Goal: Task Accomplishment & Management: Complete application form

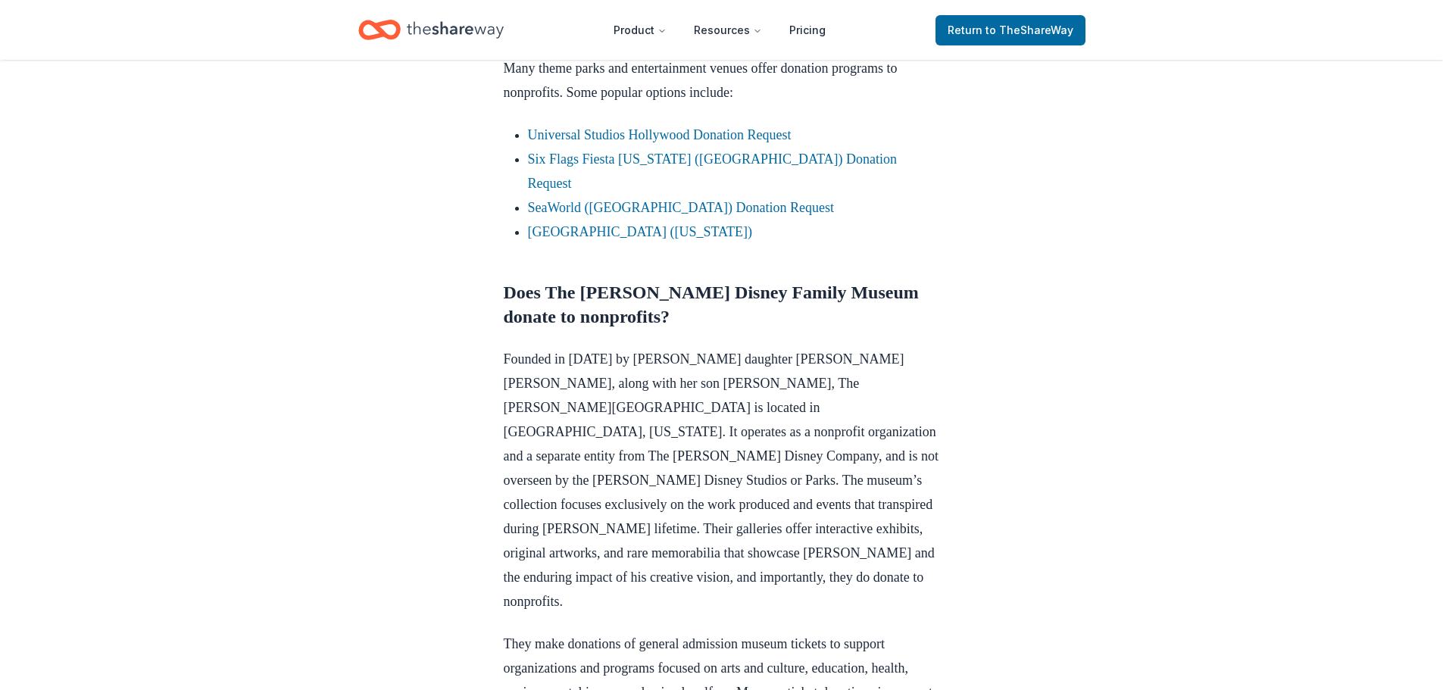
scroll to position [985, 0]
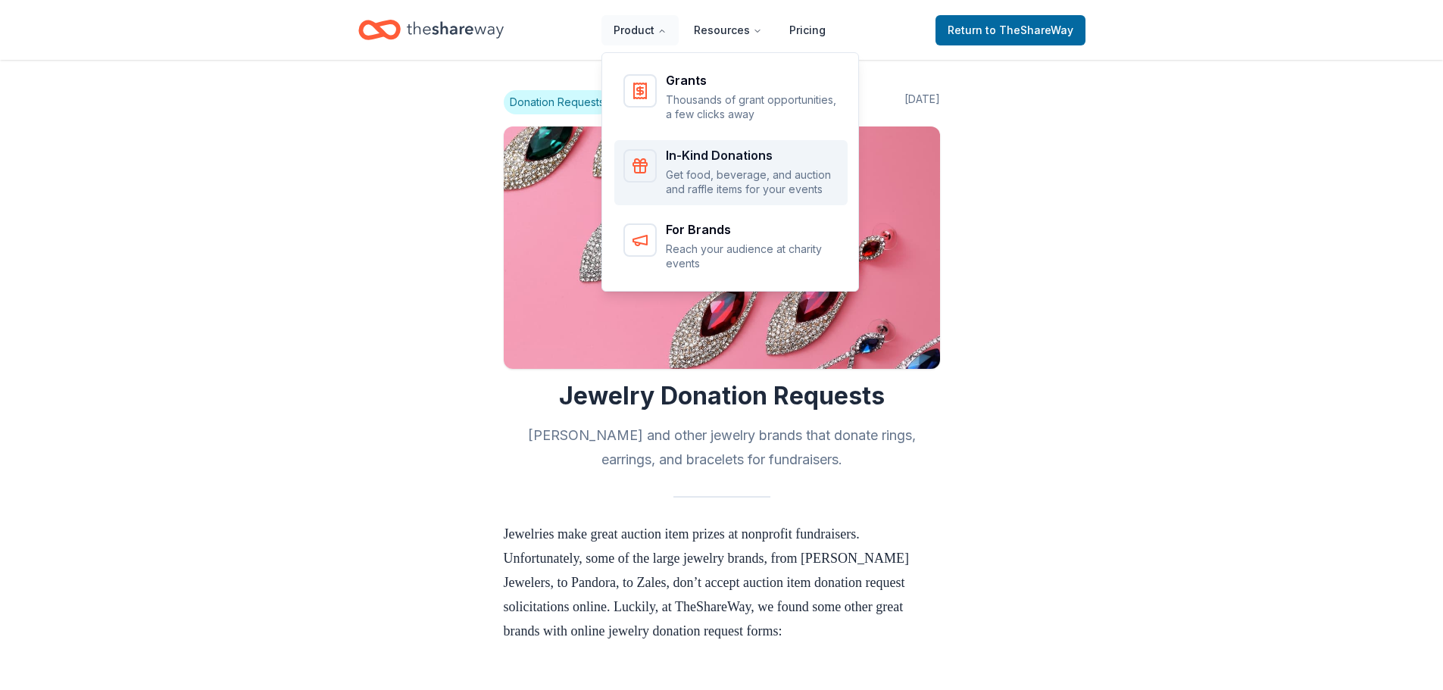
click at [741, 155] on div "In-Kind Donations" at bounding box center [752, 155] width 173 height 12
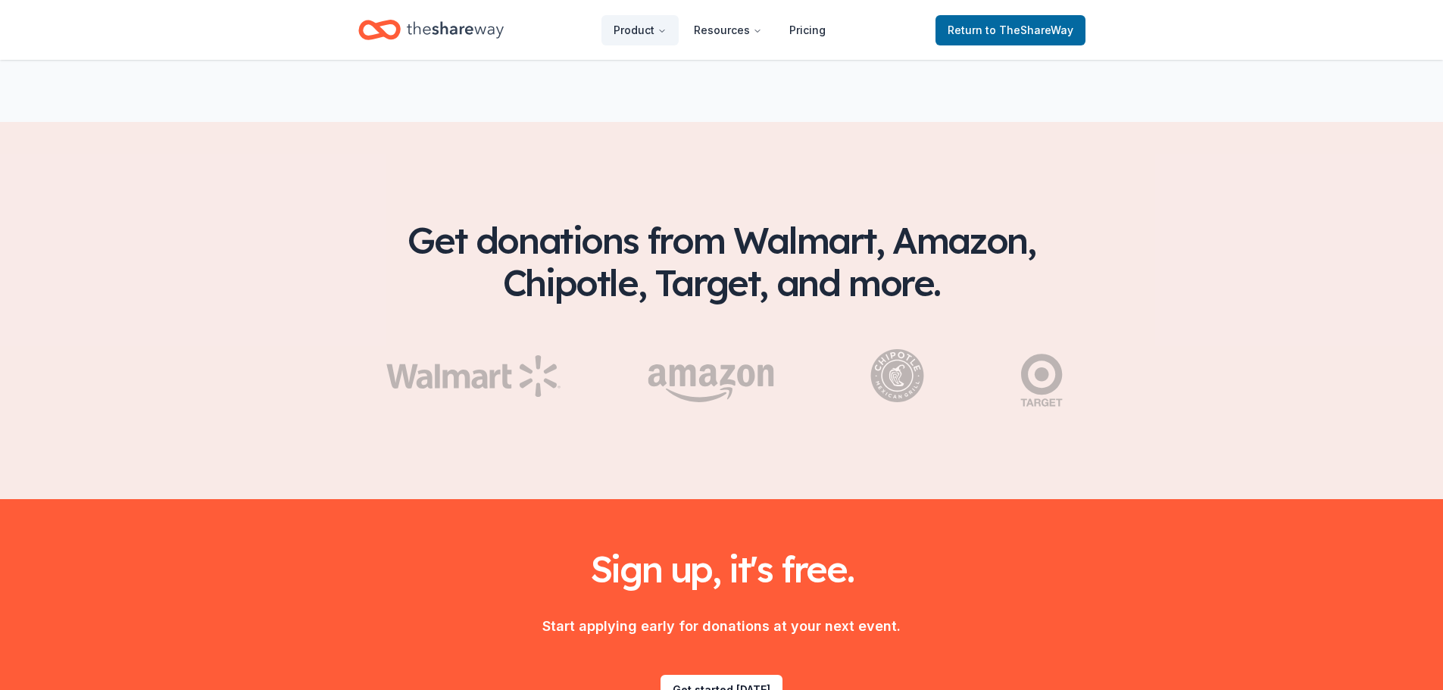
scroll to position [2424, 0]
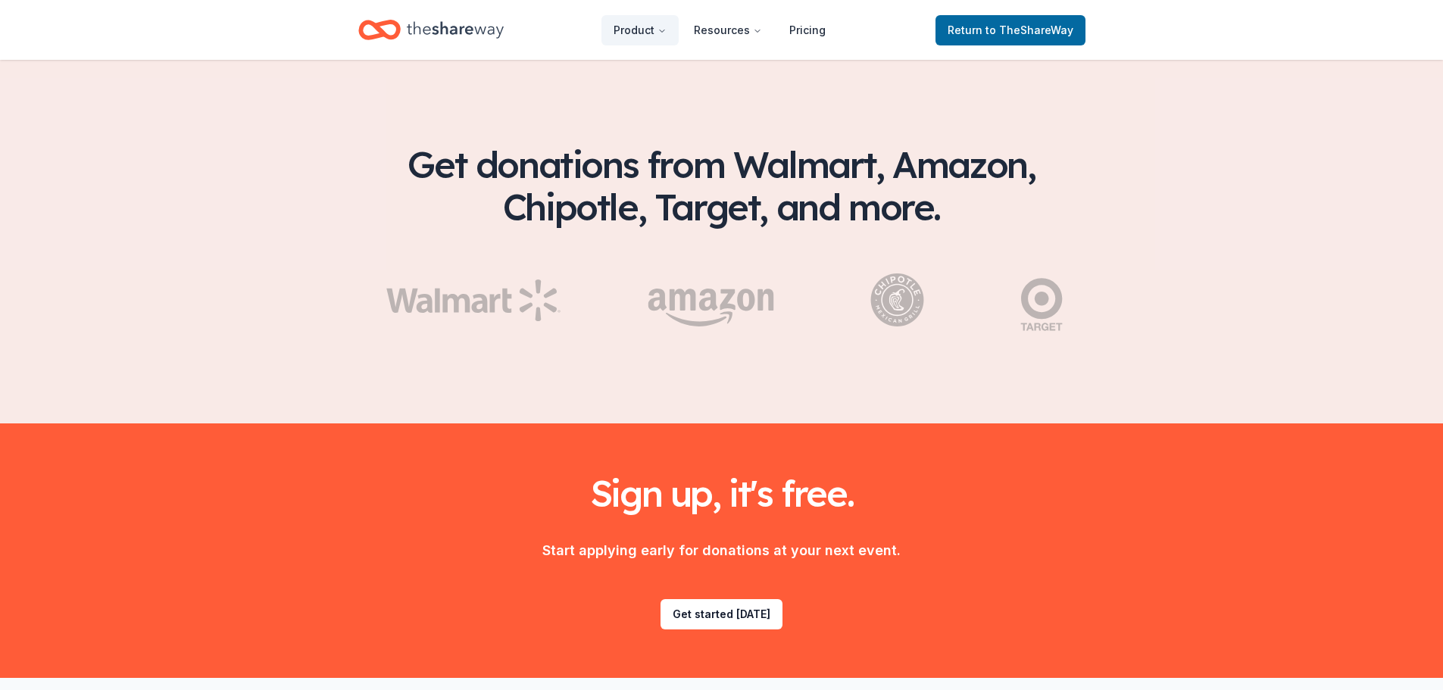
click at [451, 31] on icon "Home" at bounding box center [455, 29] width 97 height 17
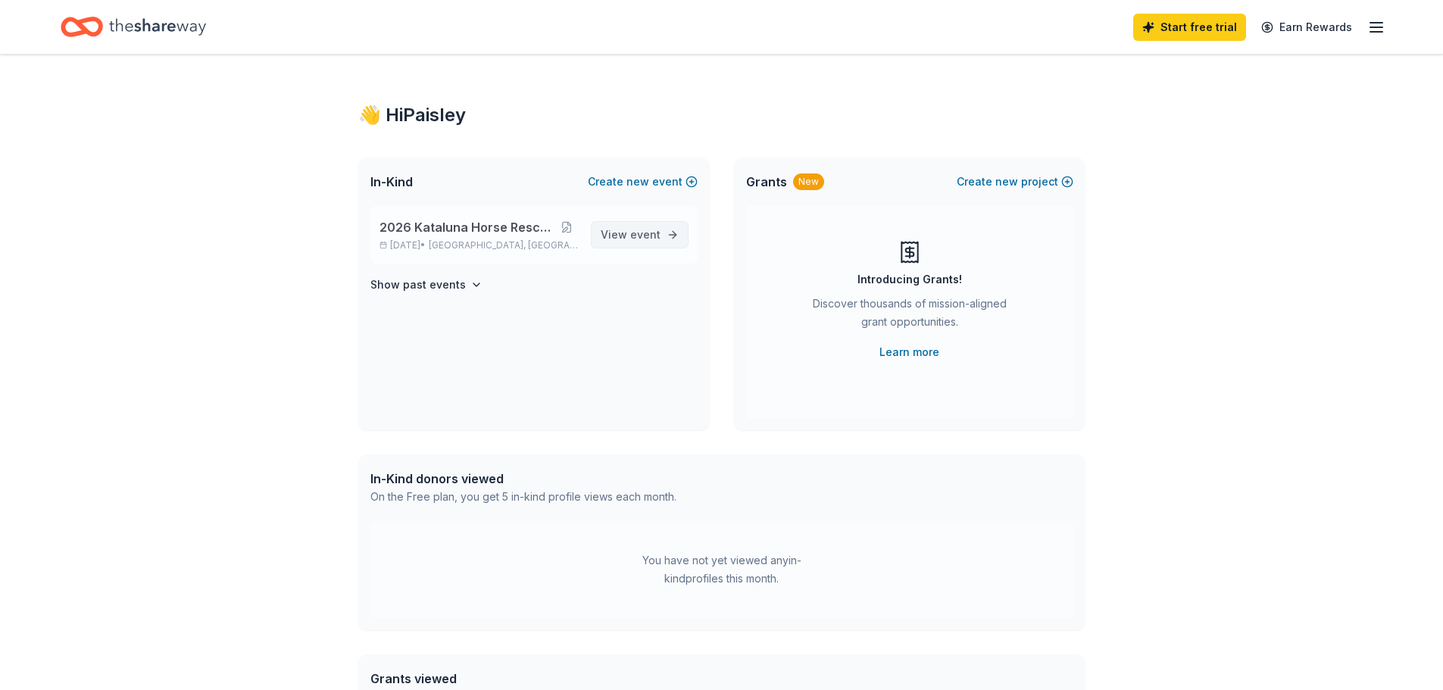
click at [645, 235] on span "event" at bounding box center [645, 234] width 30 height 13
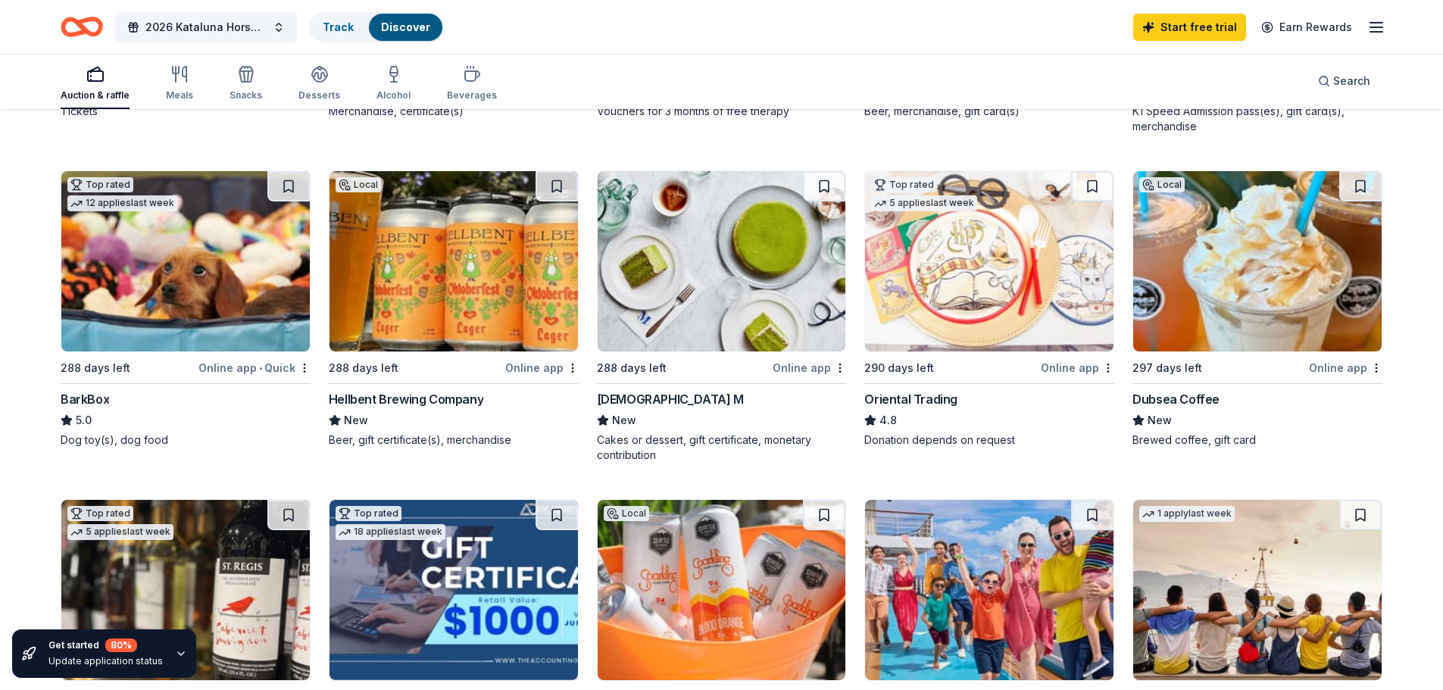
scroll to position [454, 0]
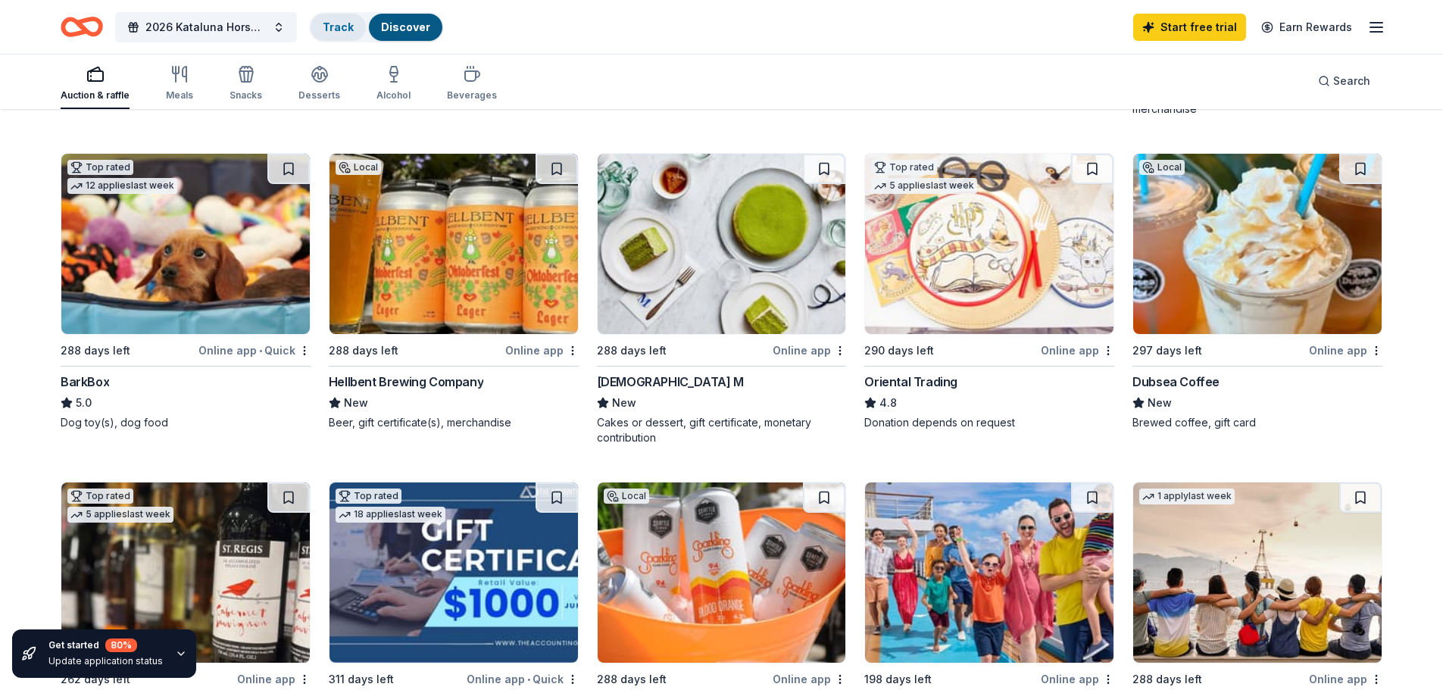
click at [340, 30] on link "Track" at bounding box center [338, 26] width 31 height 13
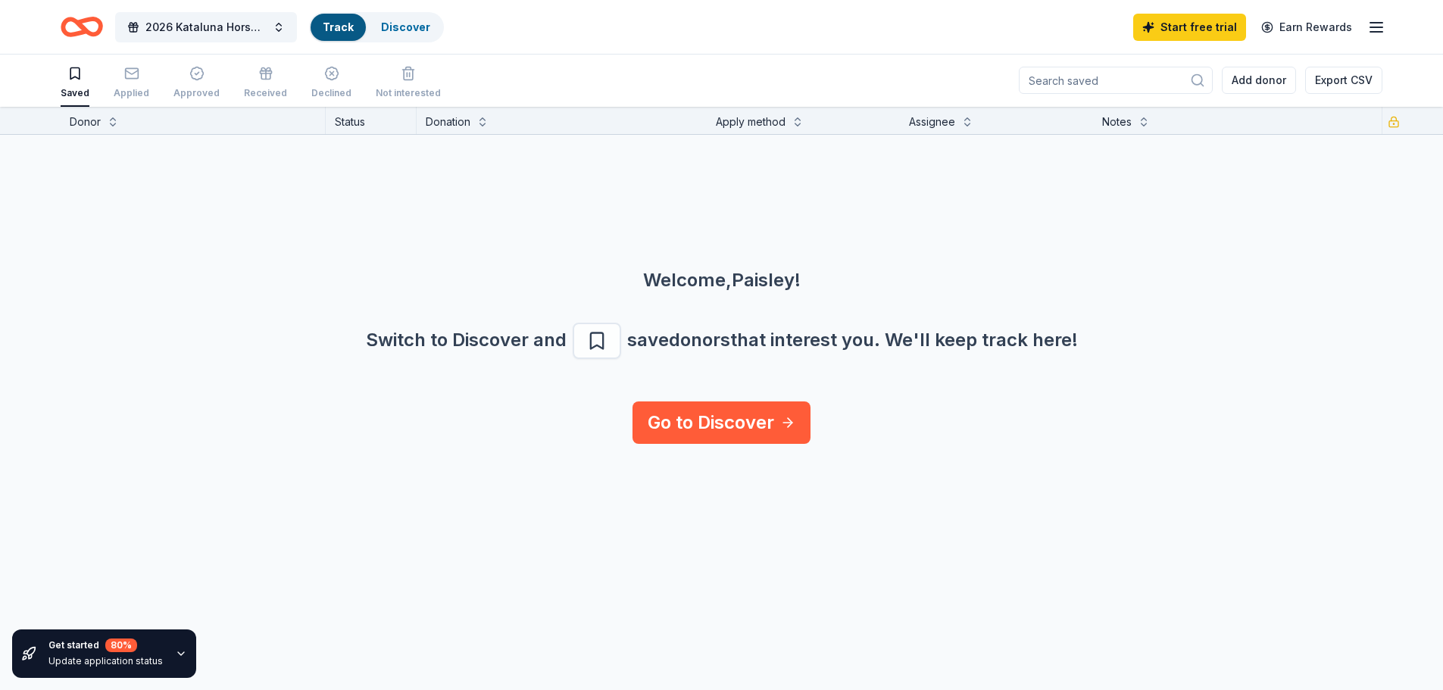
scroll to position [1, 0]
click at [738, 420] on link "Go to Discover" at bounding box center [721, 422] width 178 height 42
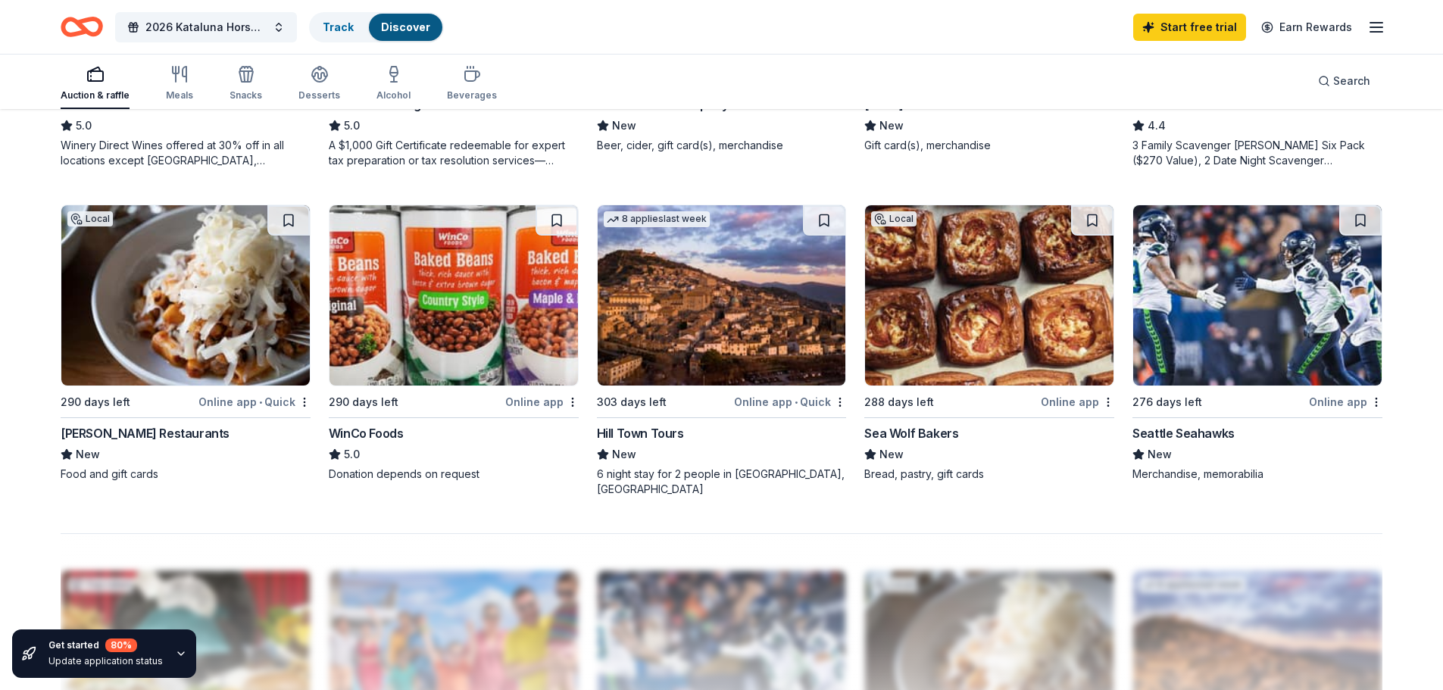
scroll to position [1496, 0]
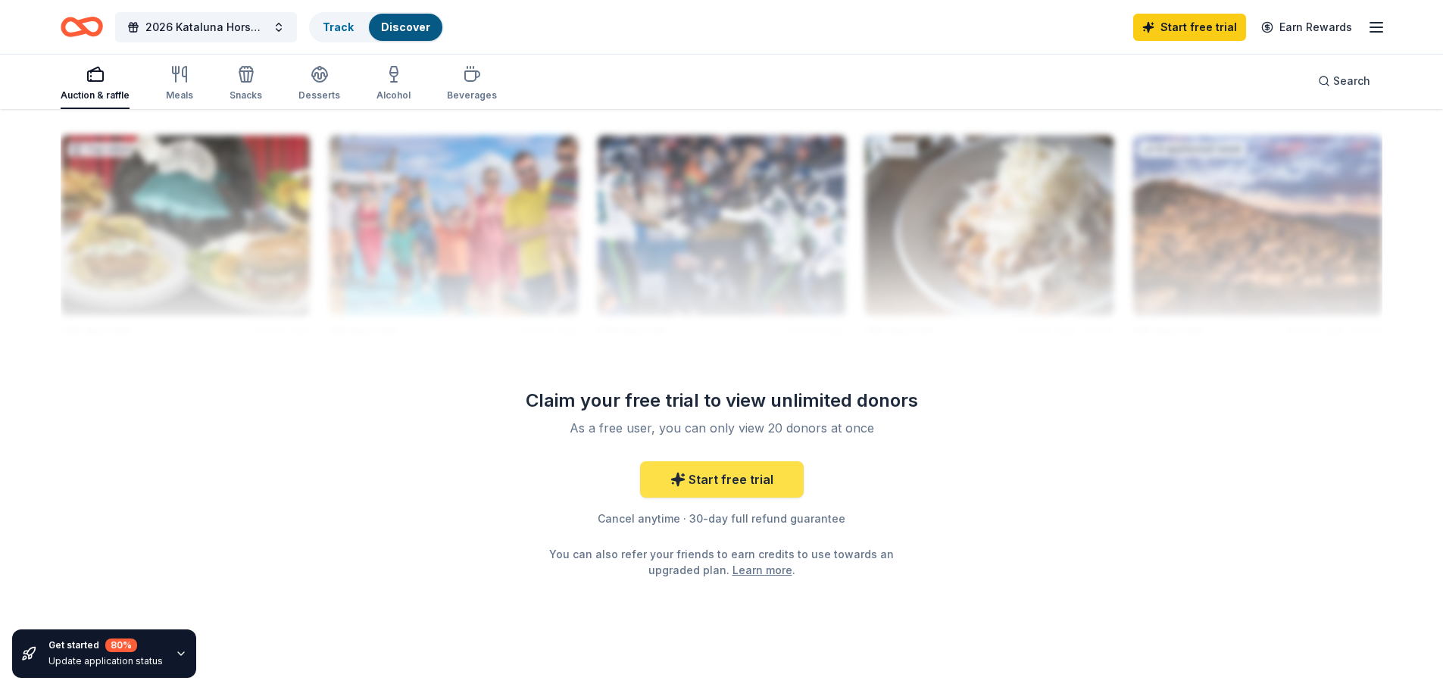
click at [737, 467] on link "Start free trial" at bounding box center [722, 479] width 164 height 36
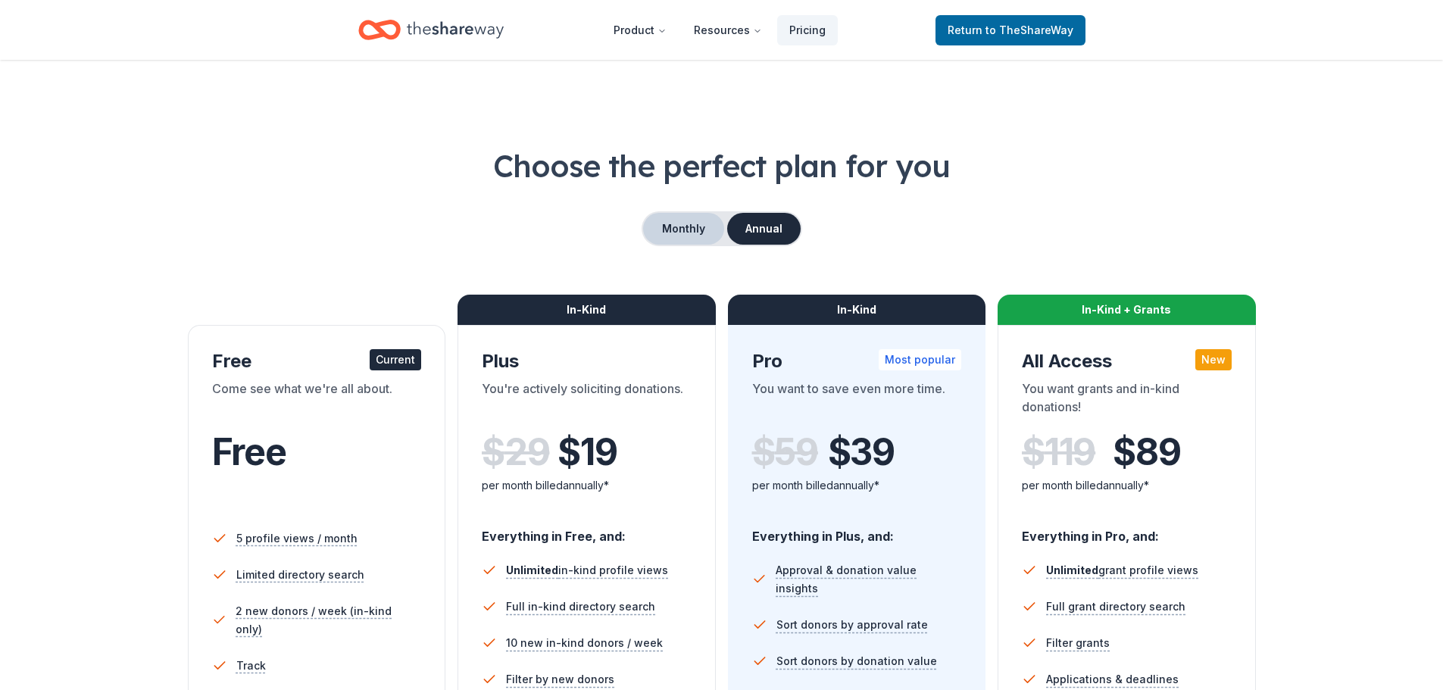
click at [692, 230] on button "Monthly" at bounding box center [683, 229] width 81 height 32
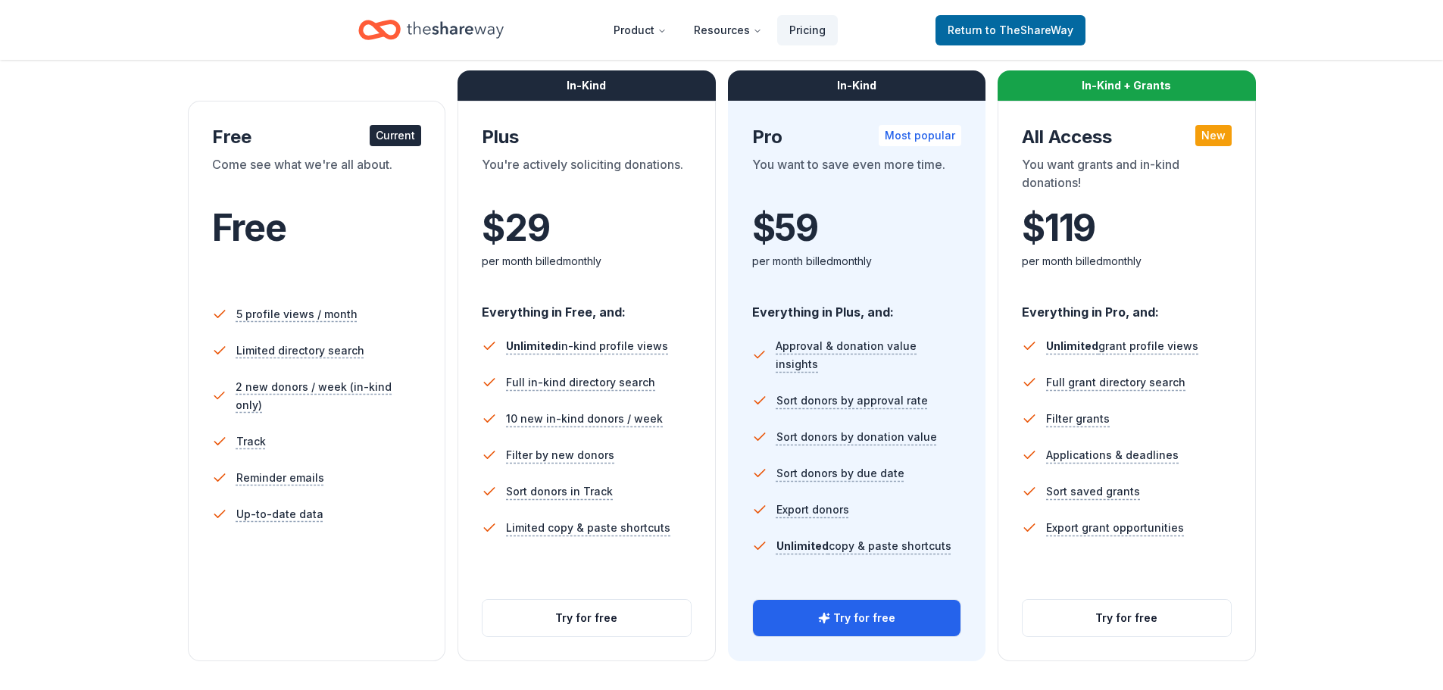
scroll to position [227, 0]
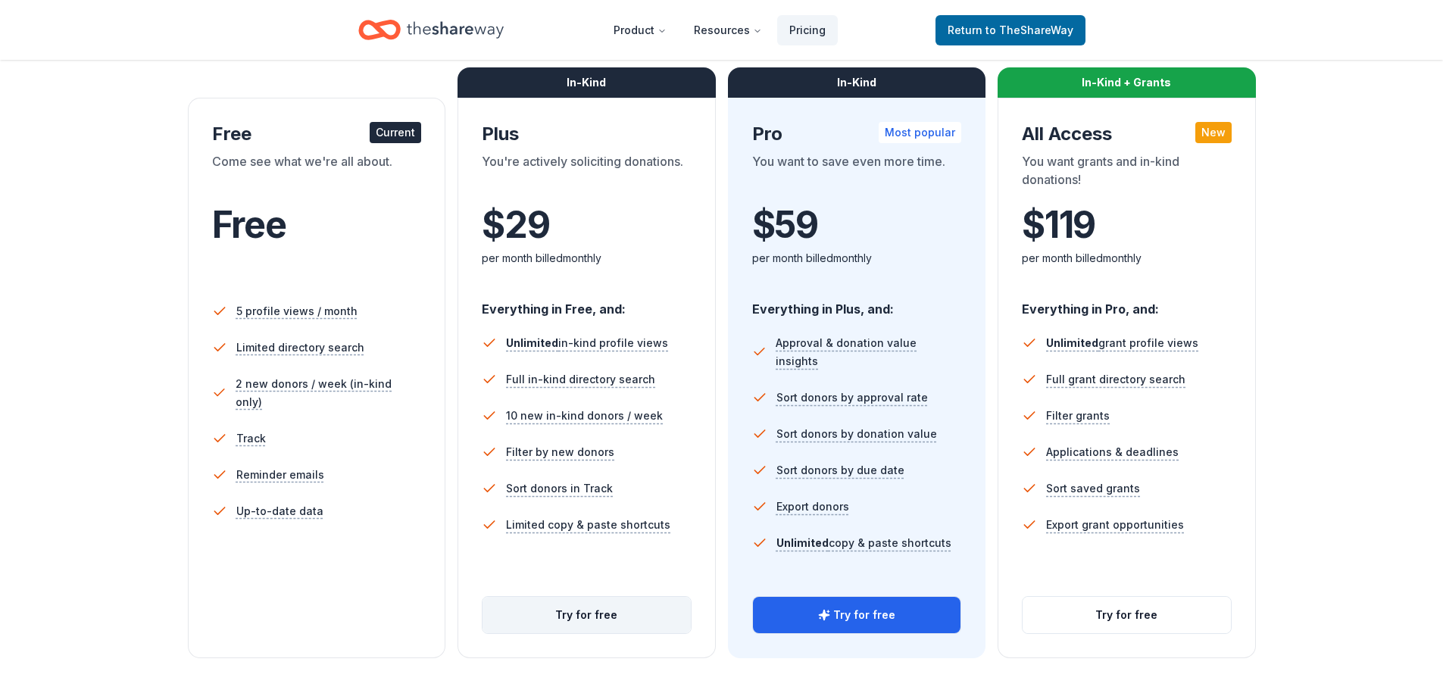
click at [584, 620] on button "Try for free" at bounding box center [586, 615] width 208 height 36
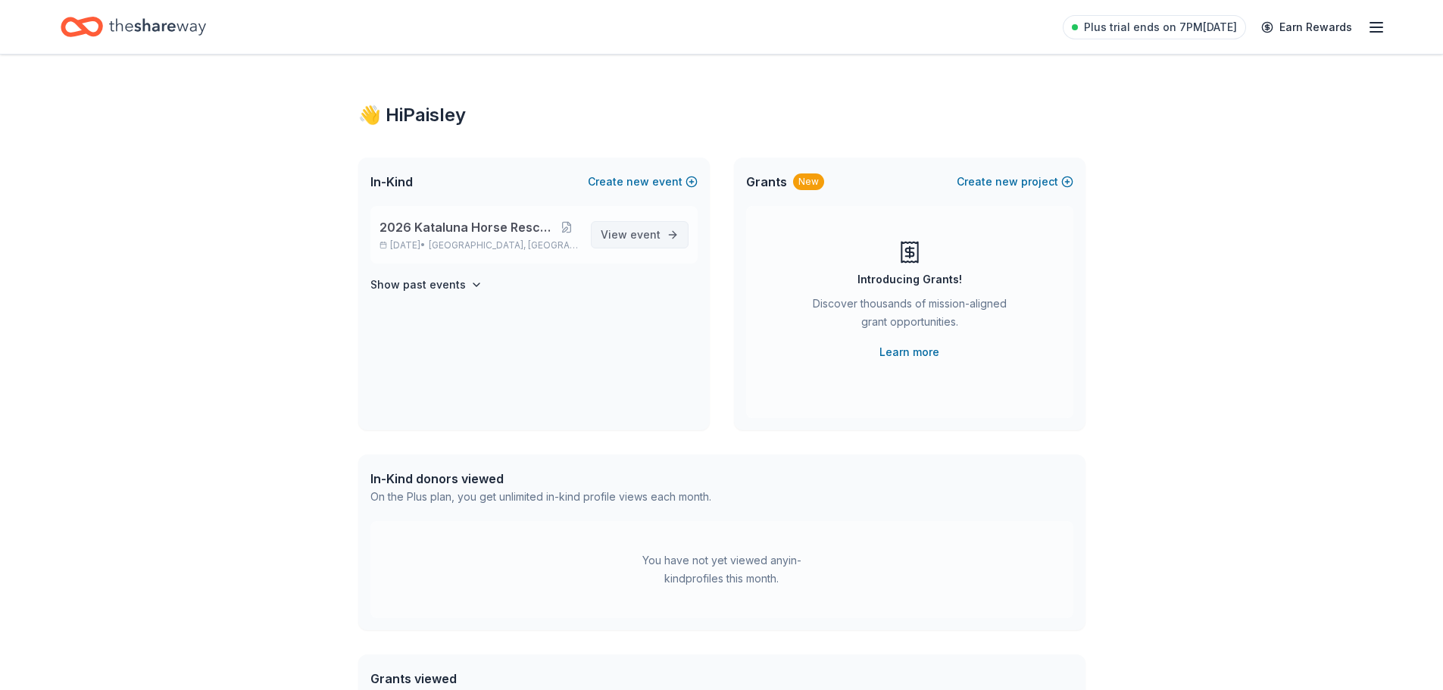
click at [641, 230] on span "event" at bounding box center [645, 234] width 30 height 13
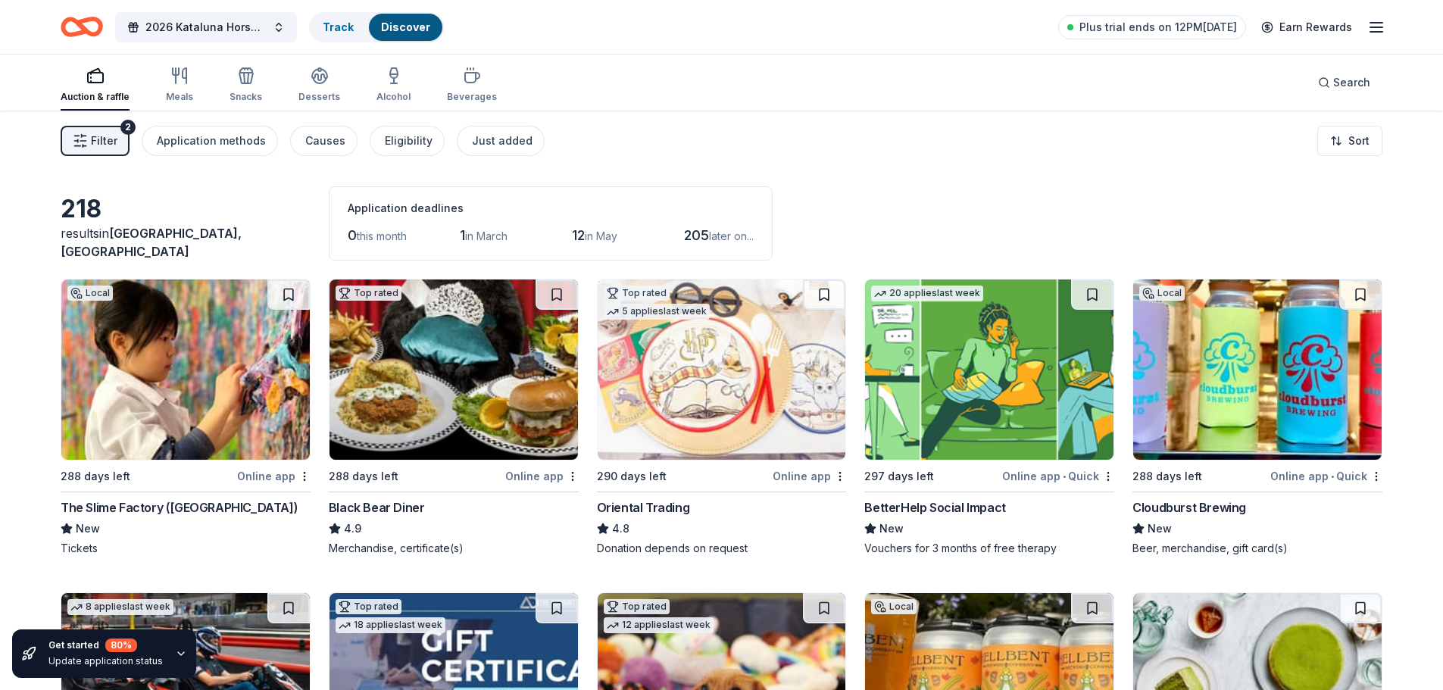
click at [978, 348] on img at bounding box center [989, 369] width 248 height 180
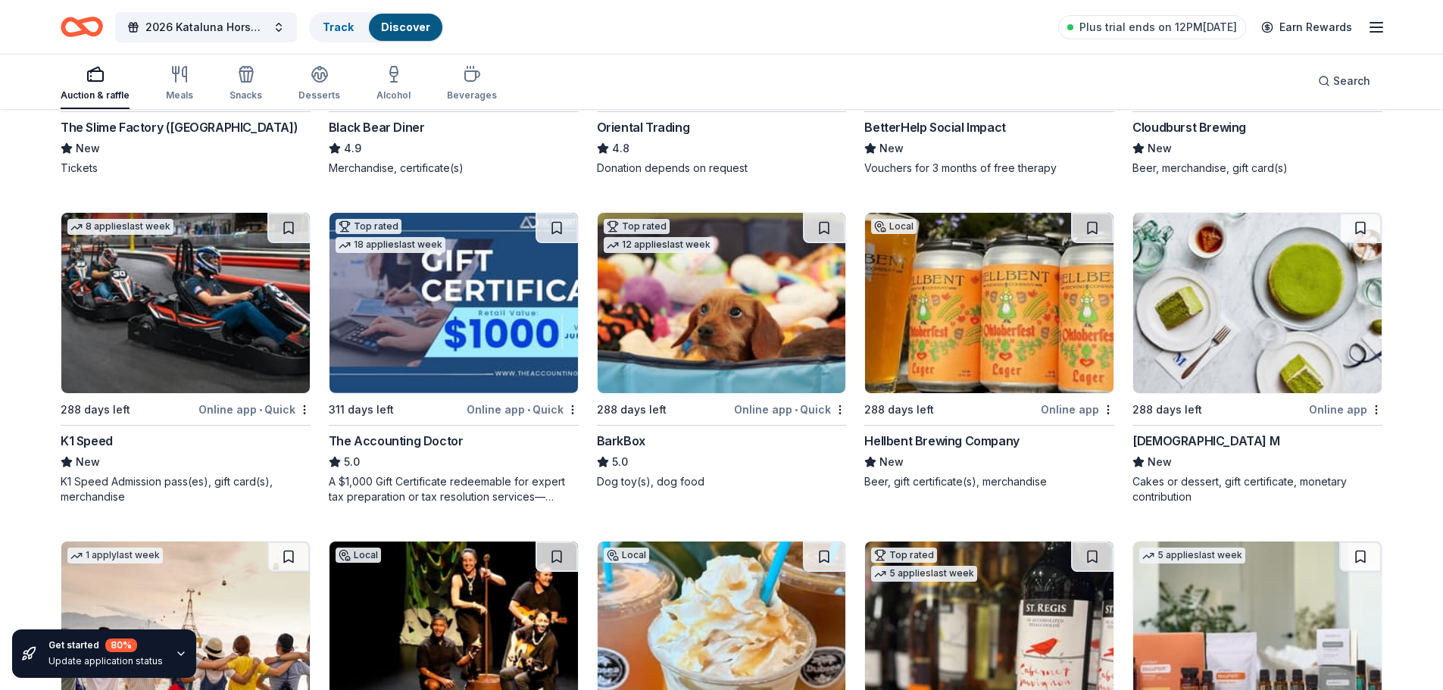
scroll to position [530, 0]
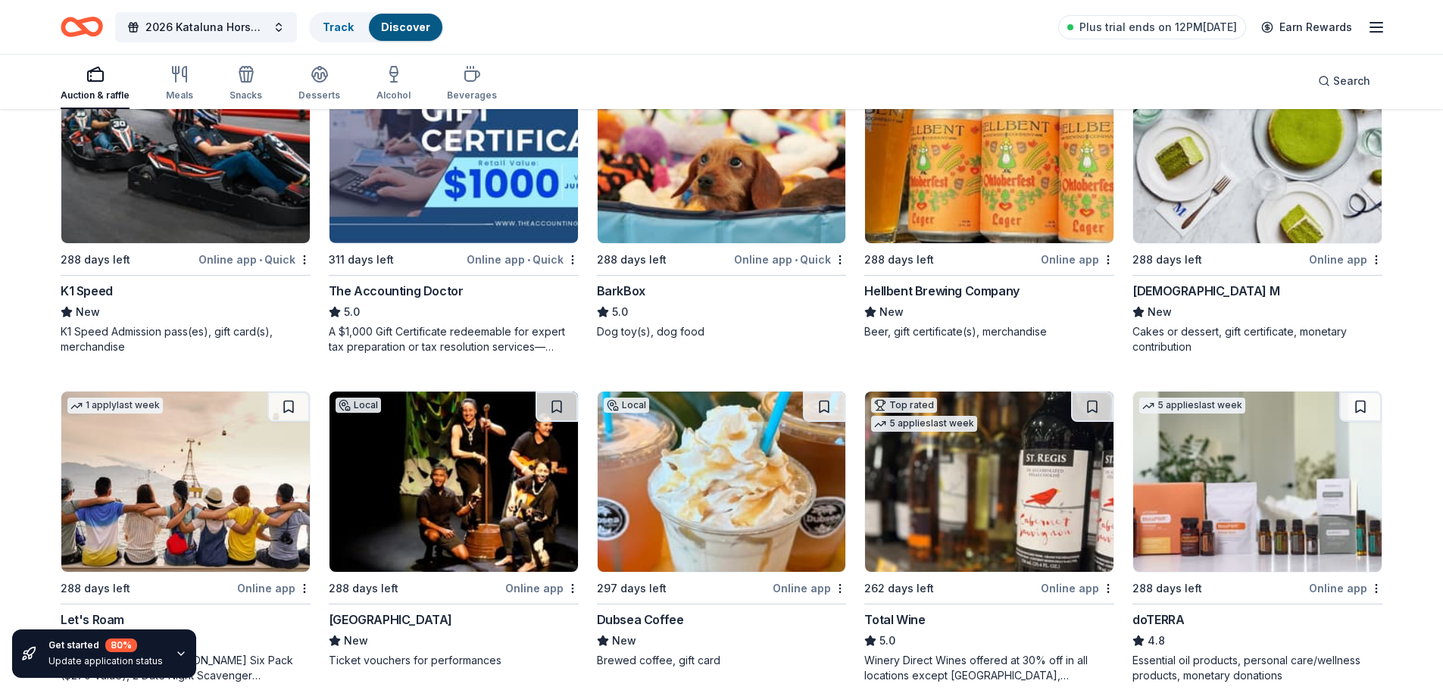
click at [1217, 182] on img at bounding box center [1257, 153] width 248 height 180
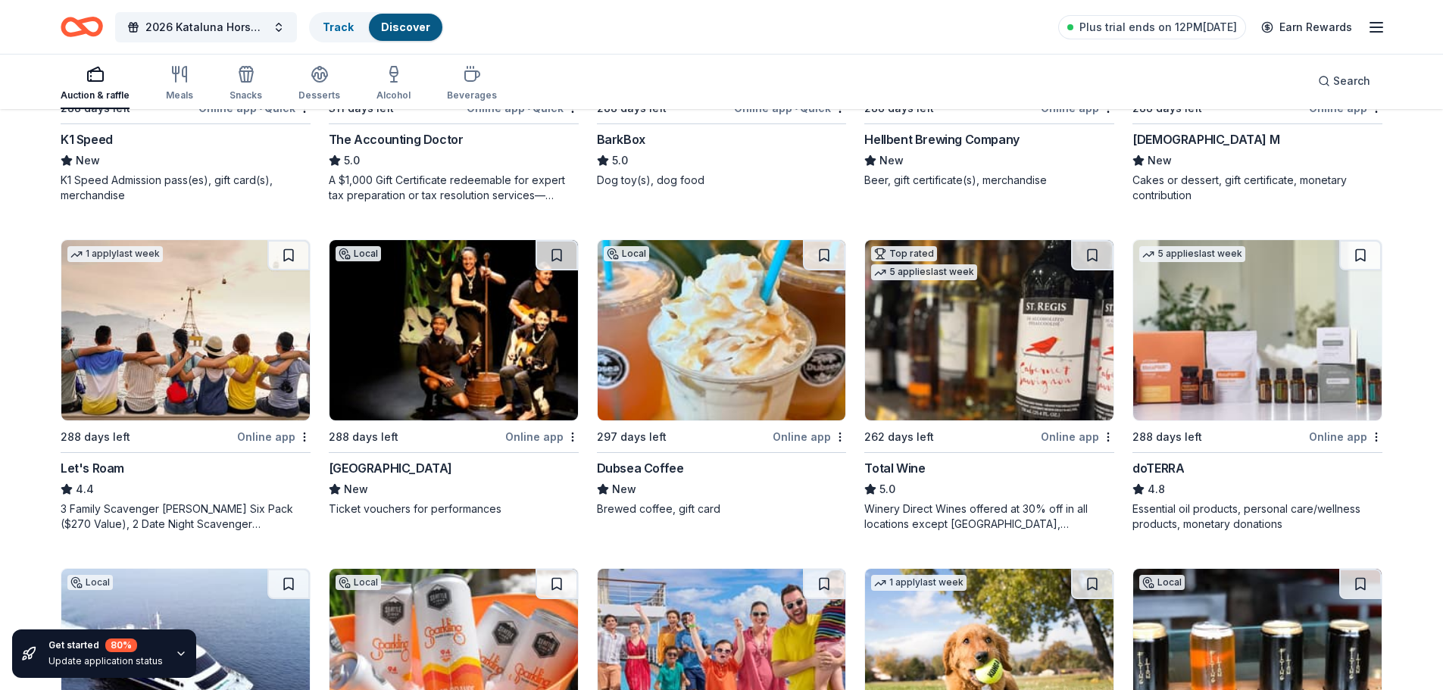
click at [969, 355] on img at bounding box center [989, 330] width 248 height 180
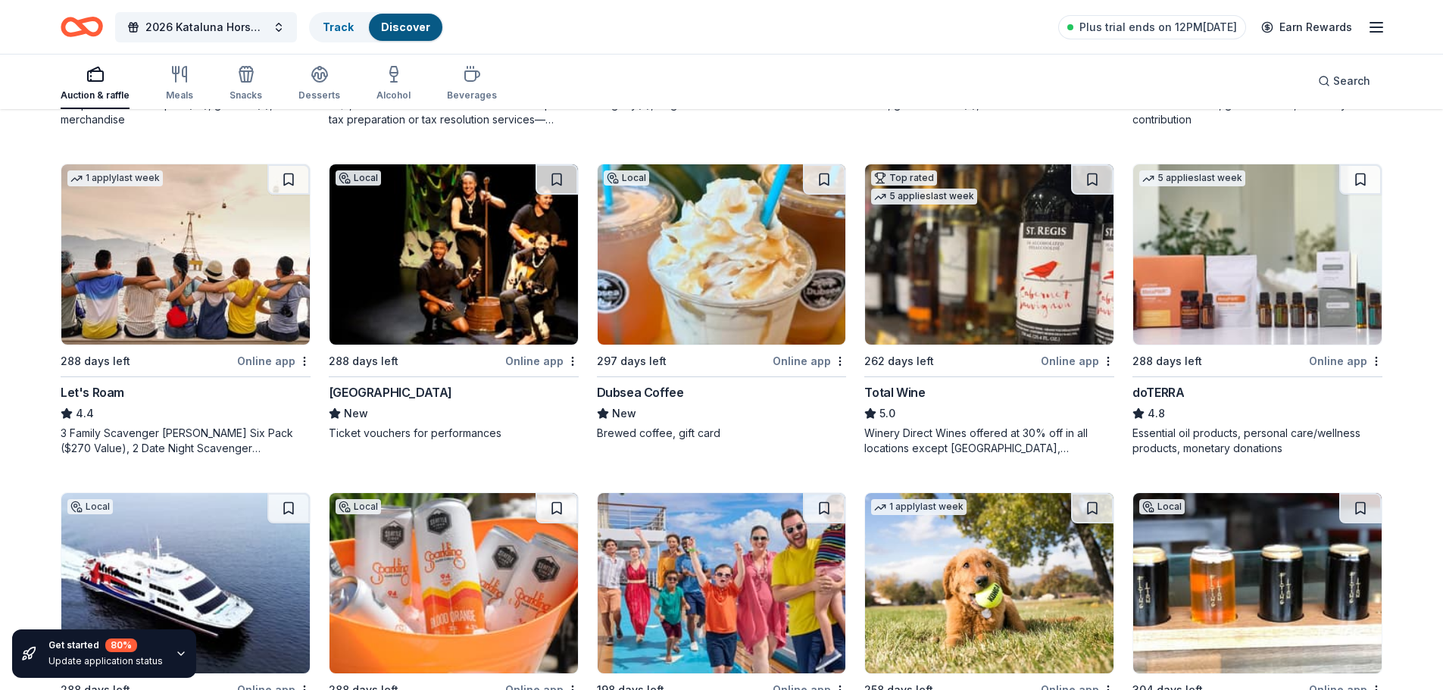
scroll to position [1060, 0]
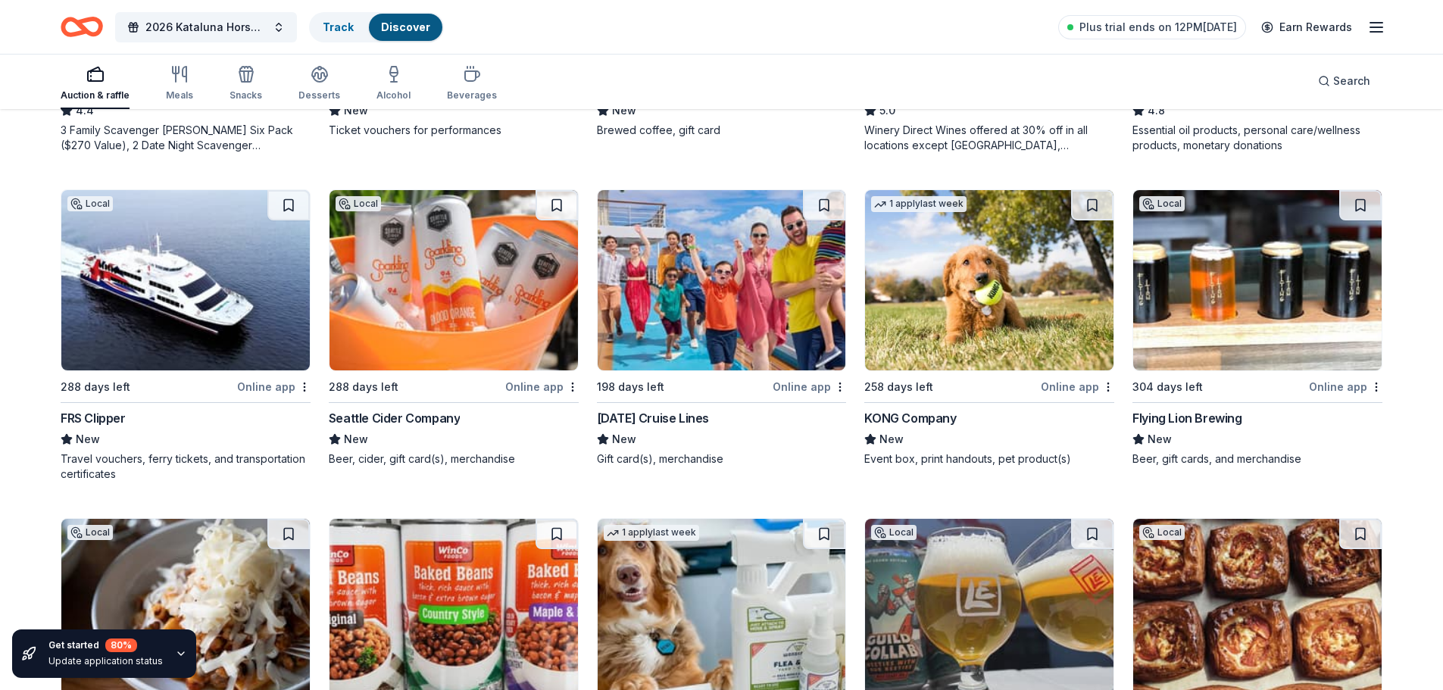
click at [717, 290] on img at bounding box center [722, 280] width 248 height 180
click at [977, 283] on img at bounding box center [989, 280] width 248 height 180
click at [1248, 277] on img at bounding box center [1257, 280] width 248 height 180
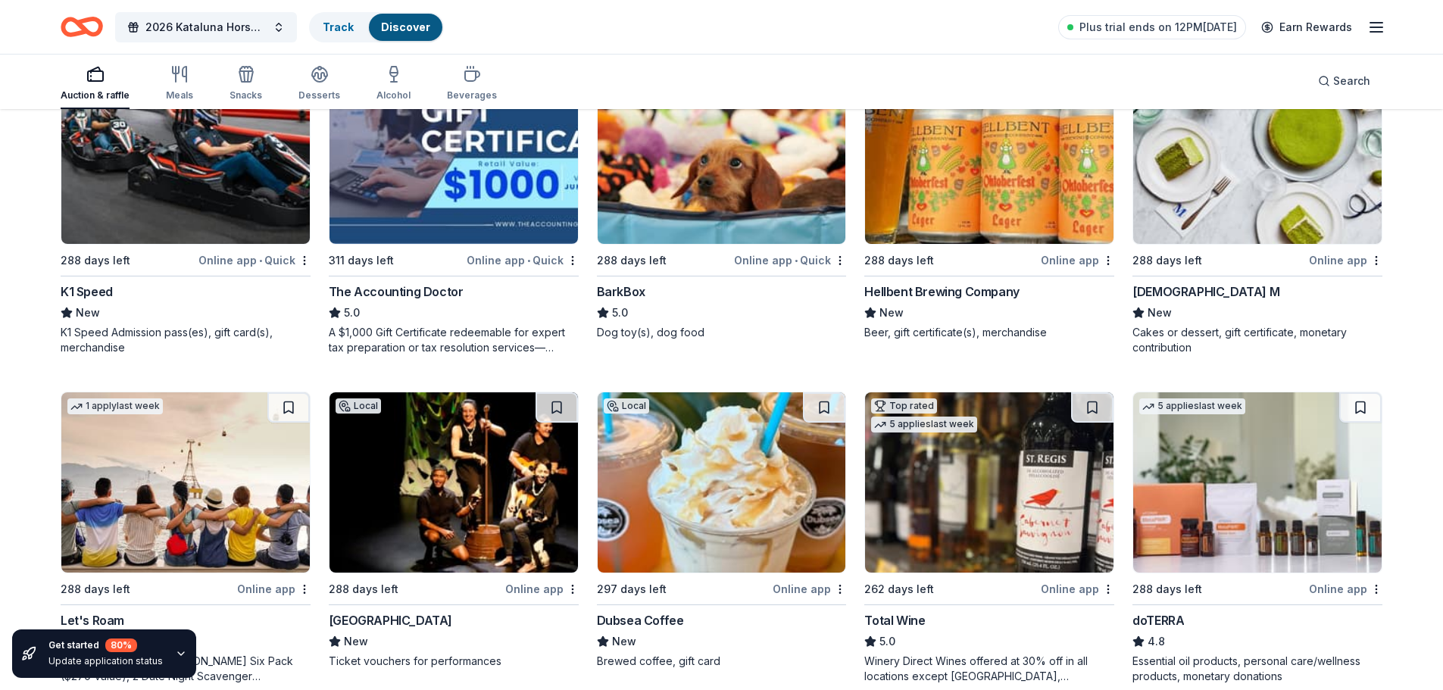
scroll to position [530, 0]
click at [953, 174] on img at bounding box center [989, 153] width 248 height 180
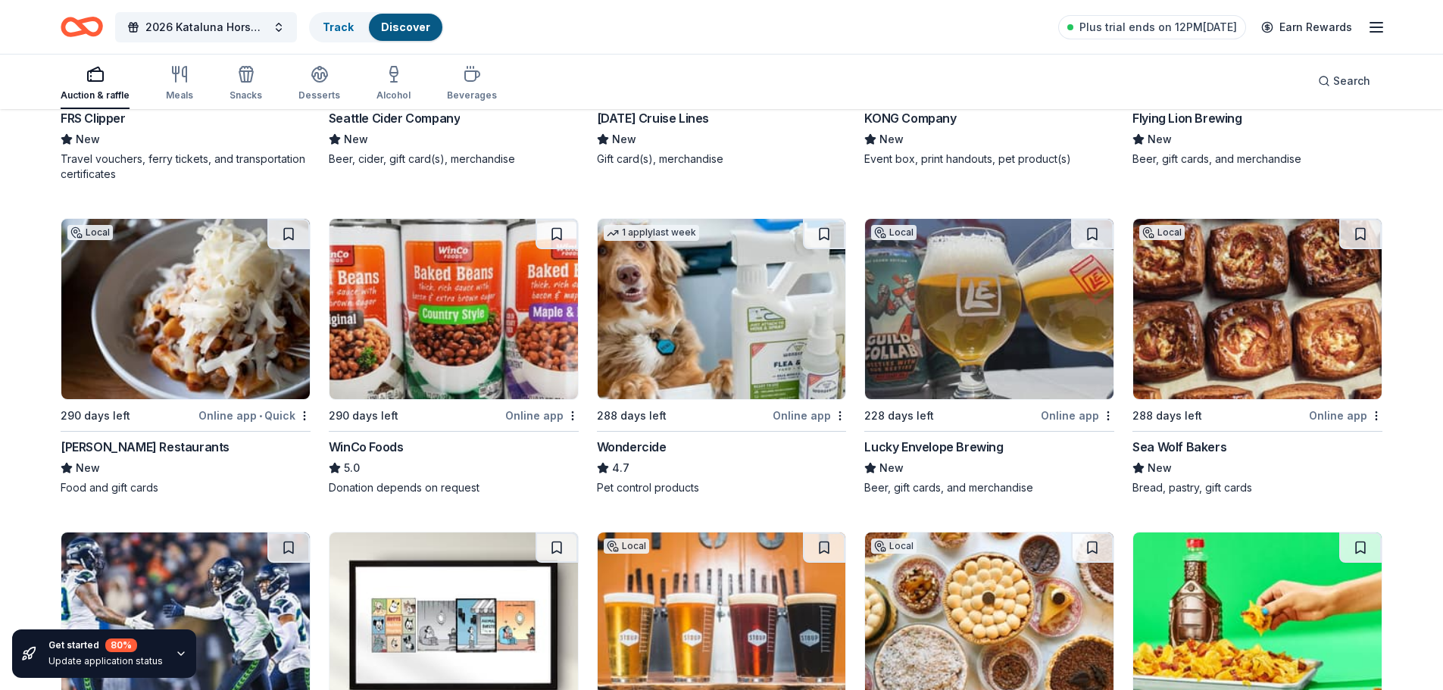
scroll to position [1363, 0]
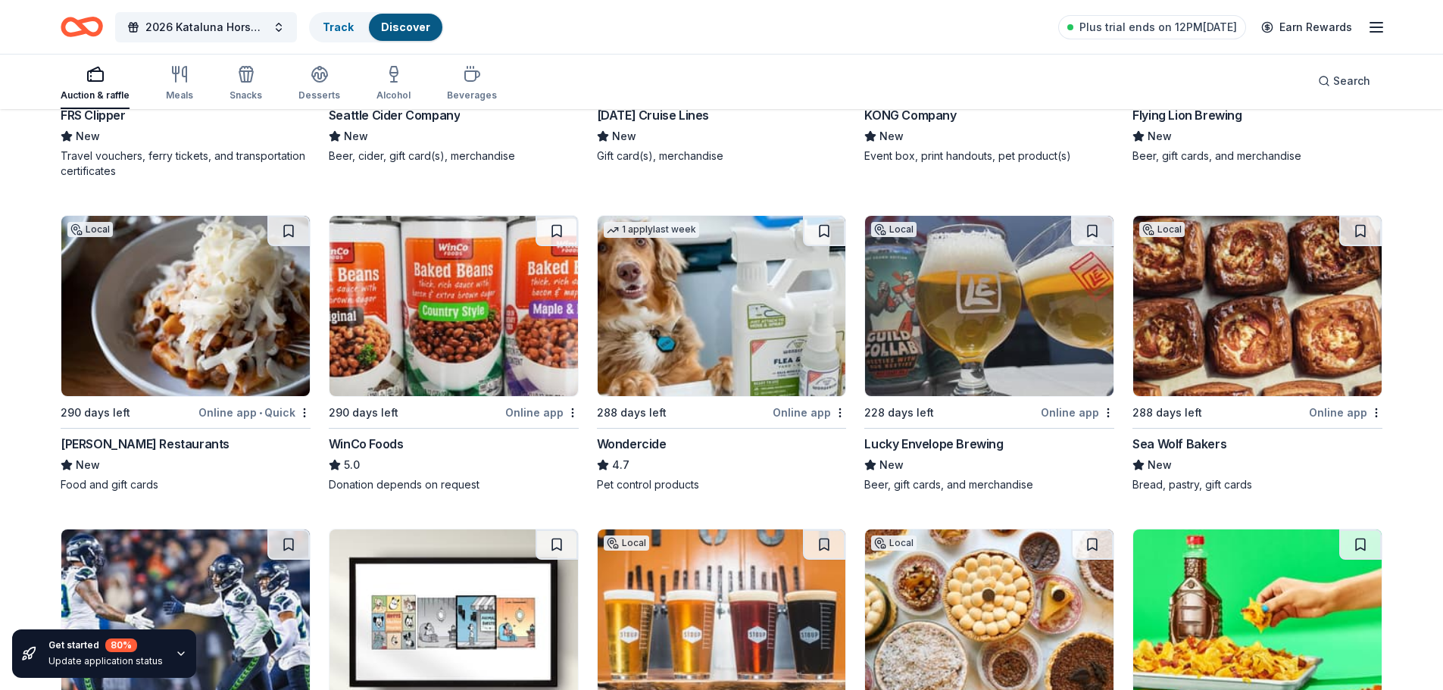
click at [208, 295] on img at bounding box center [185, 306] width 248 height 180
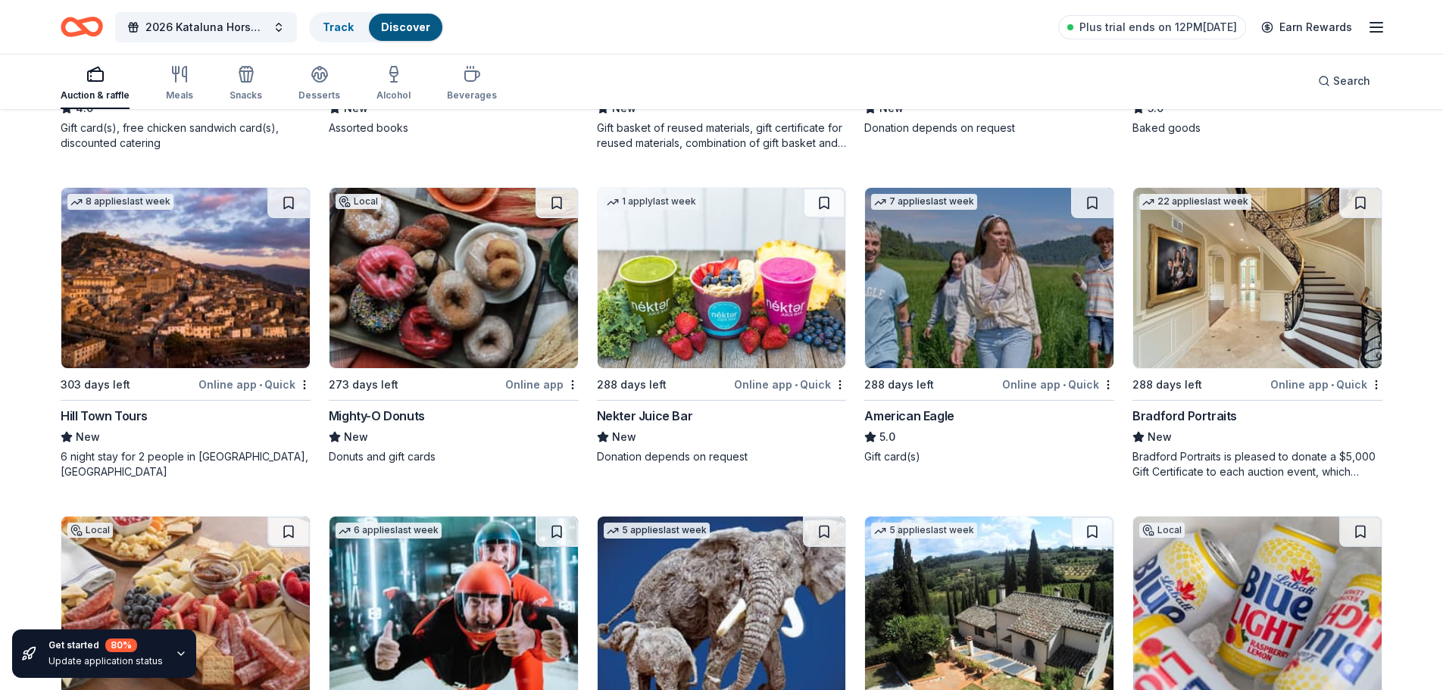
scroll to position [2348, 0]
click at [225, 270] on img at bounding box center [185, 277] width 248 height 180
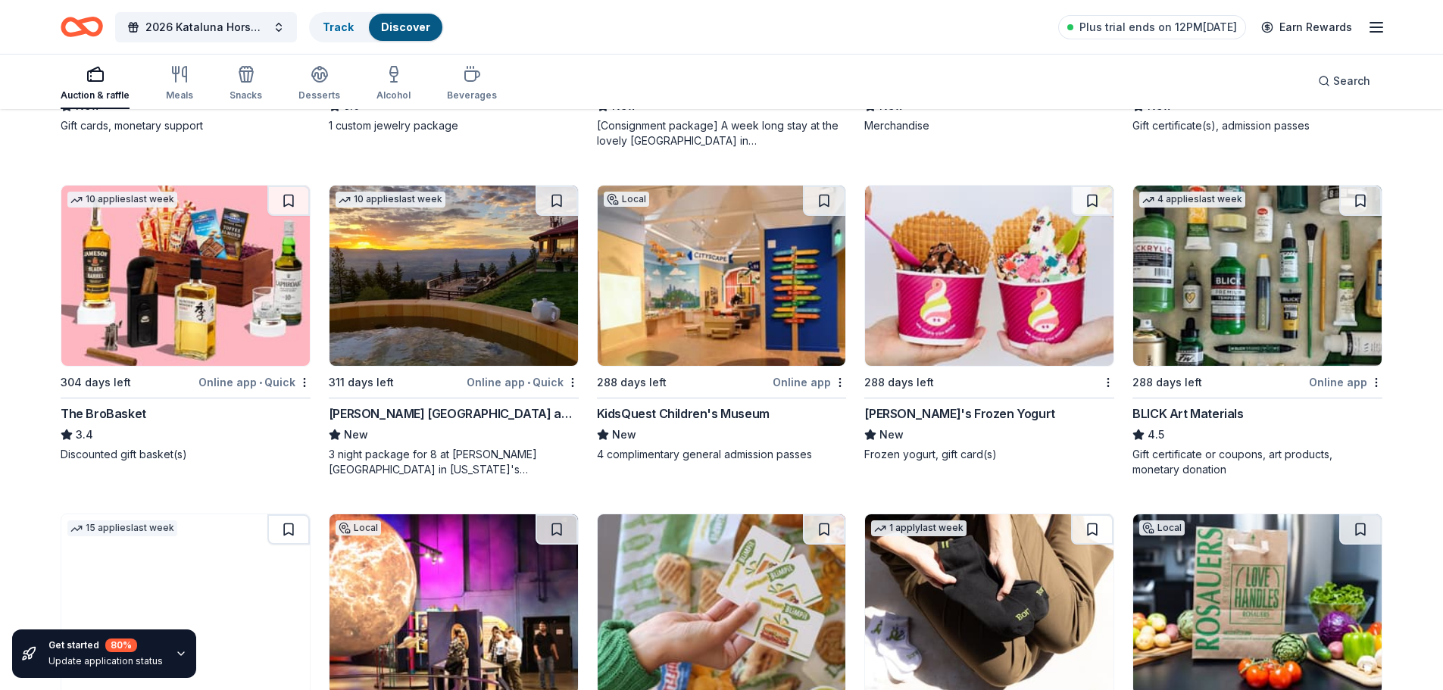
scroll to position [4842, 0]
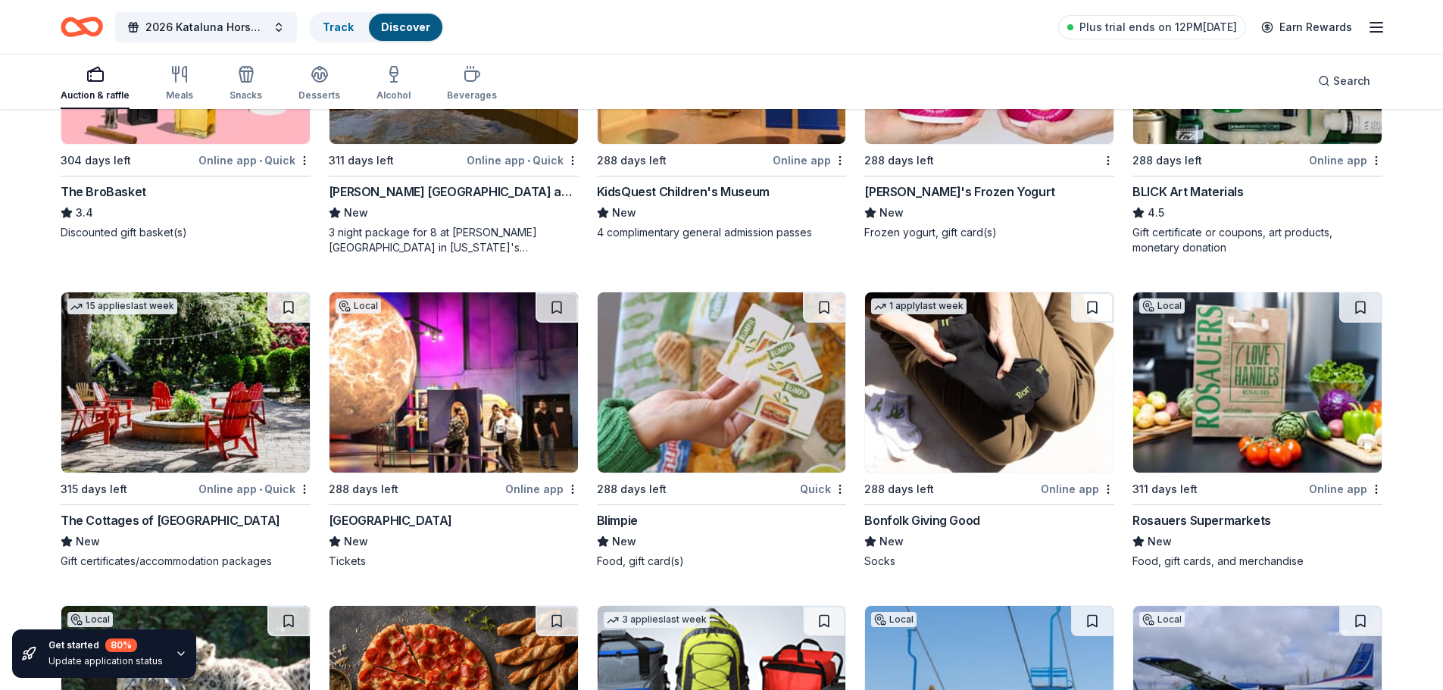
click at [194, 407] on img at bounding box center [185, 382] width 248 height 180
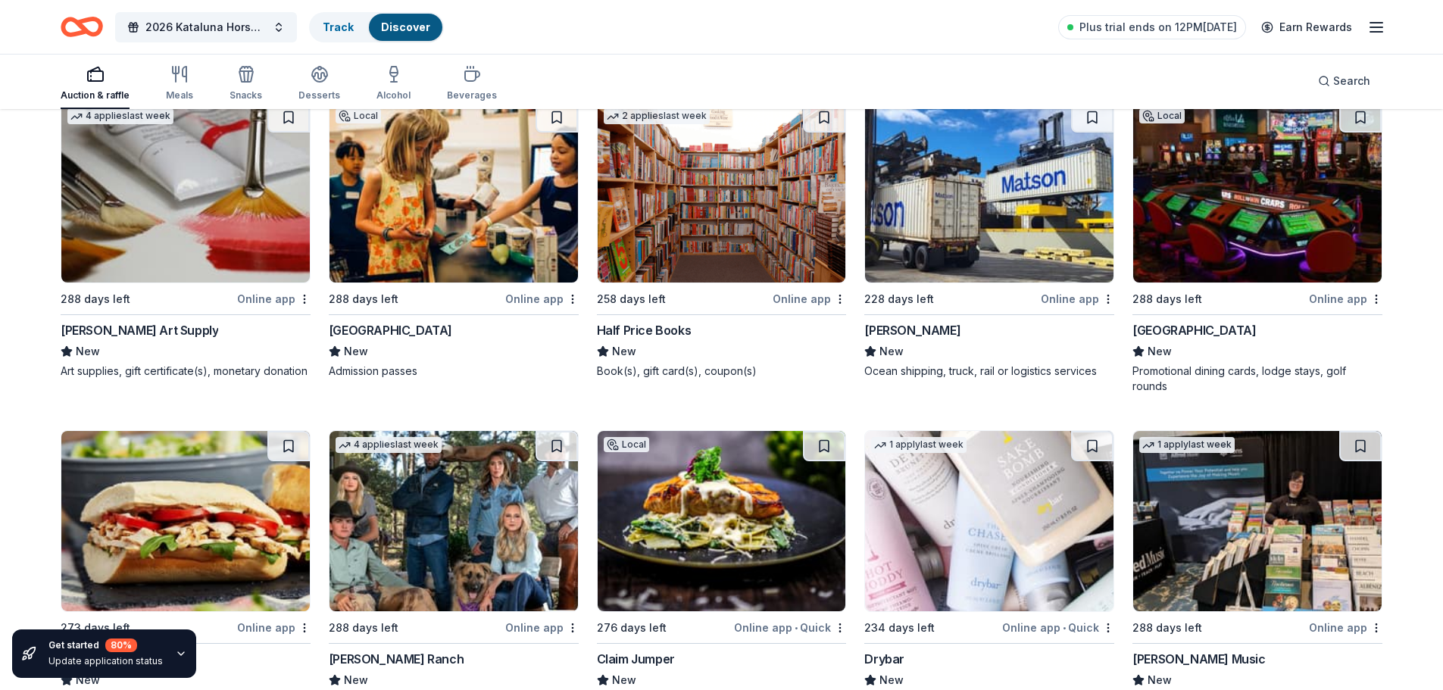
scroll to position [6142, 0]
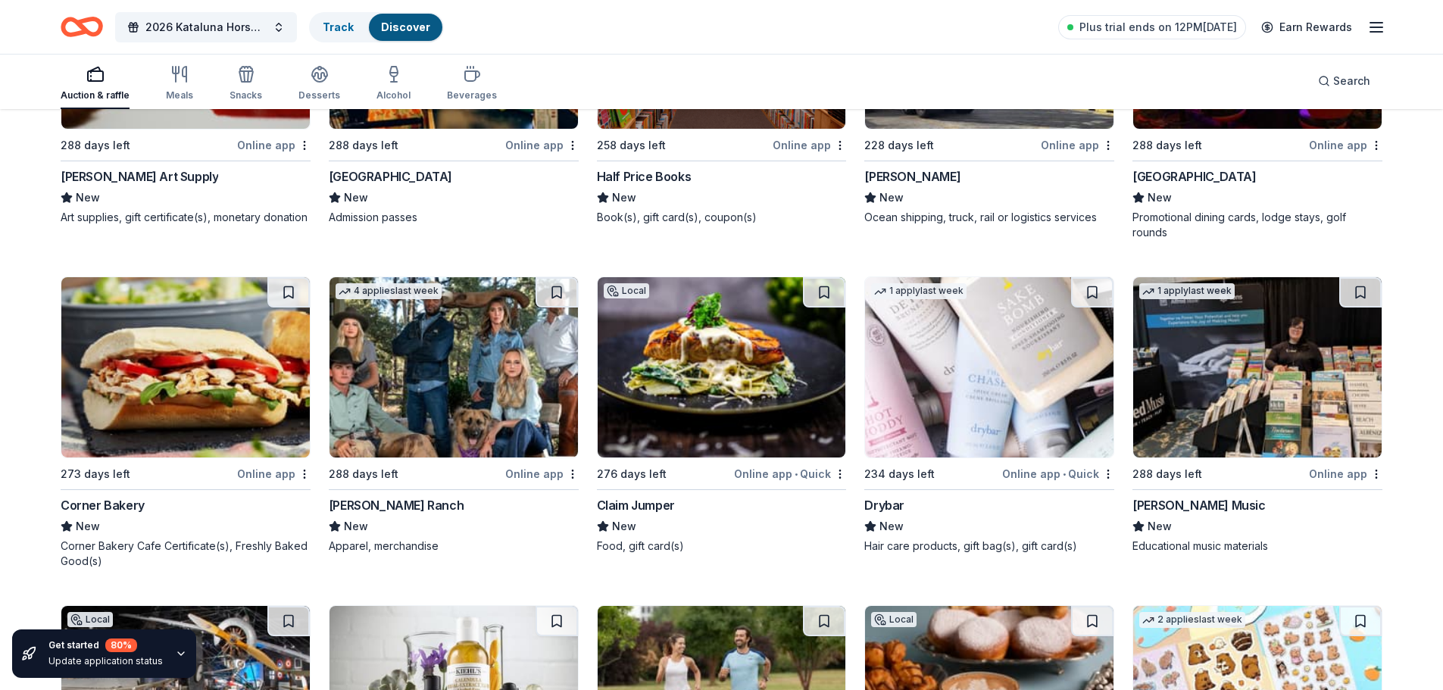
click at [464, 361] on img at bounding box center [453, 367] width 248 height 180
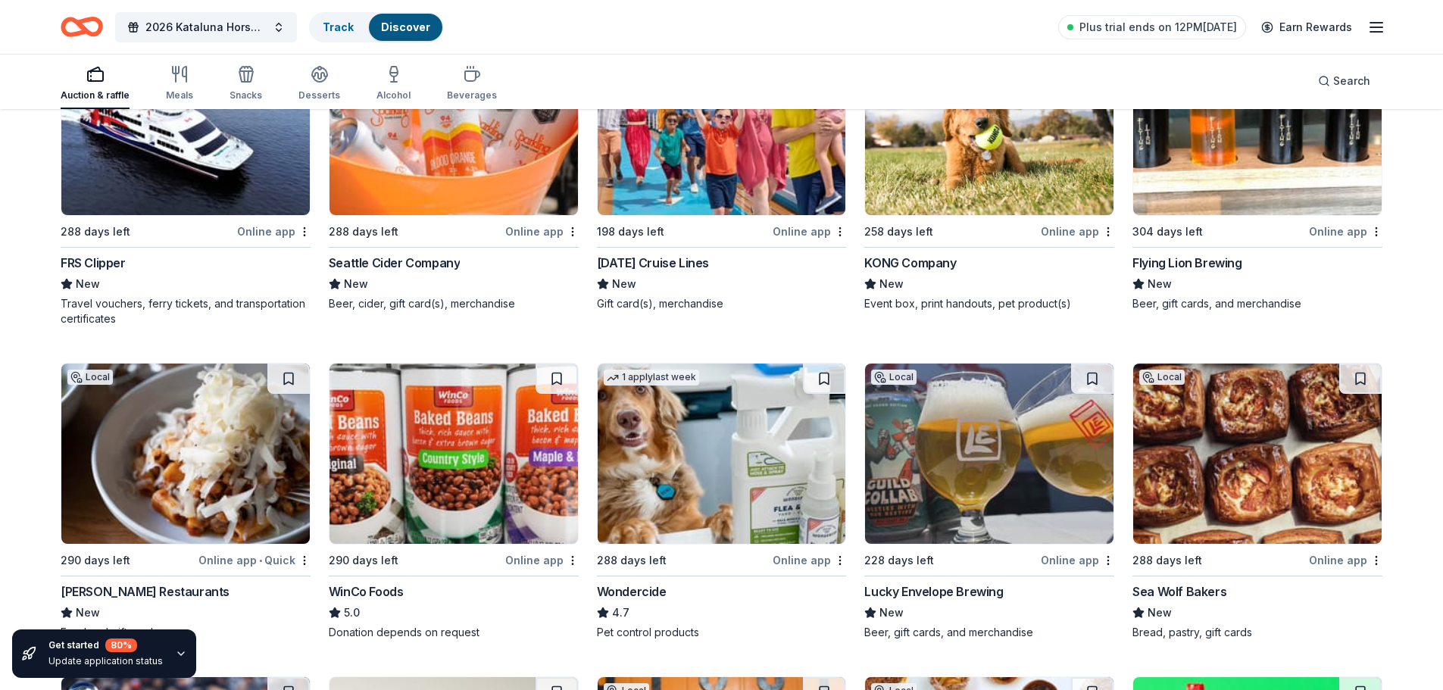
scroll to position [0, 0]
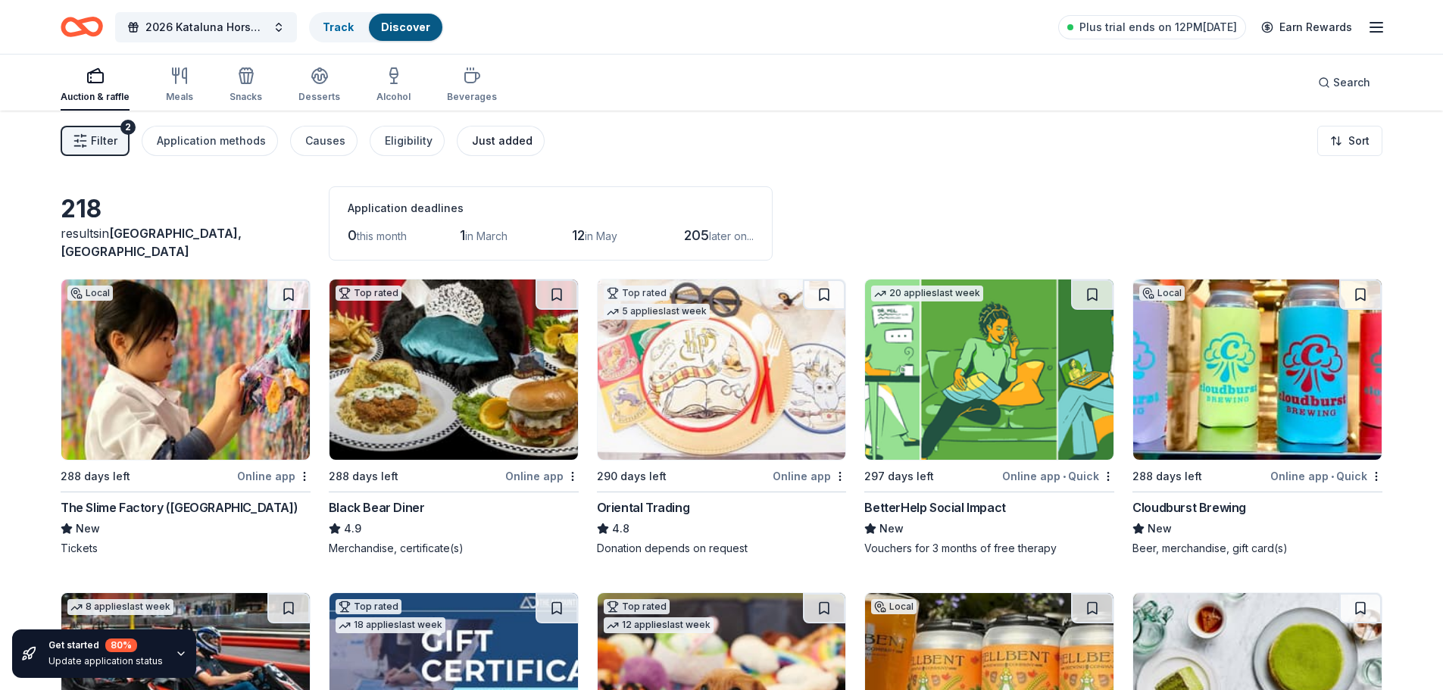
click at [482, 141] on div "Just added" at bounding box center [502, 141] width 61 height 18
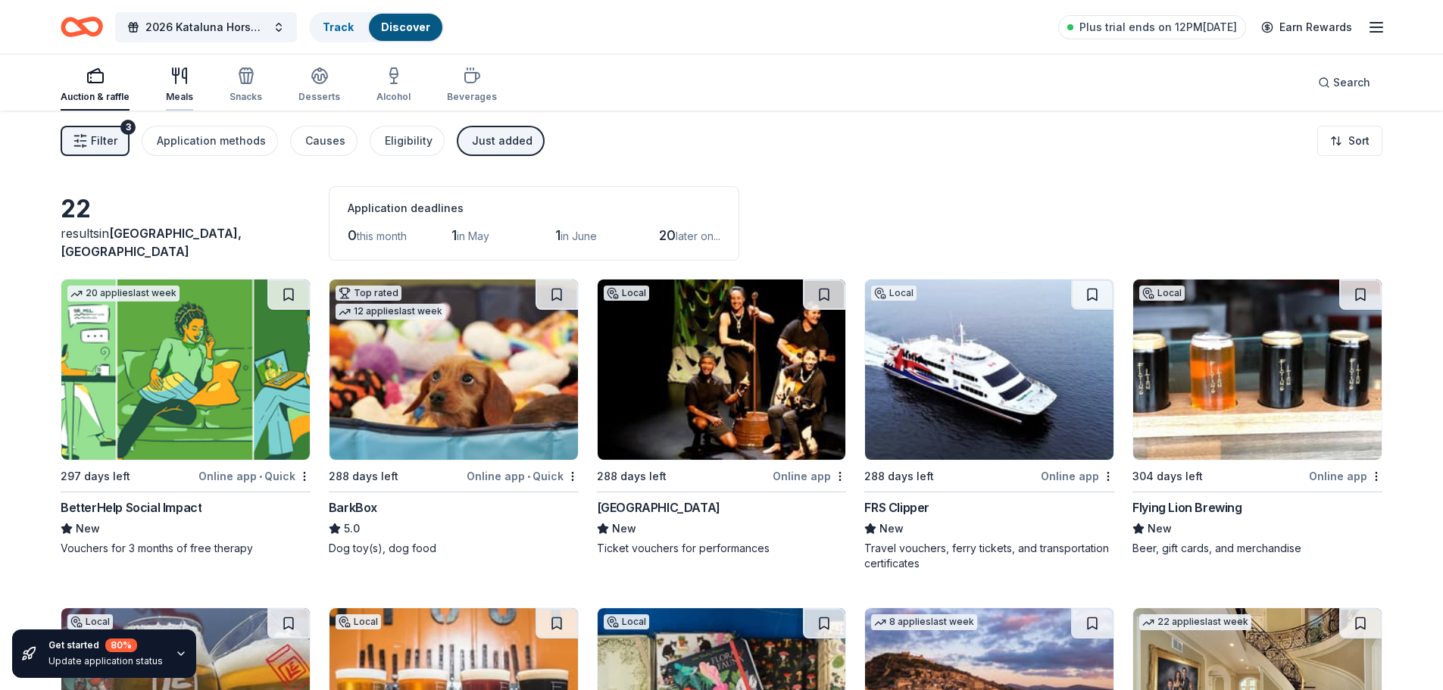
click at [176, 83] on icon "button" at bounding box center [179, 76] width 18 height 18
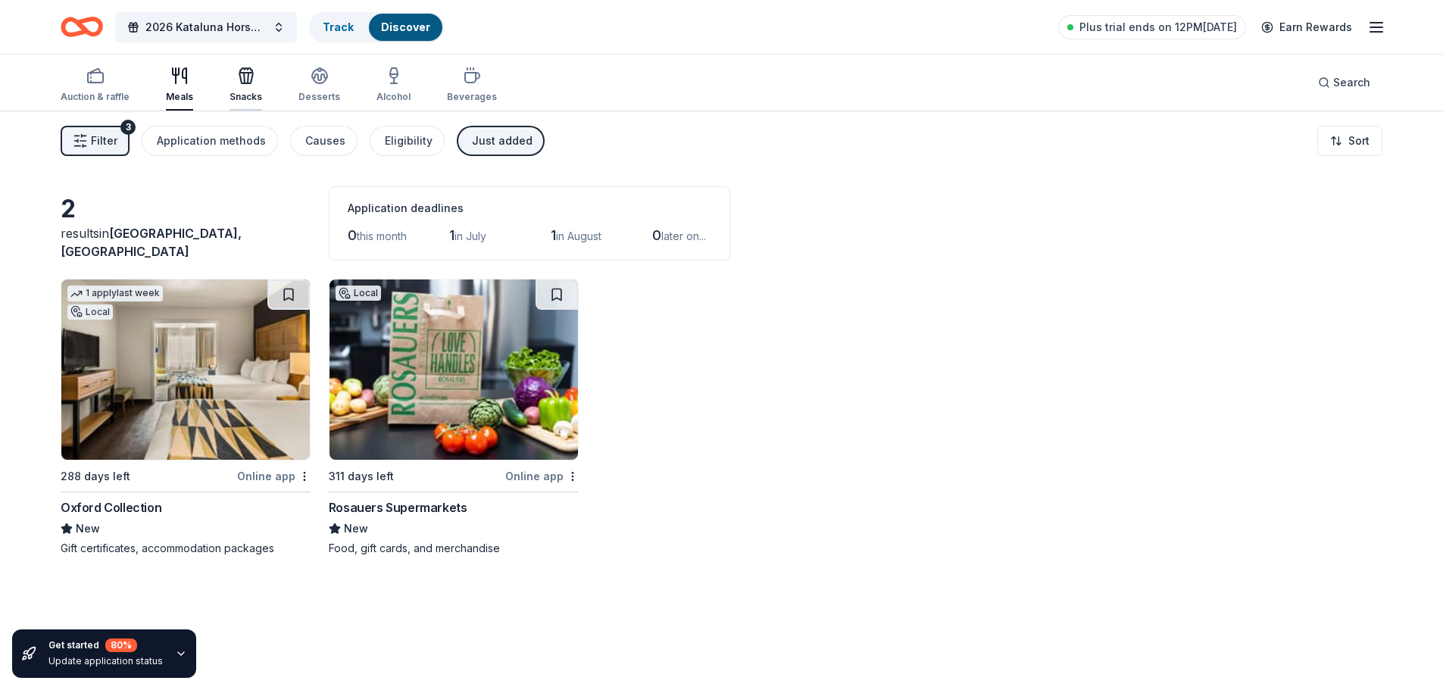
click at [244, 81] on icon "button" at bounding box center [244, 78] width 1 height 11
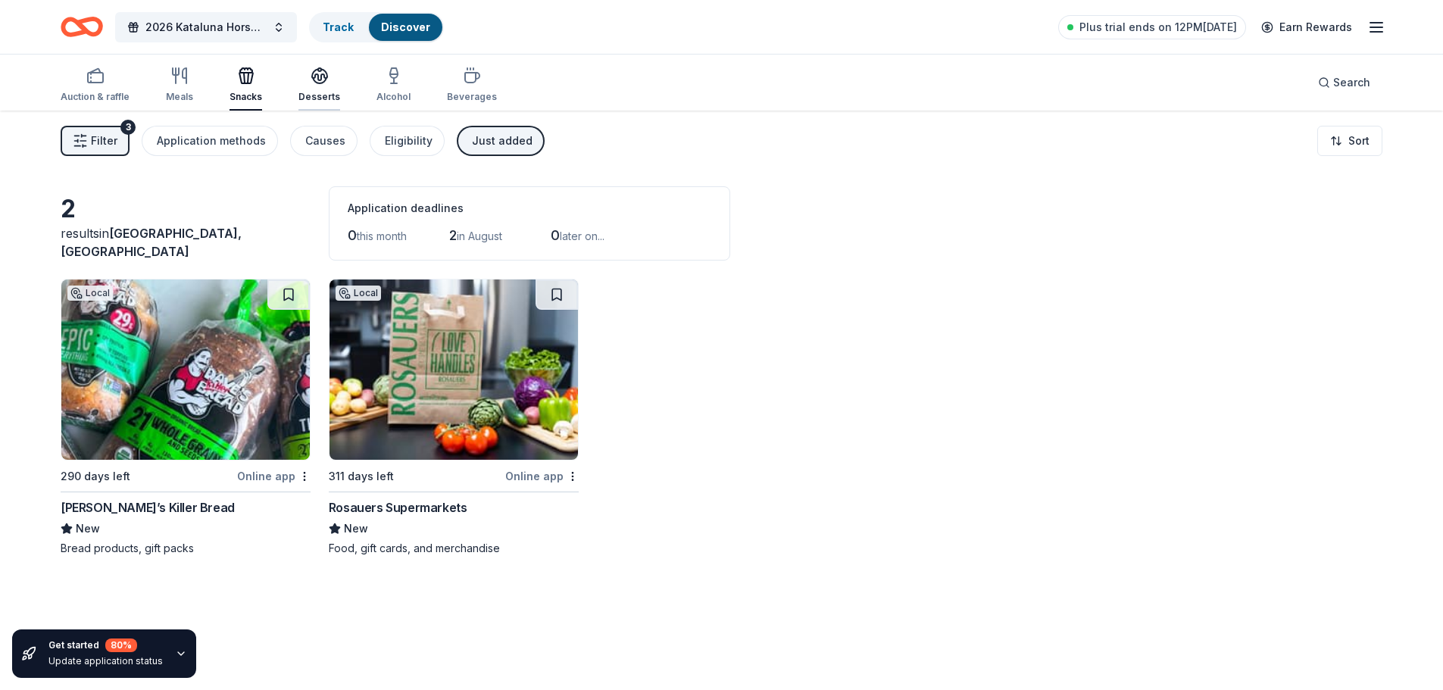
click at [317, 78] on icon "button" at bounding box center [319, 74] width 15 height 11
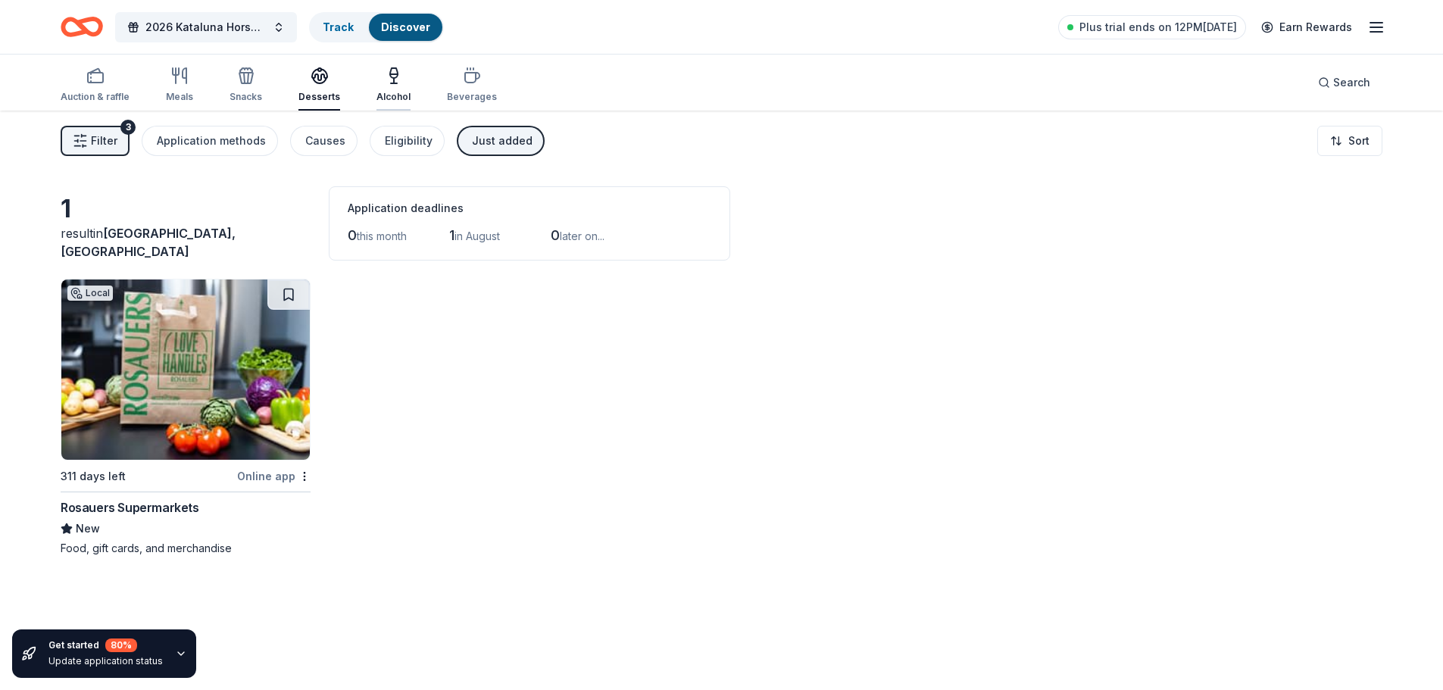
click at [391, 72] on icon "button" at bounding box center [394, 76] width 18 height 18
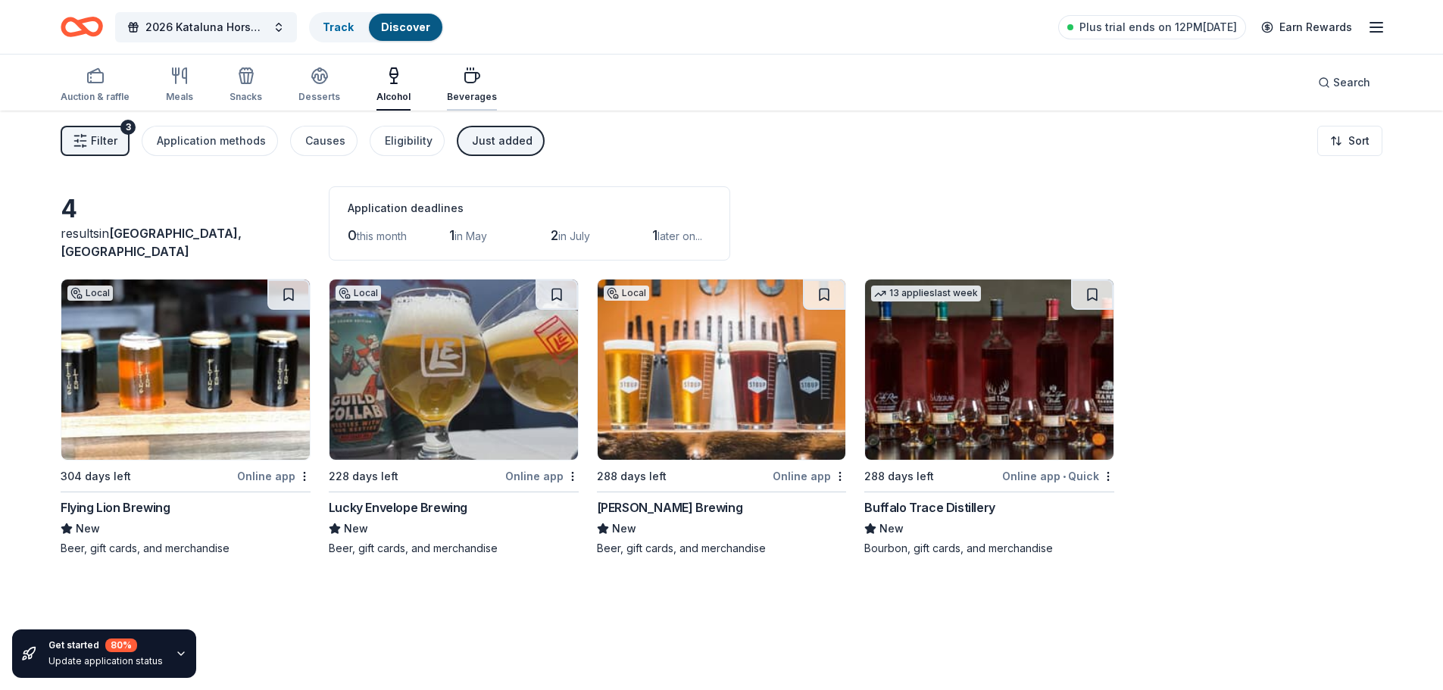
click at [464, 76] on icon "button" at bounding box center [472, 76] width 18 height 18
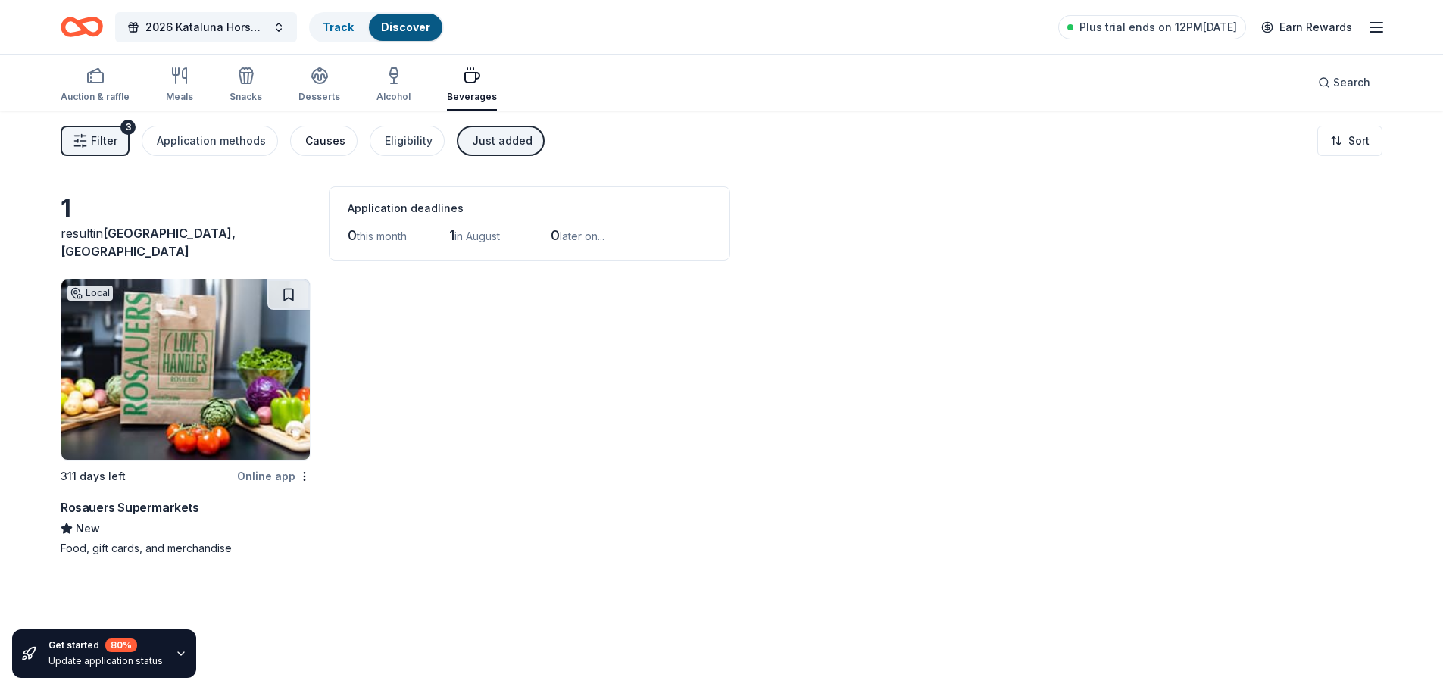
click at [331, 135] on div "Causes" at bounding box center [325, 141] width 40 height 18
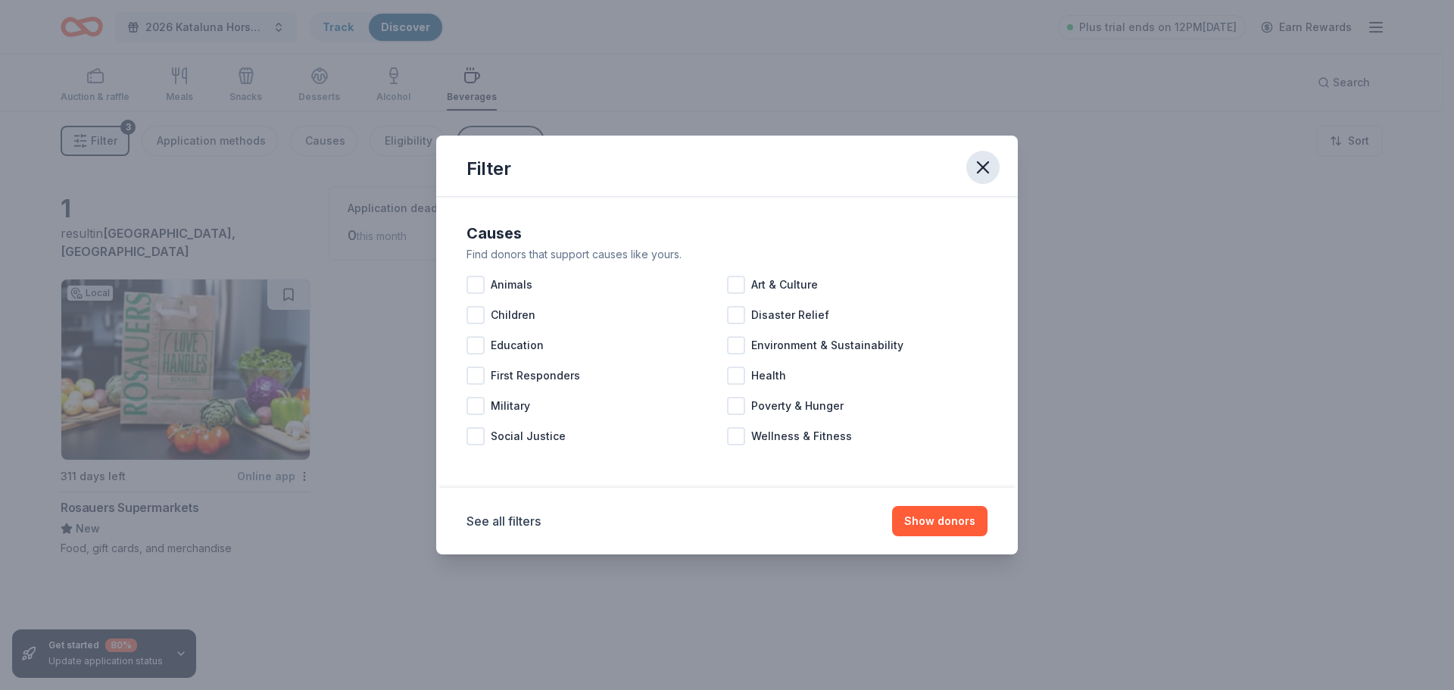
click at [988, 166] on icon "button" at bounding box center [983, 167] width 21 height 21
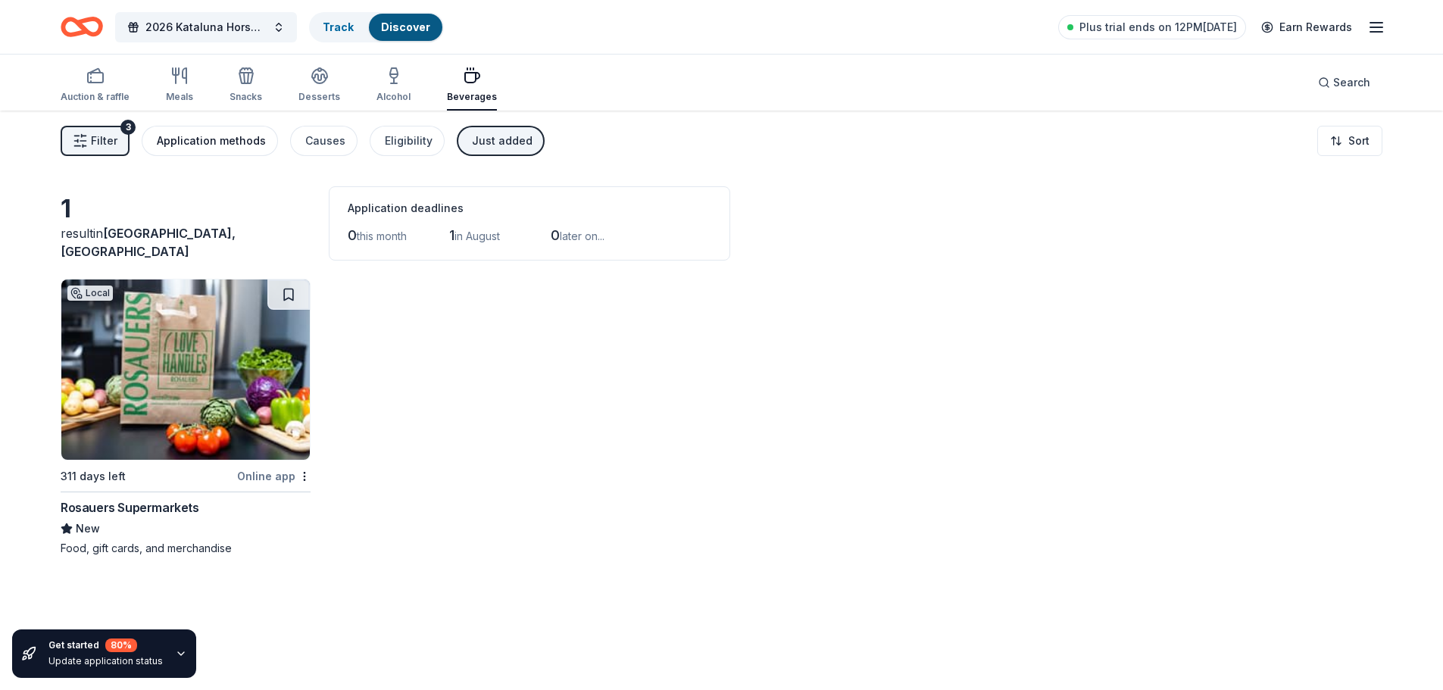
click at [196, 139] on div "Application methods" at bounding box center [211, 141] width 109 height 18
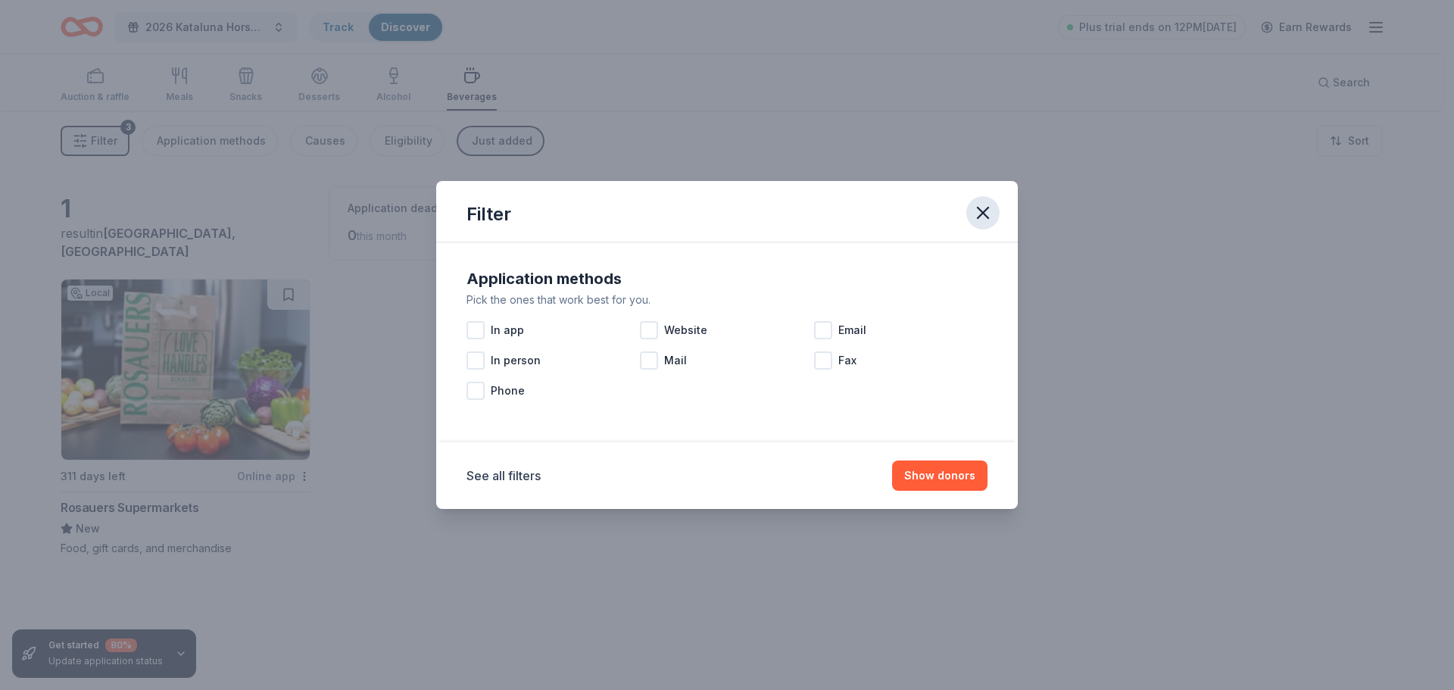
click at [990, 214] on icon "button" at bounding box center [983, 212] width 21 height 21
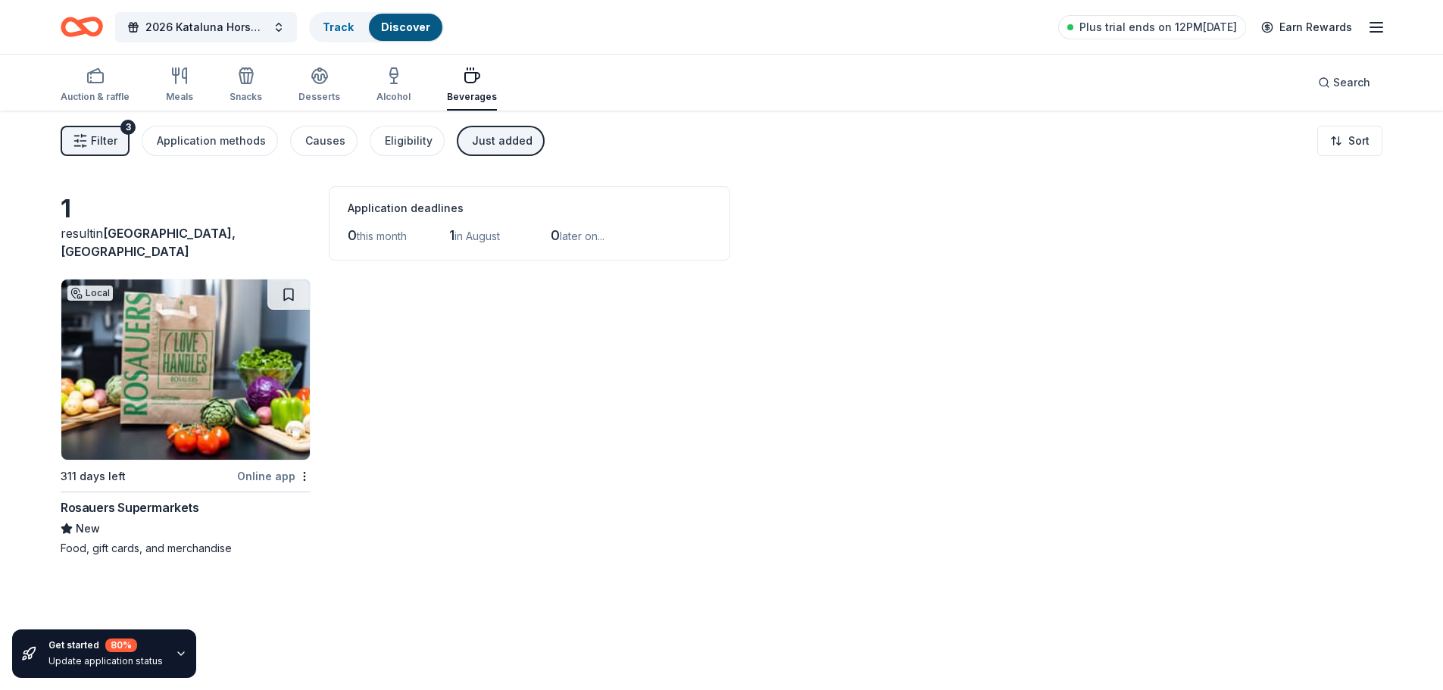
click at [484, 145] on div "Just added" at bounding box center [502, 141] width 61 height 18
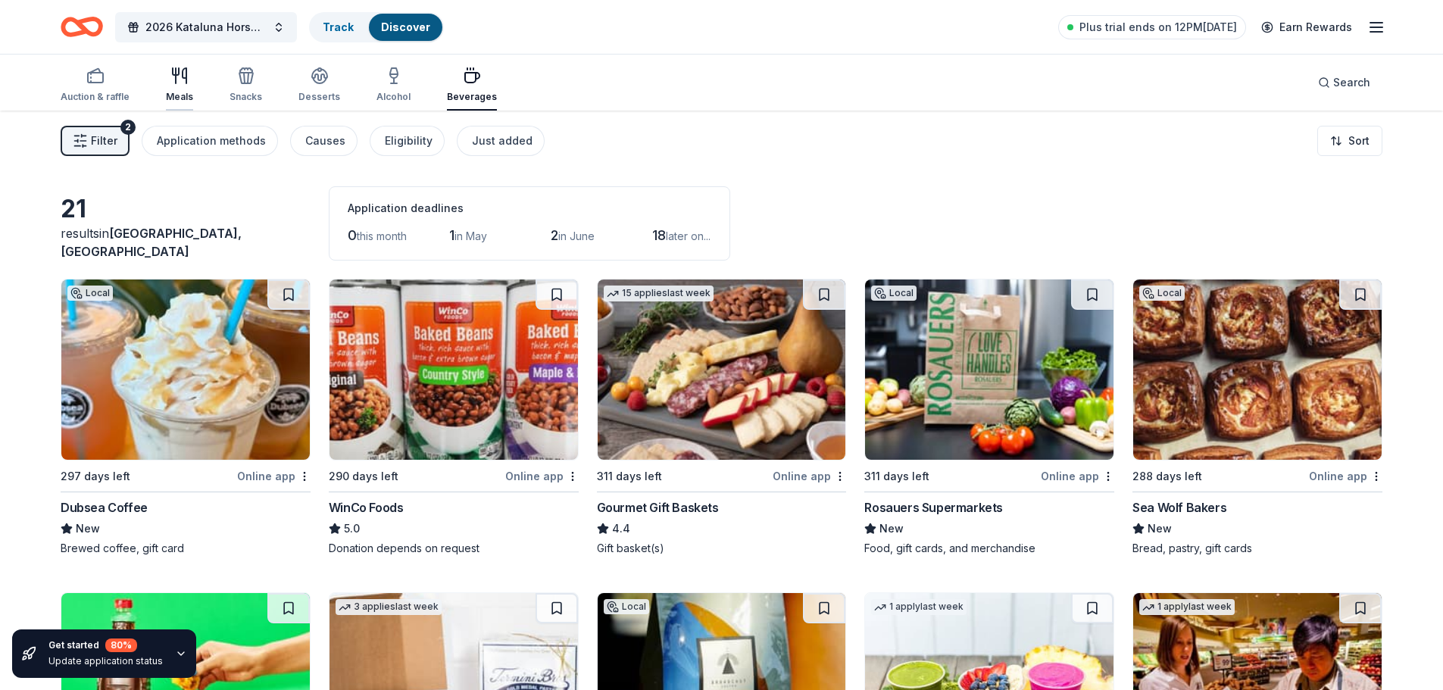
click at [183, 81] on icon "button" at bounding box center [179, 76] width 18 height 18
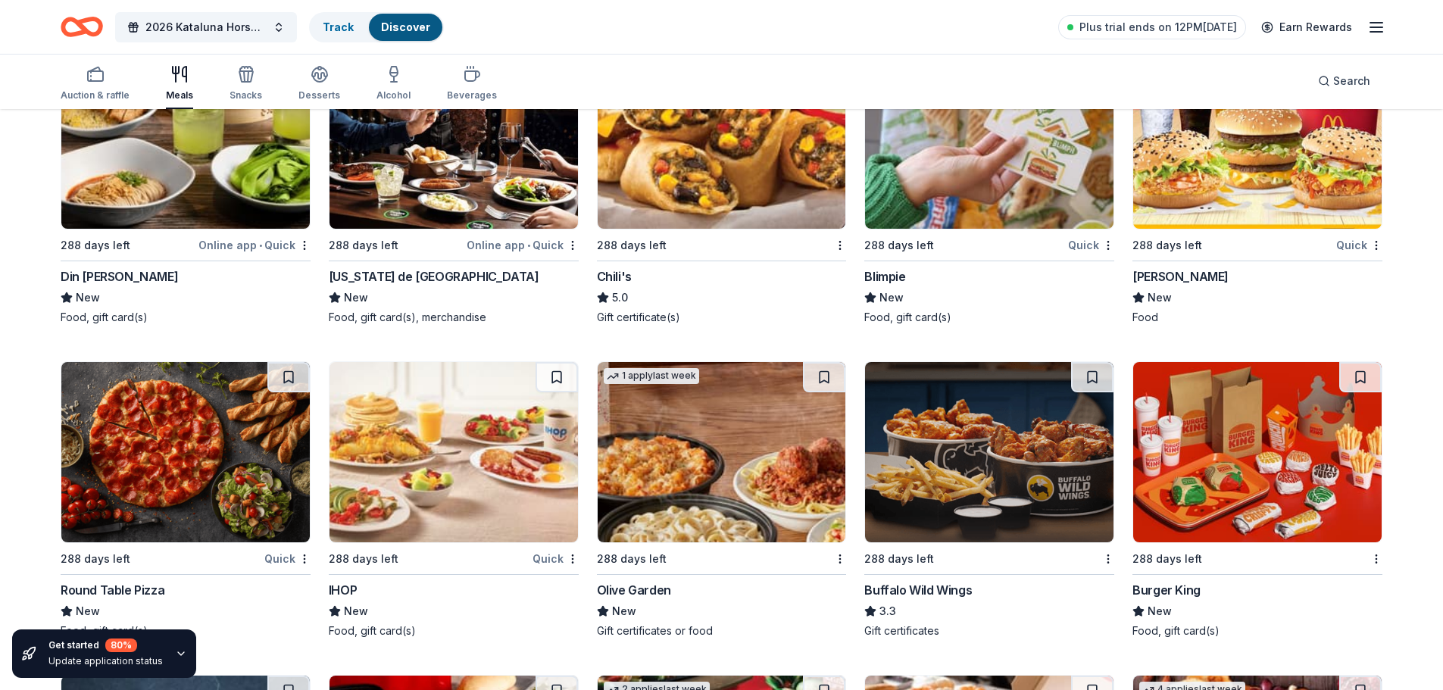
scroll to position [1137, 0]
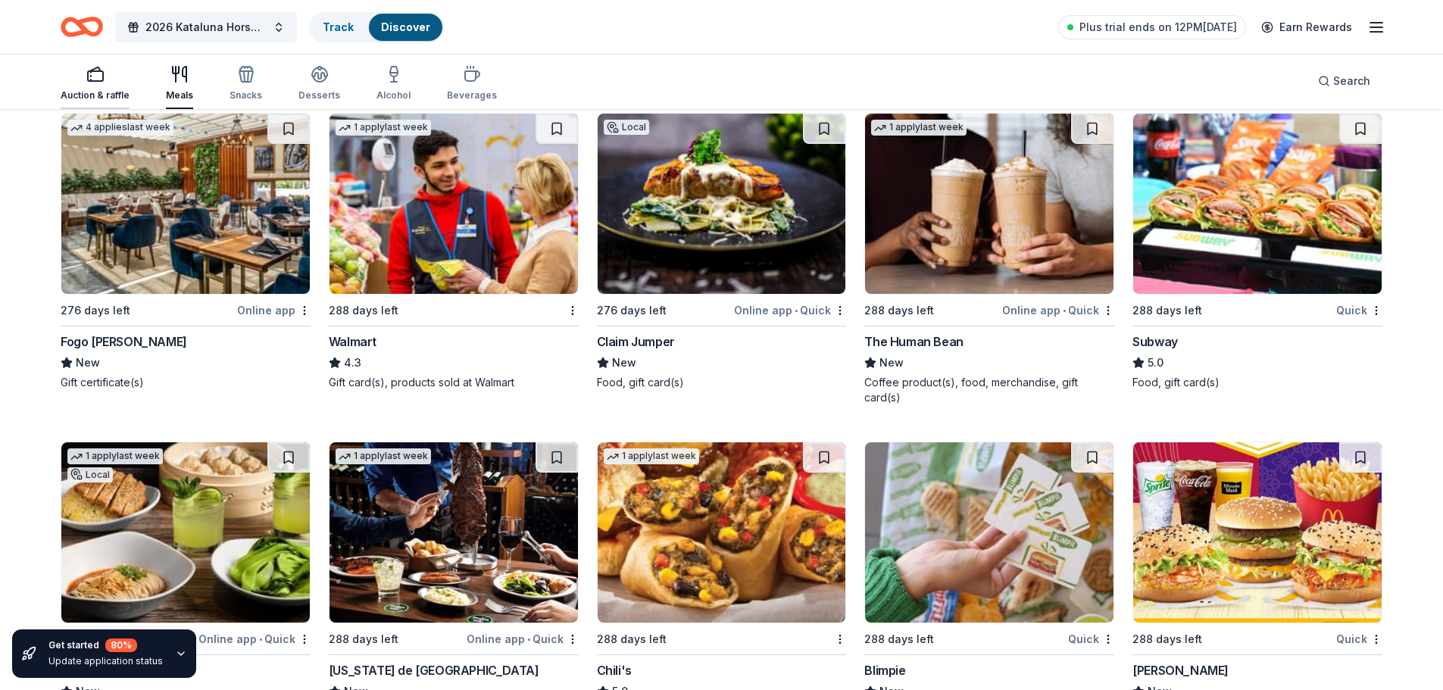
click at [86, 70] on icon "button" at bounding box center [95, 74] width 18 height 18
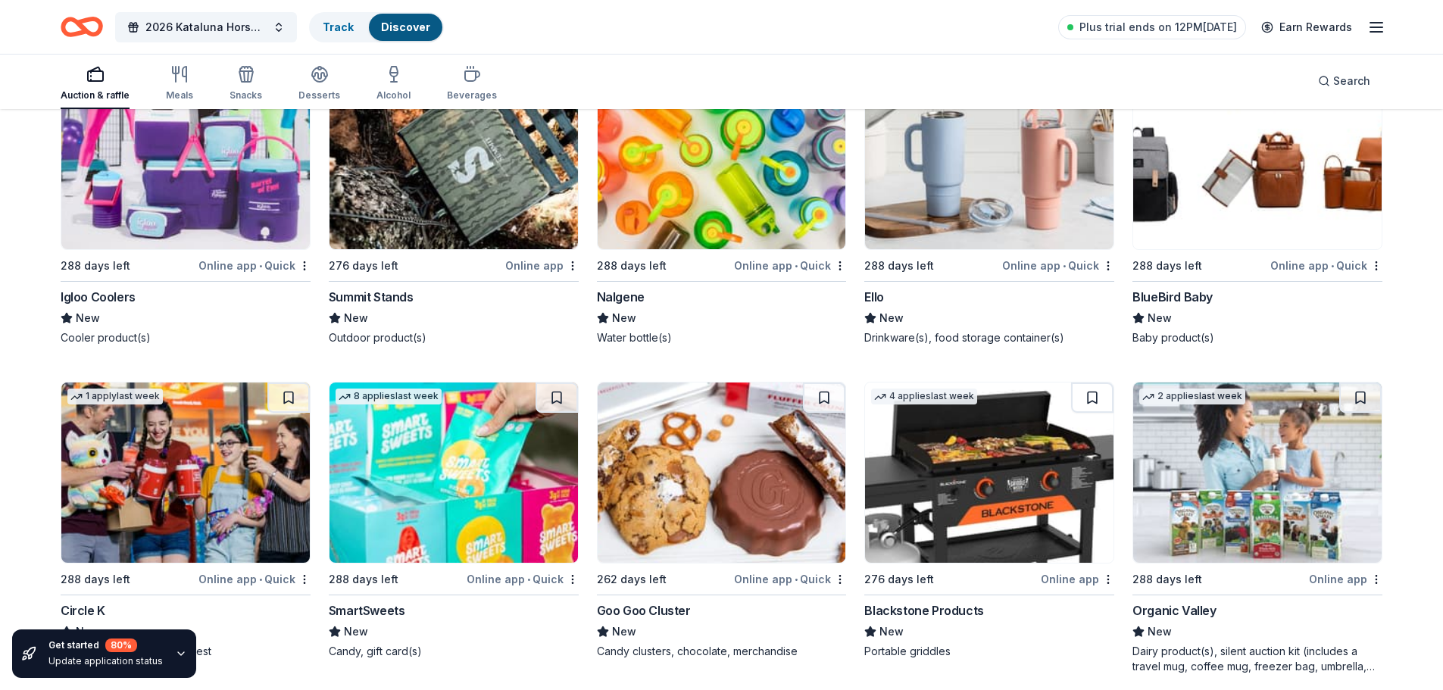
scroll to position [12498, 0]
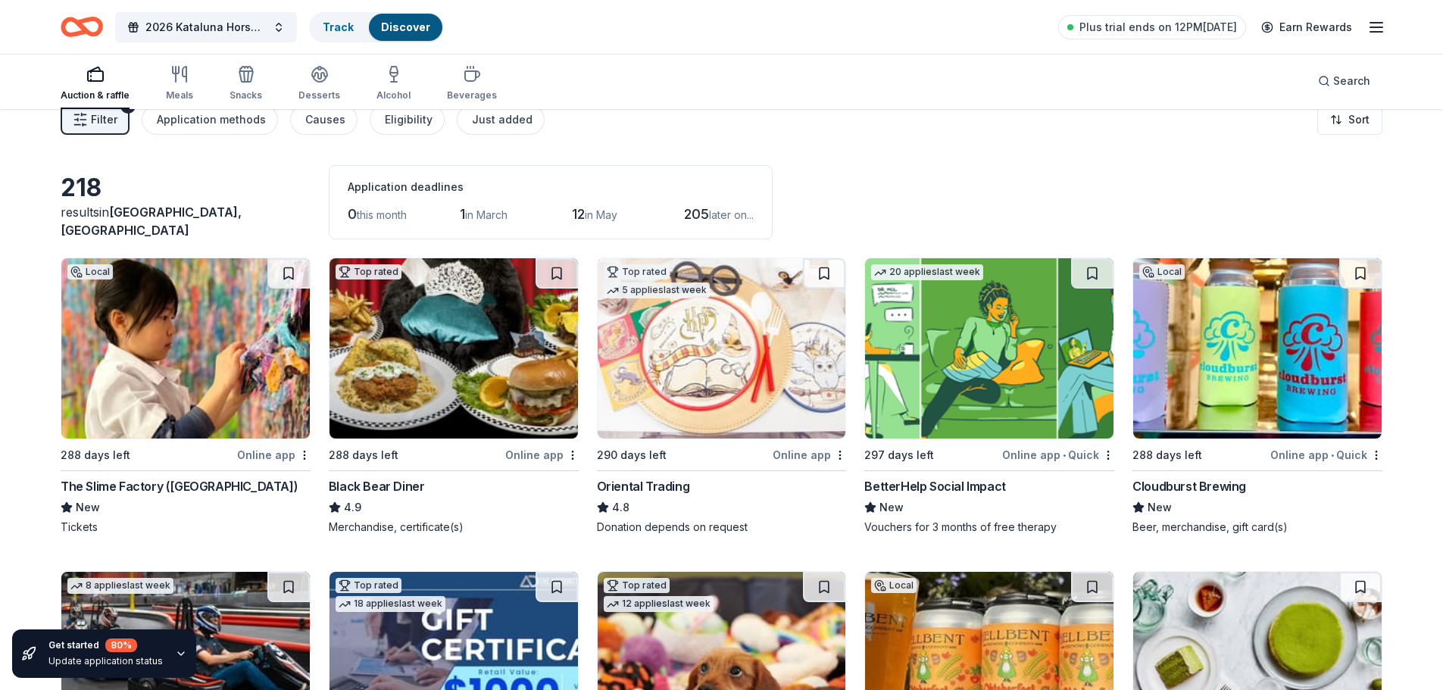
scroll to position [0, 0]
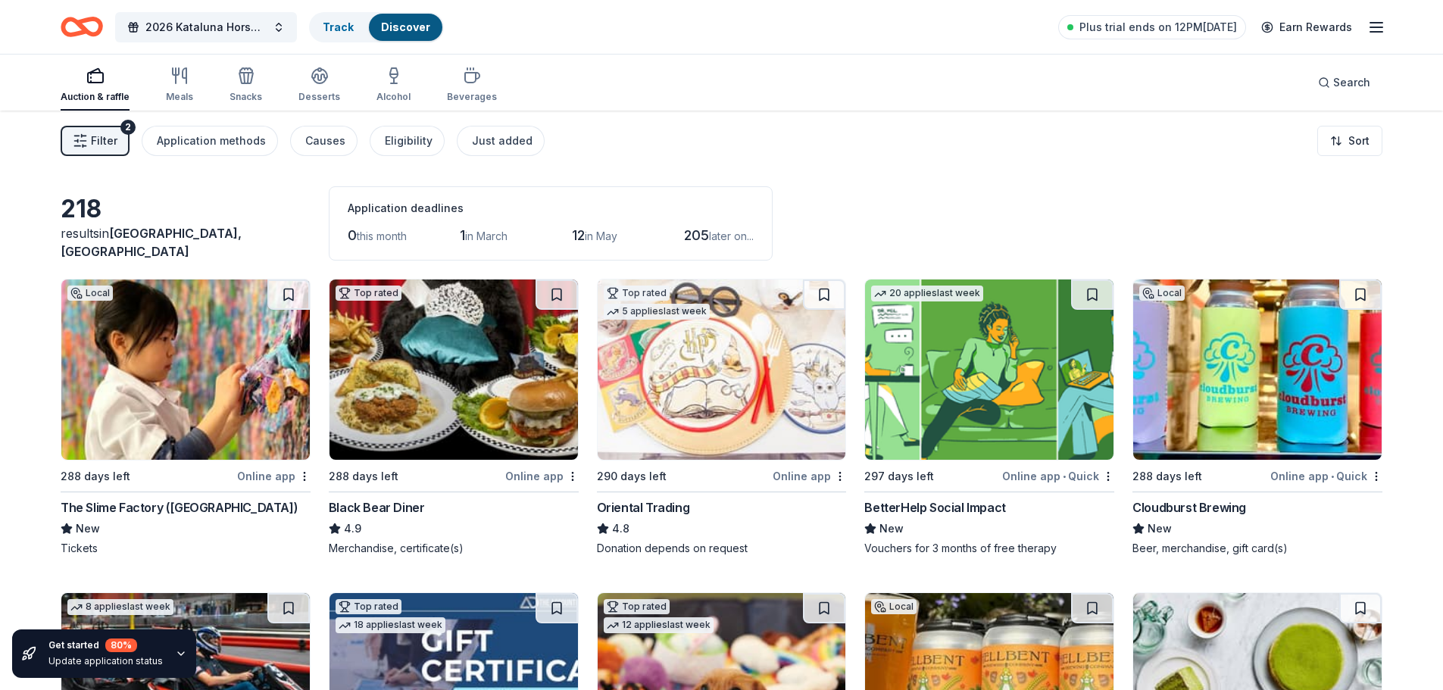
click at [941, 155] on div "Filter 2 Application methods Causes Eligibility Just added Sort" at bounding box center [721, 141] width 1443 height 61
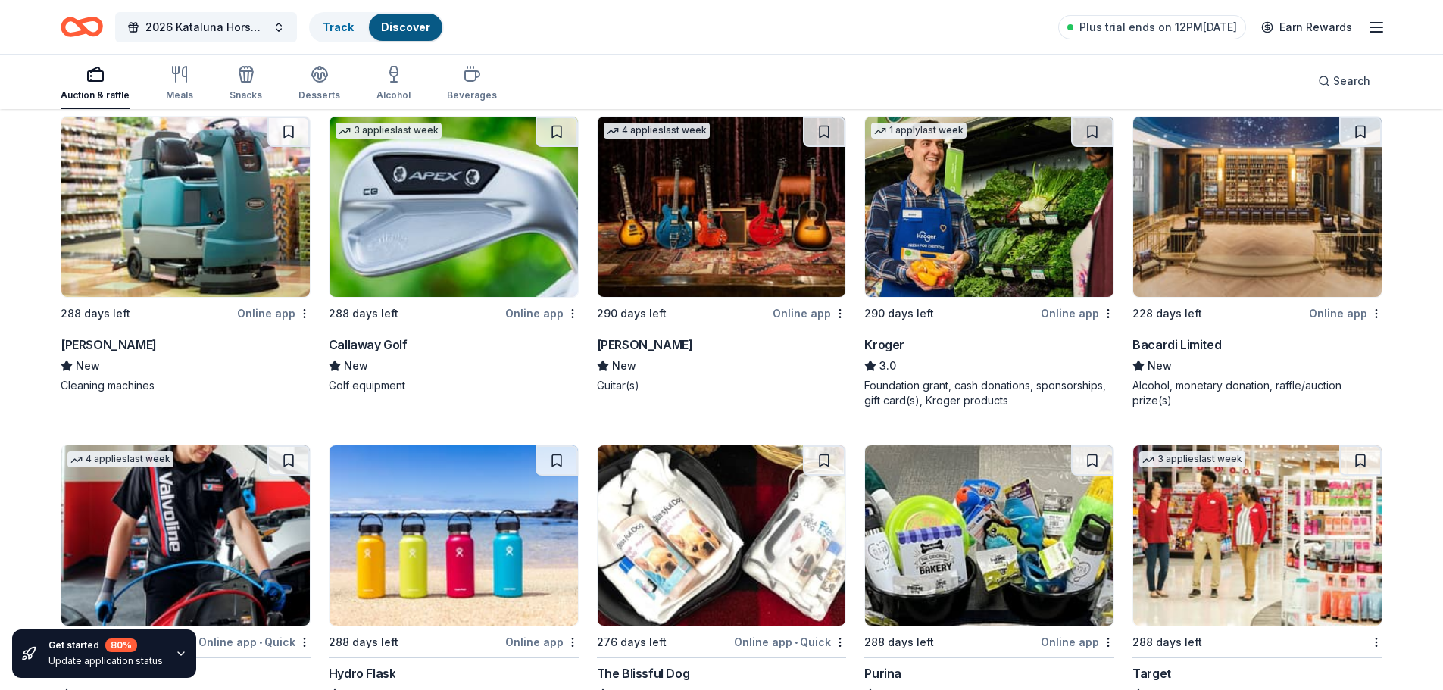
click at [404, 240] on img at bounding box center [453, 207] width 248 height 180
click at [1219, 217] on img at bounding box center [1257, 207] width 248 height 180
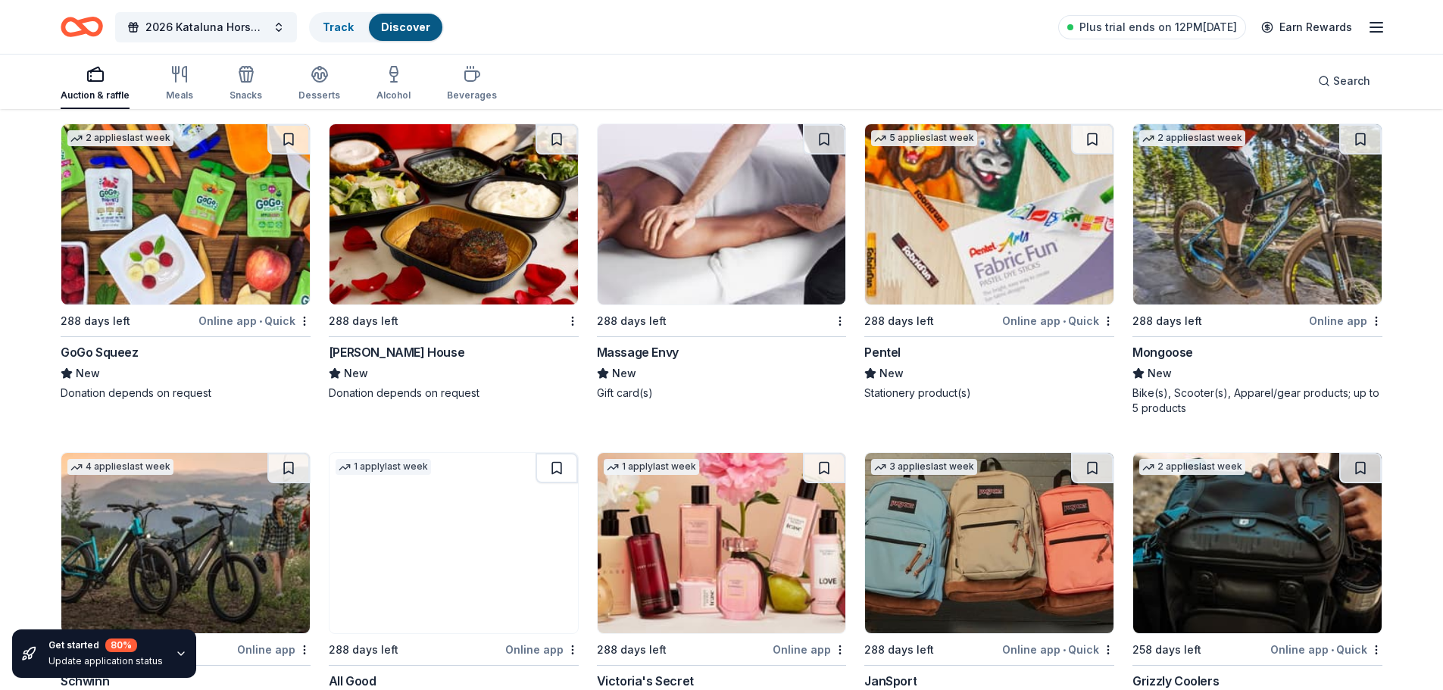
scroll to position [10361, 0]
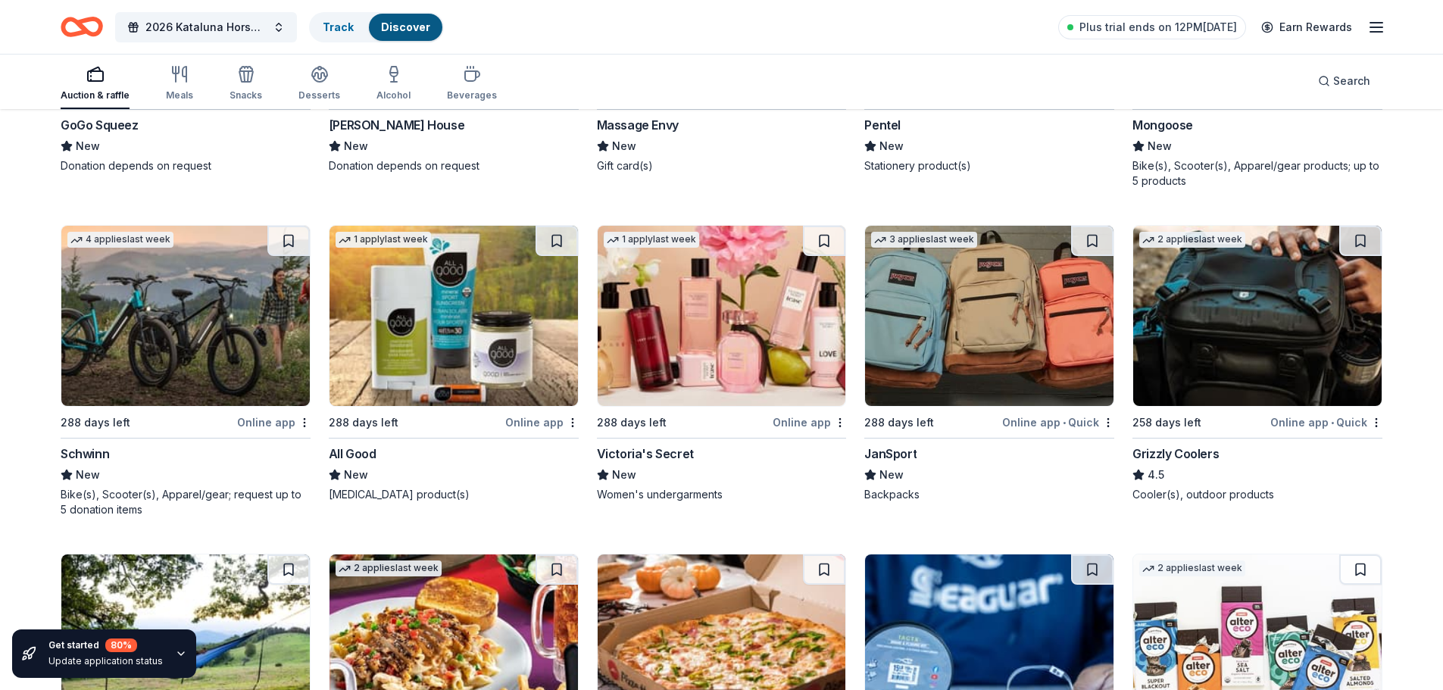
click at [217, 339] on img at bounding box center [185, 316] width 248 height 180
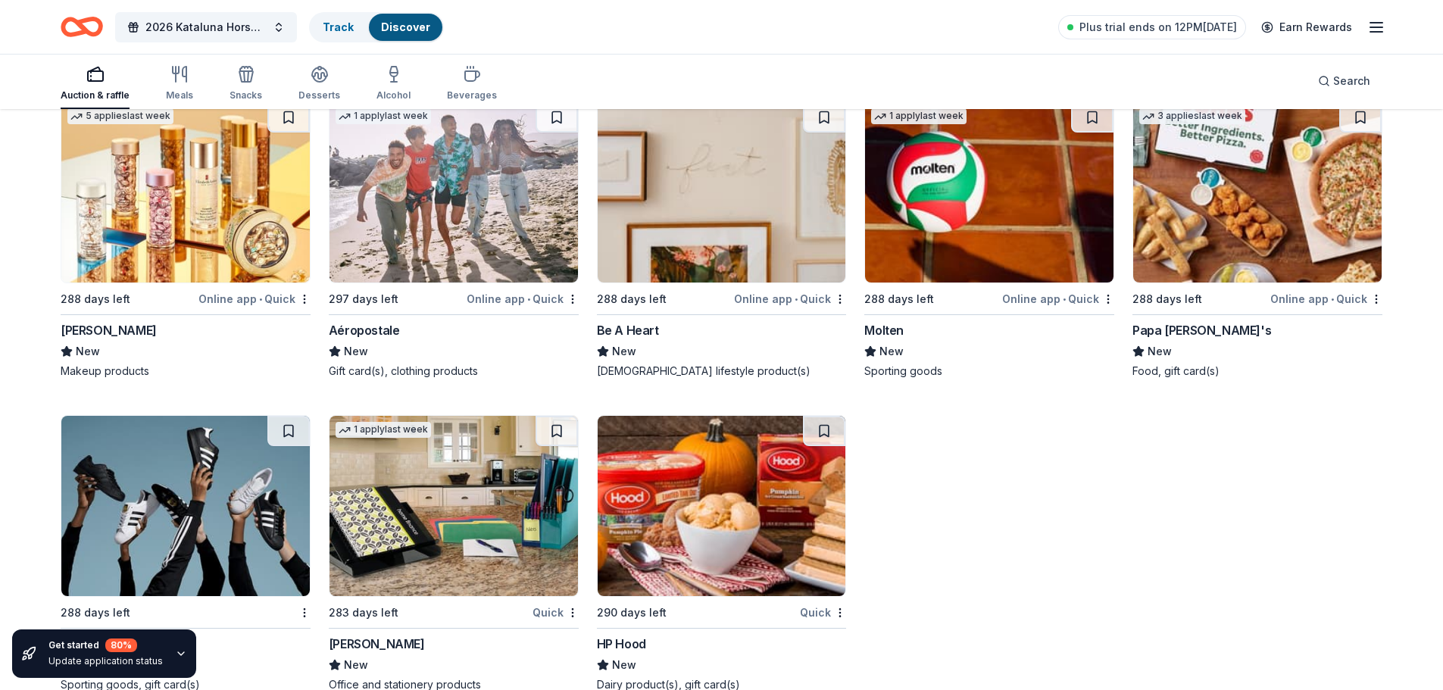
scroll to position [13759, 0]
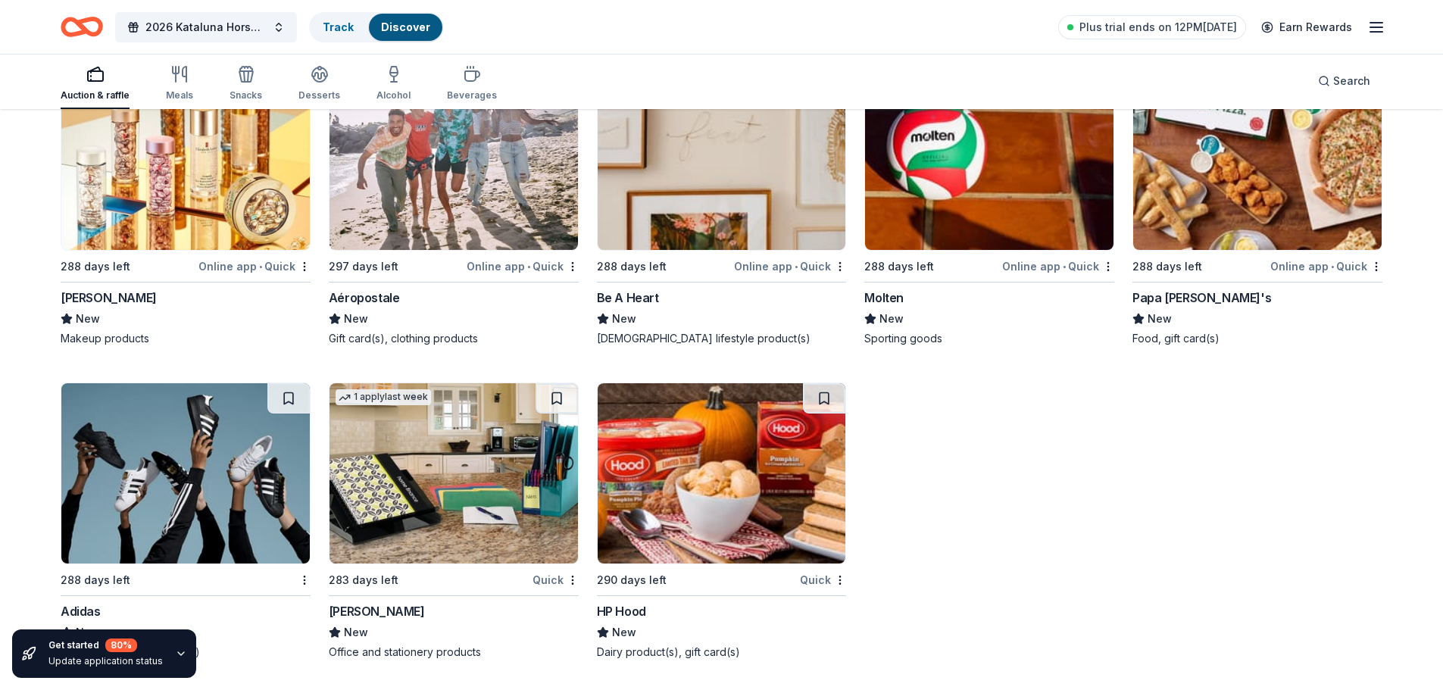
drag, startPoint x: 567, startPoint y: 569, endPoint x: 937, endPoint y: 517, distance: 373.9
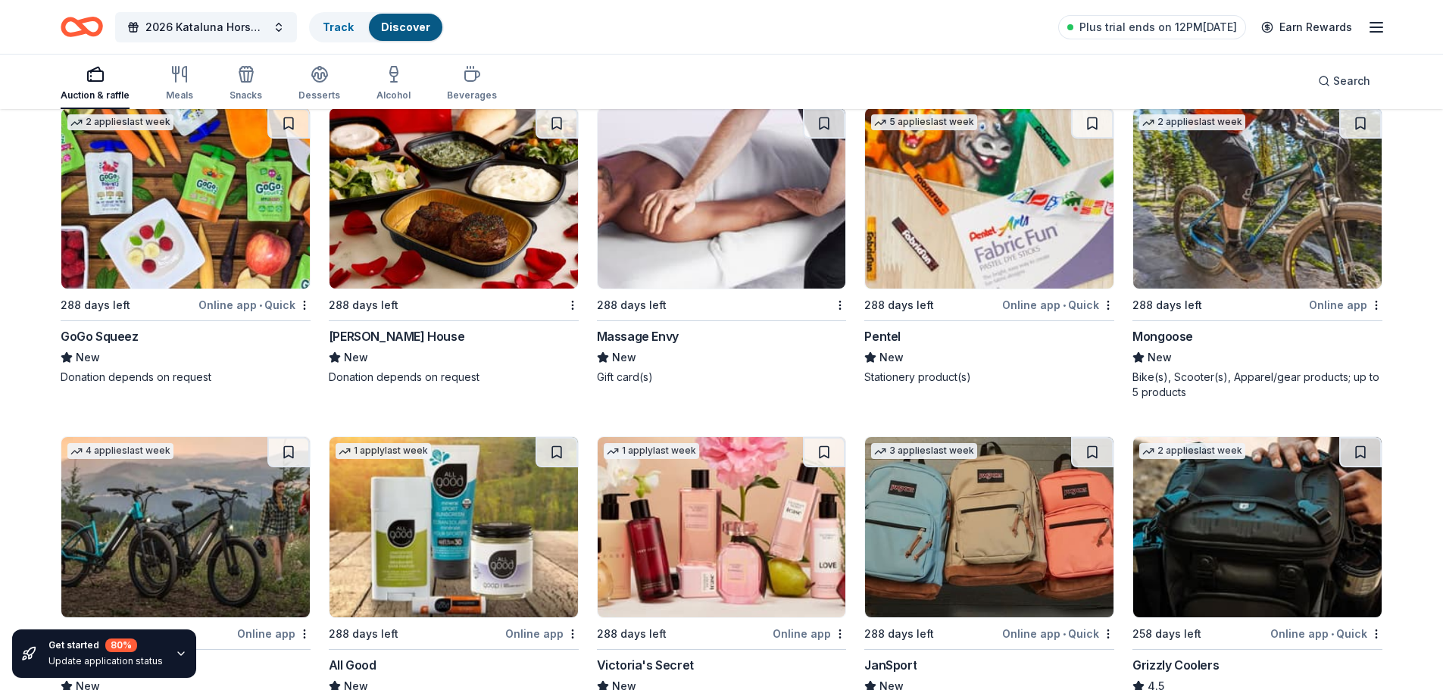
scroll to position [0, 0]
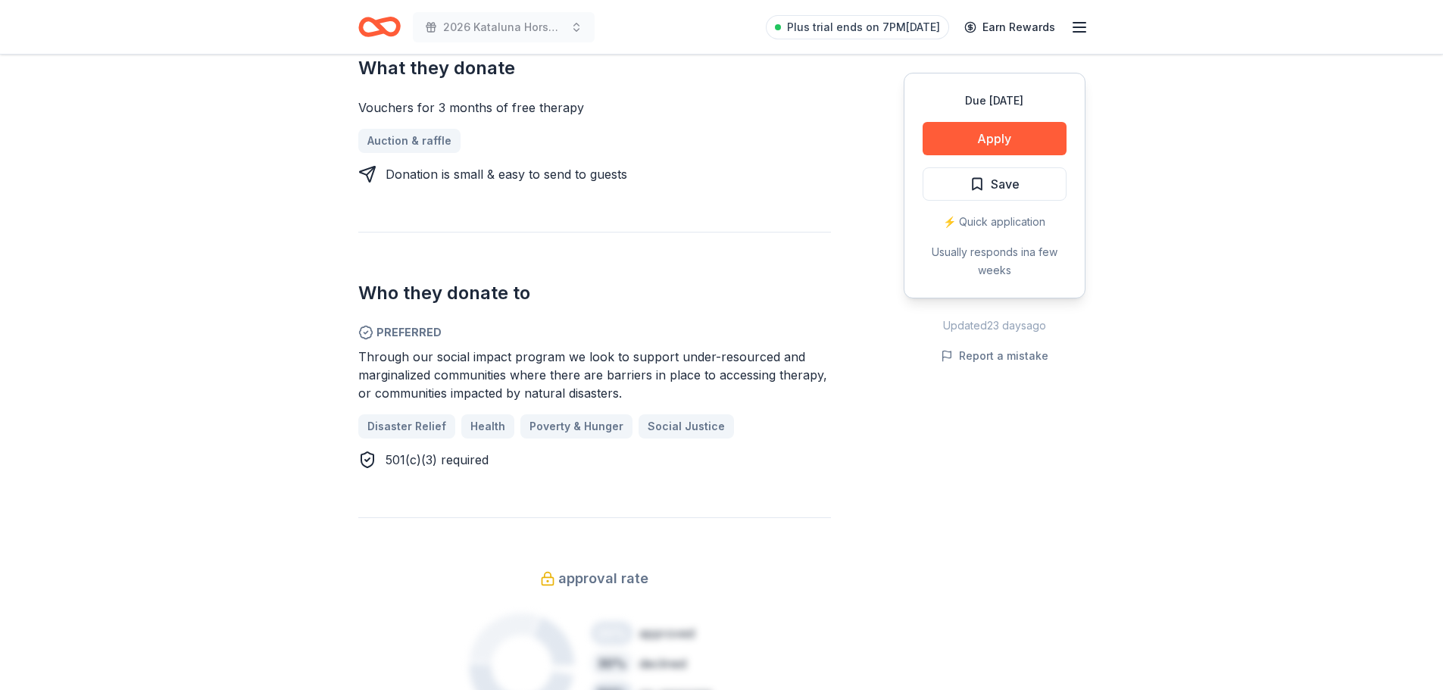
scroll to position [757, 0]
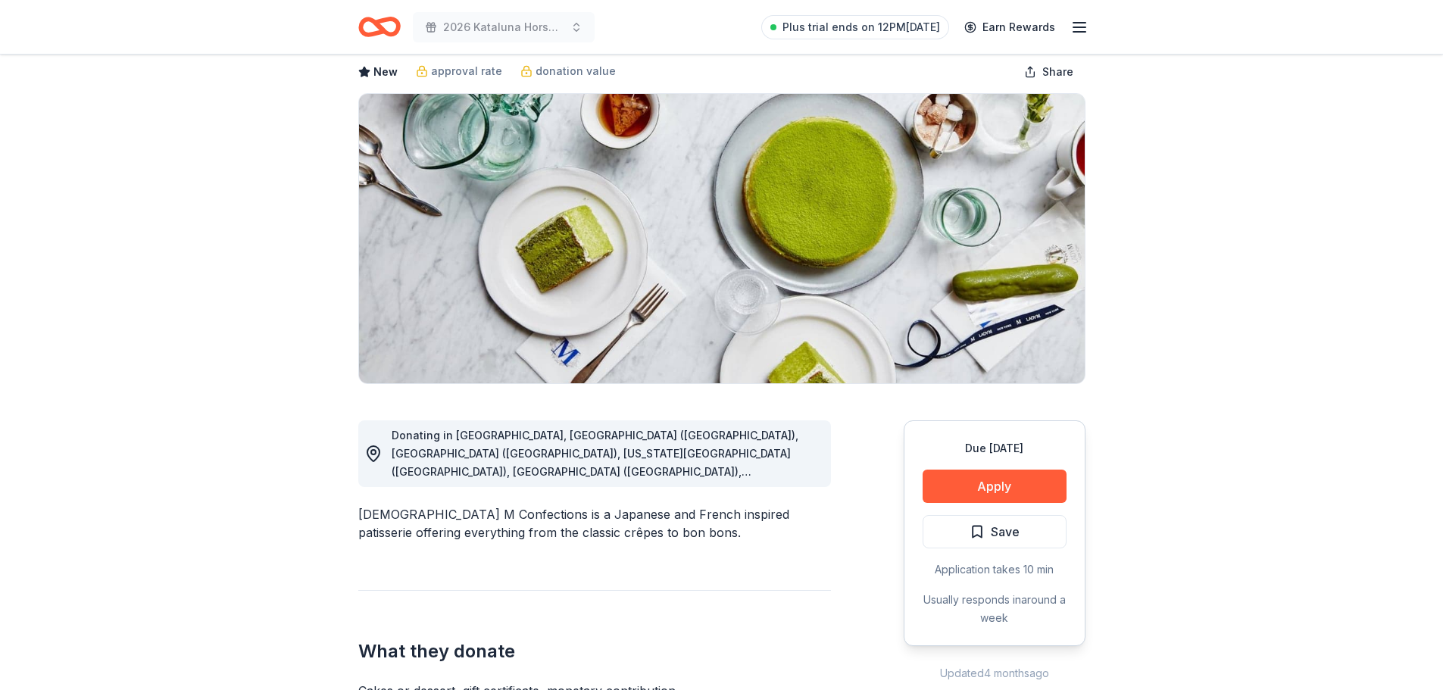
scroll to position [76, 0]
click at [1006, 486] on button "Apply" at bounding box center [995, 486] width 144 height 33
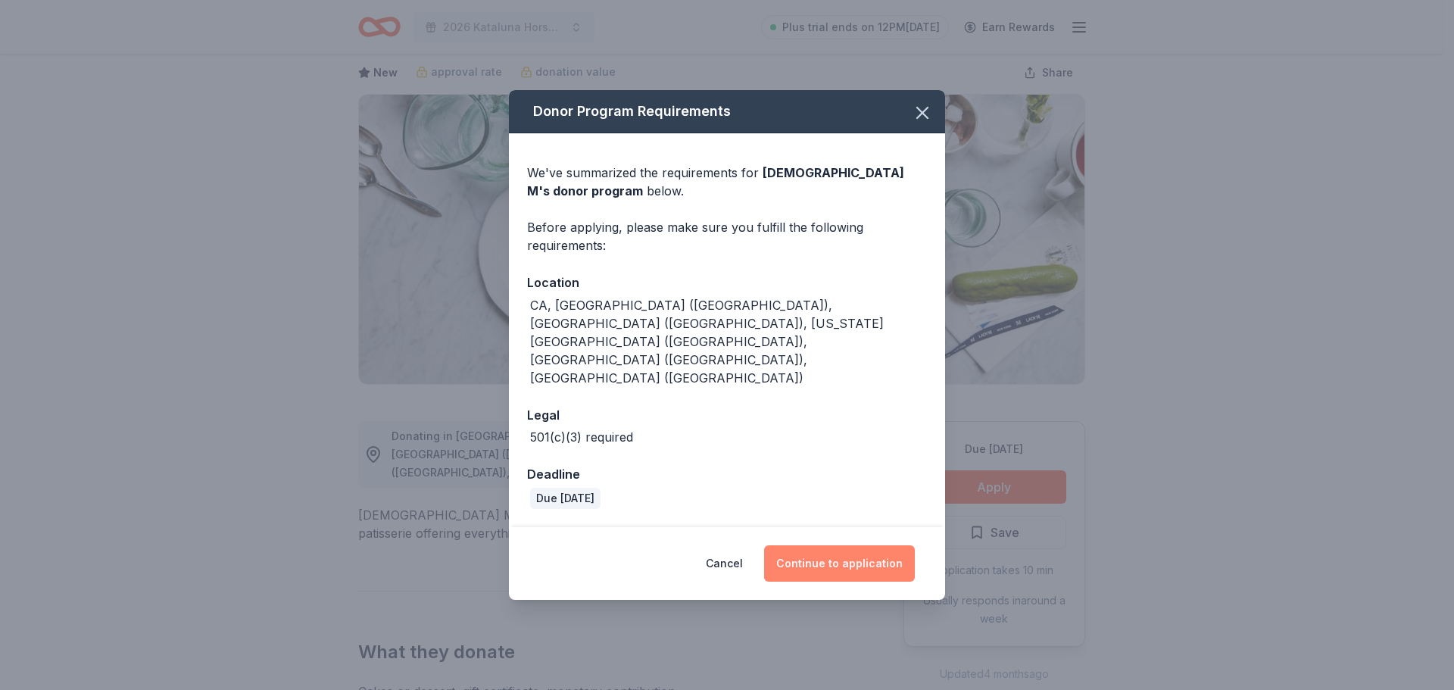
click at [870, 545] on button "Continue to application" at bounding box center [839, 563] width 151 height 36
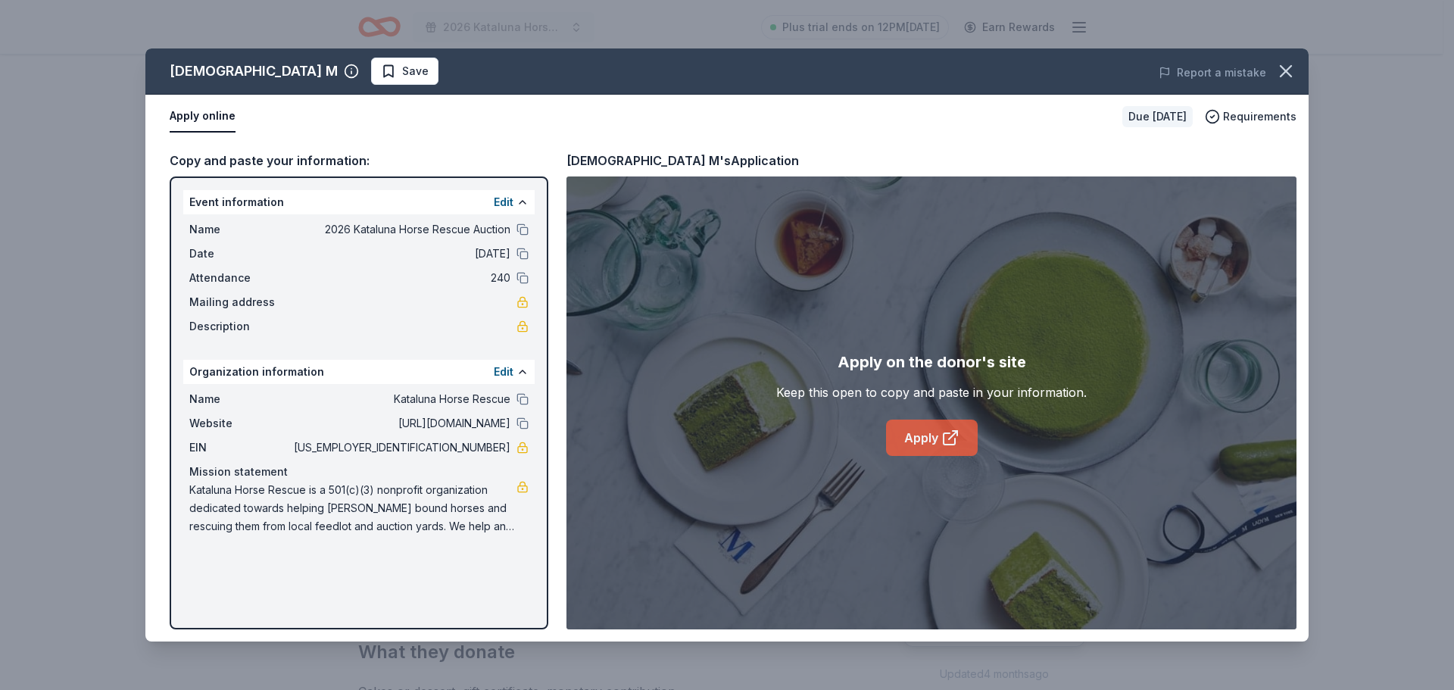
click at [954, 429] on icon at bounding box center [950, 438] width 18 height 18
click at [1285, 67] on icon "button" at bounding box center [1286, 71] width 21 height 21
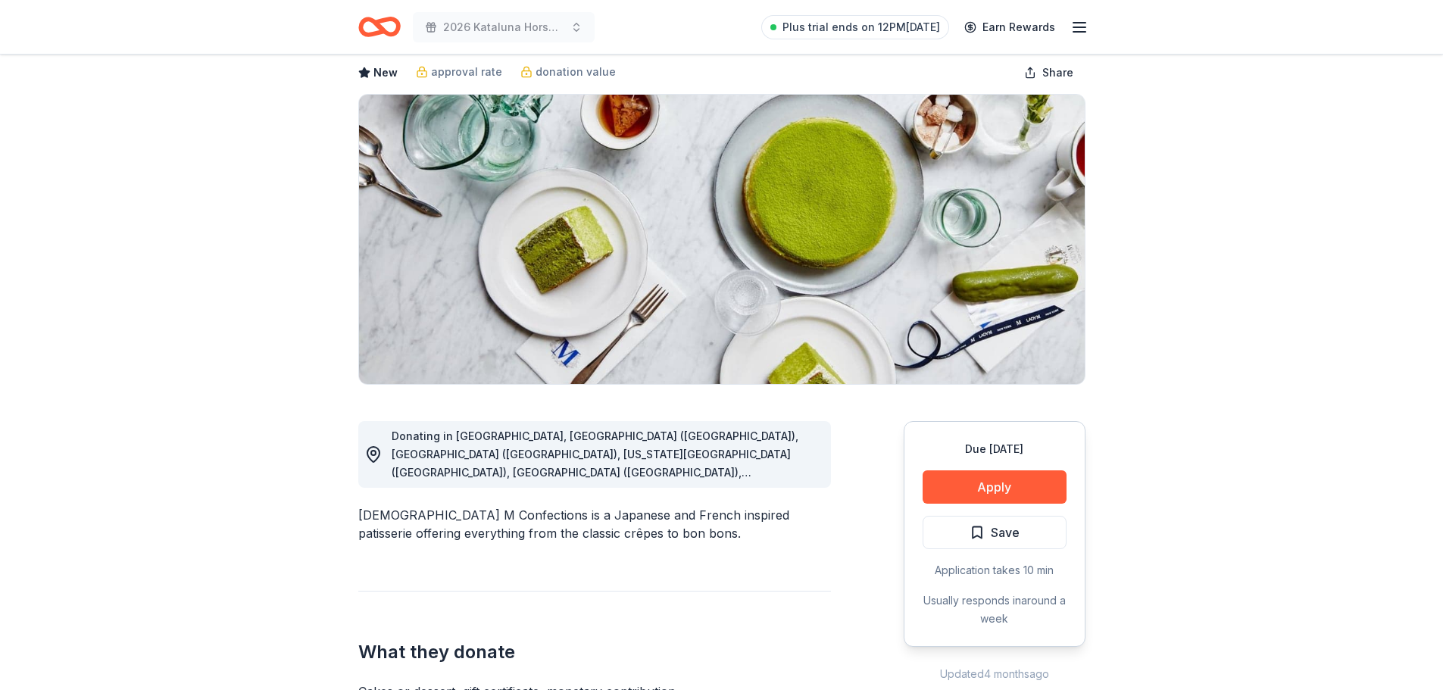
scroll to position [0, 0]
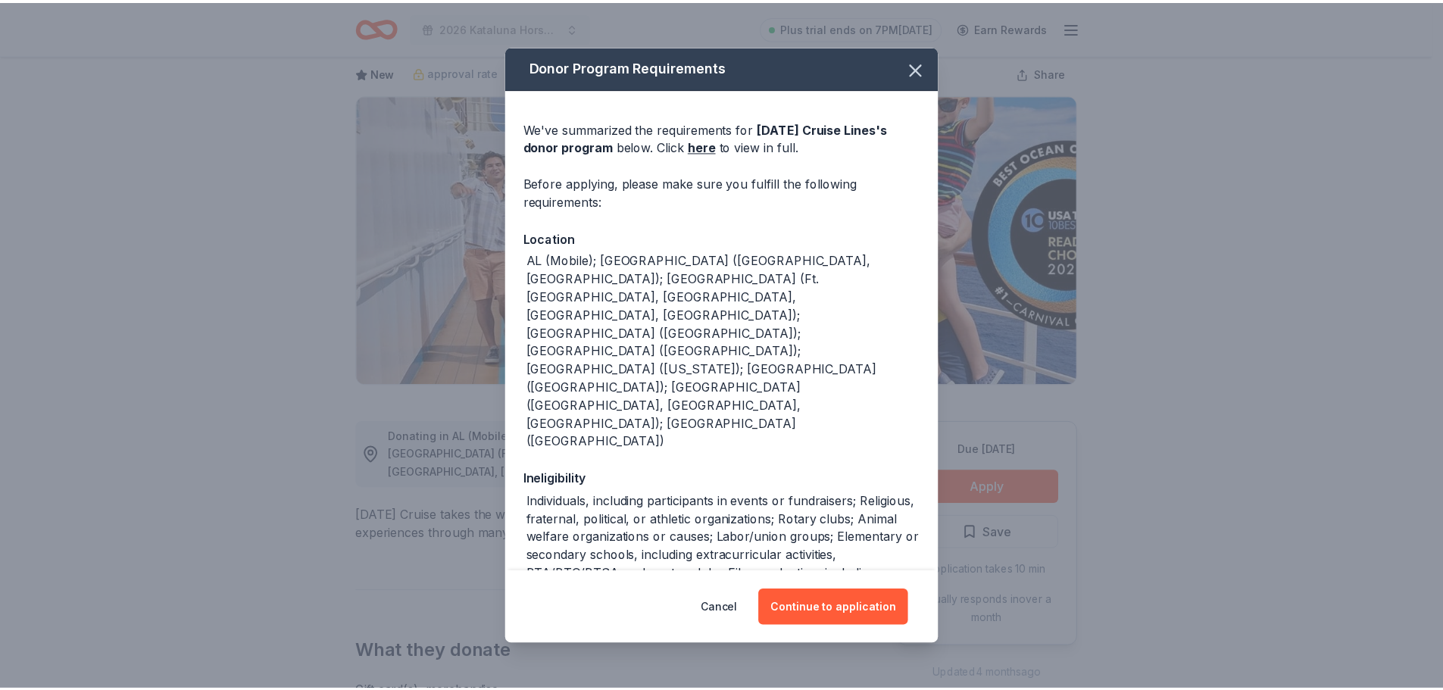
scroll to position [76, 0]
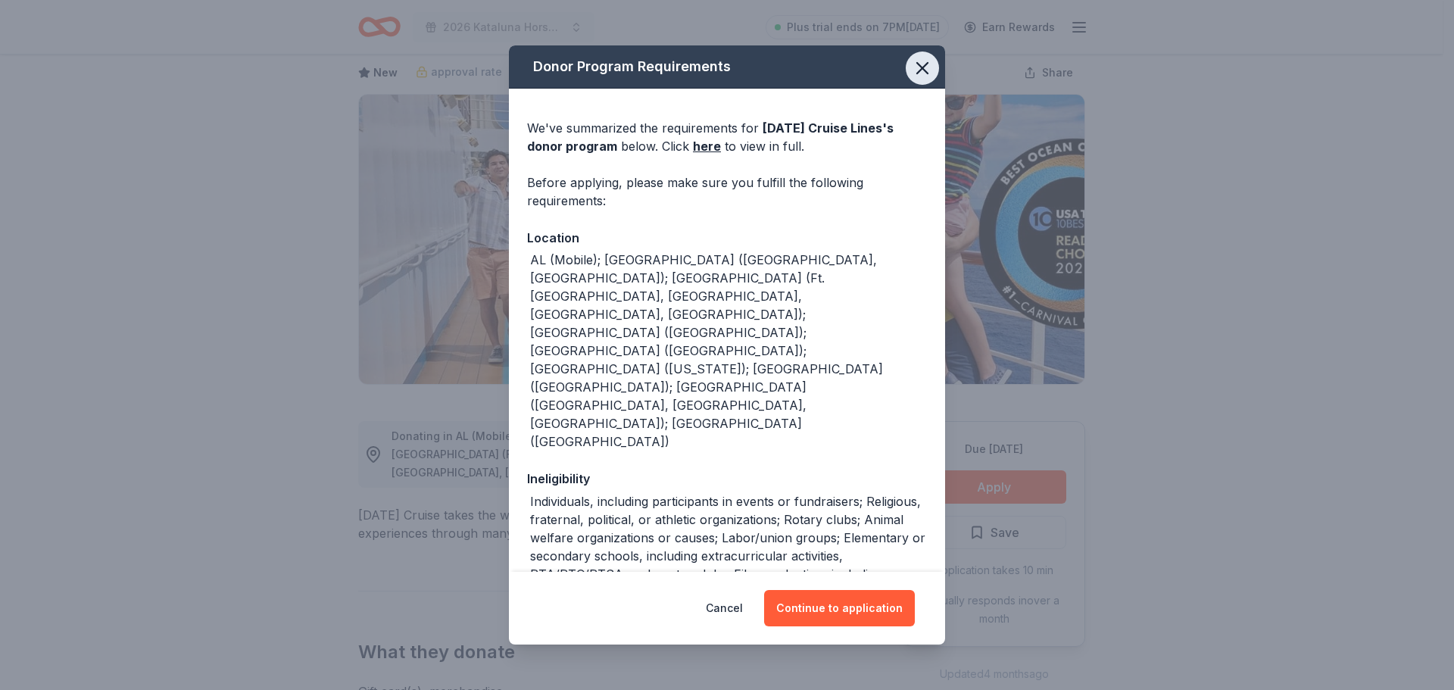
click at [913, 68] on icon "button" at bounding box center [922, 68] width 21 height 21
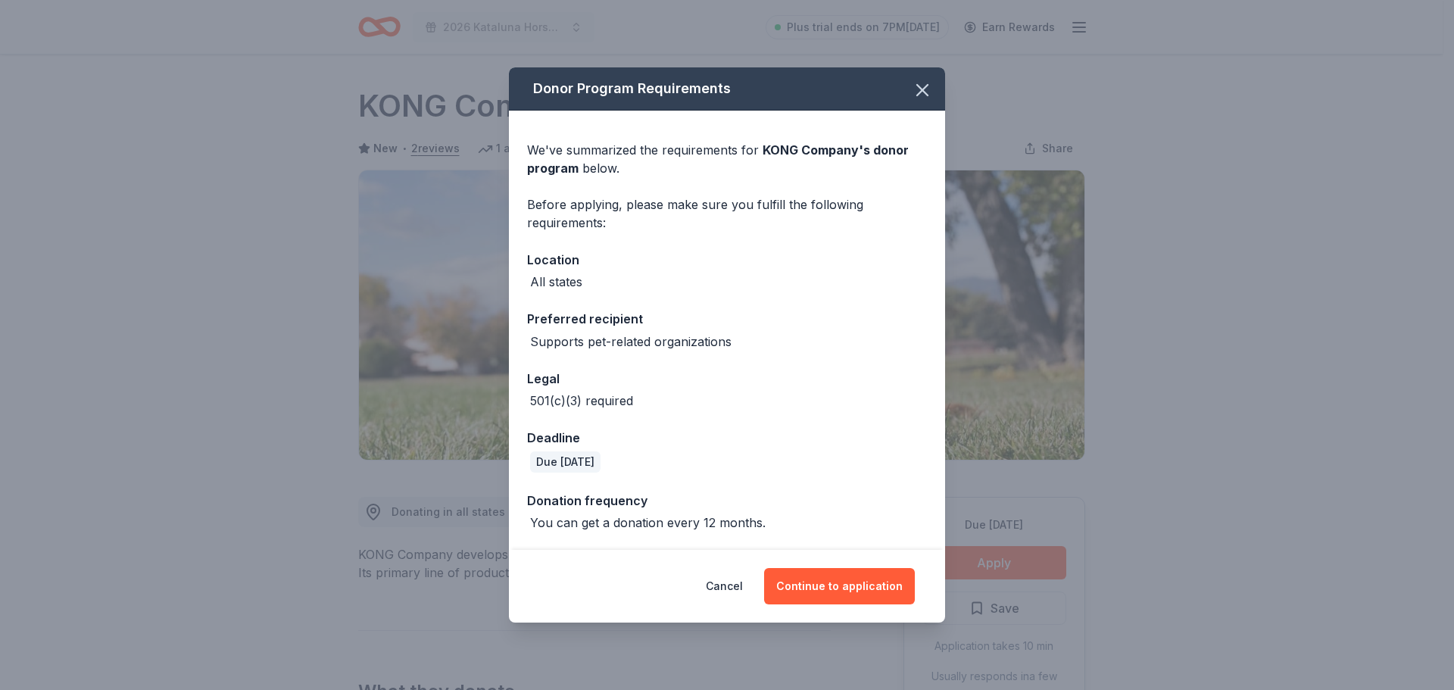
click at [826, 585] on button "Continue to application" at bounding box center [839, 586] width 151 height 36
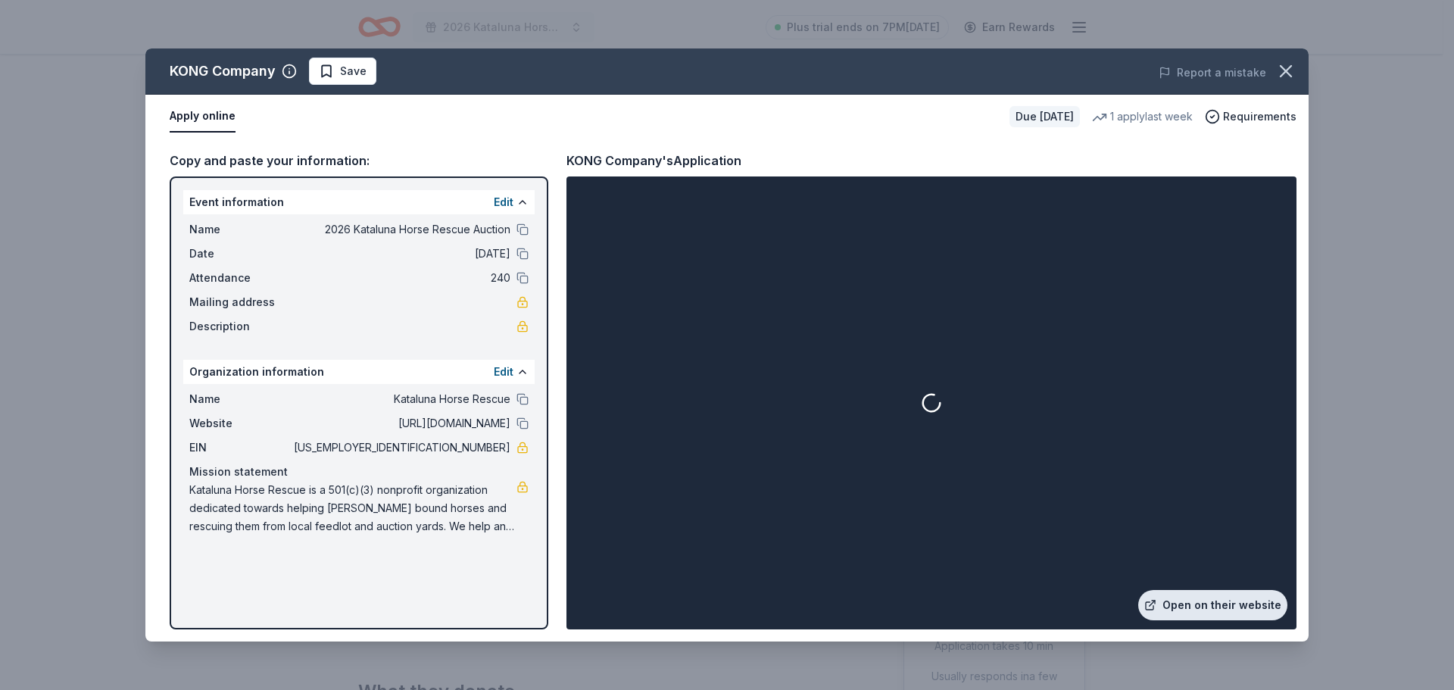
click at [1232, 606] on link "Open on their website" at bounding box center [1212, 605] width 149 height 30
click at [1281, 68] on icon "button" at bounding box center [1286, 71] width 21 height 21
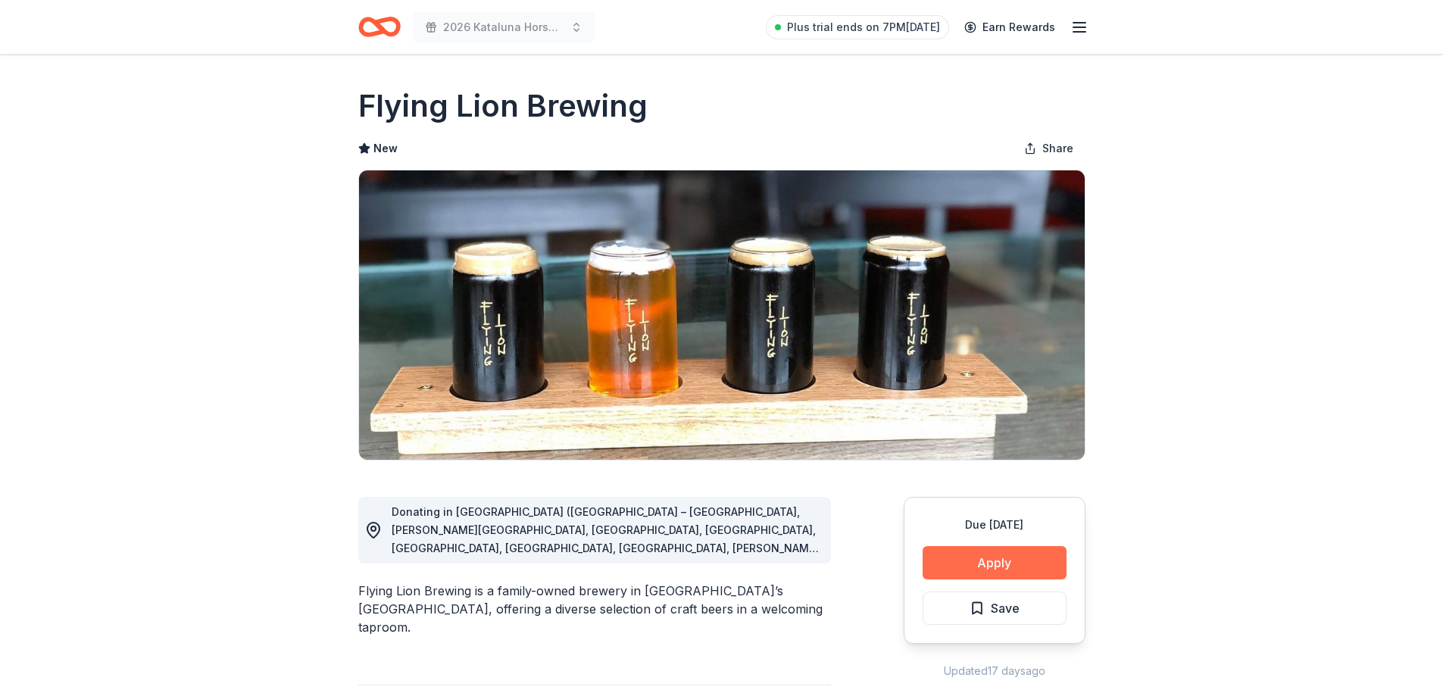
click at [1002, 567] on button "Apply" at bounding box center [995, 562] width 144 height 33
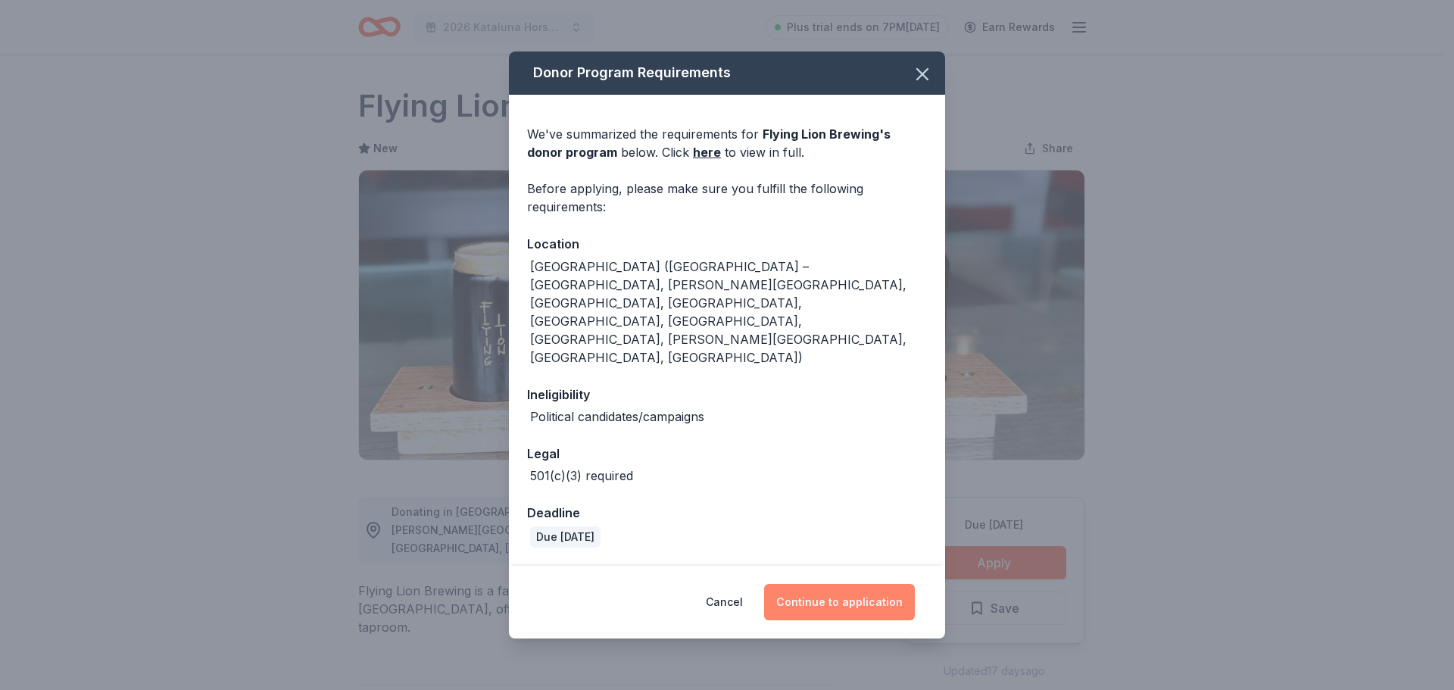
click at [862, 584] on button "Continue to application" at bounding box center [839, 602] width 151 height 36
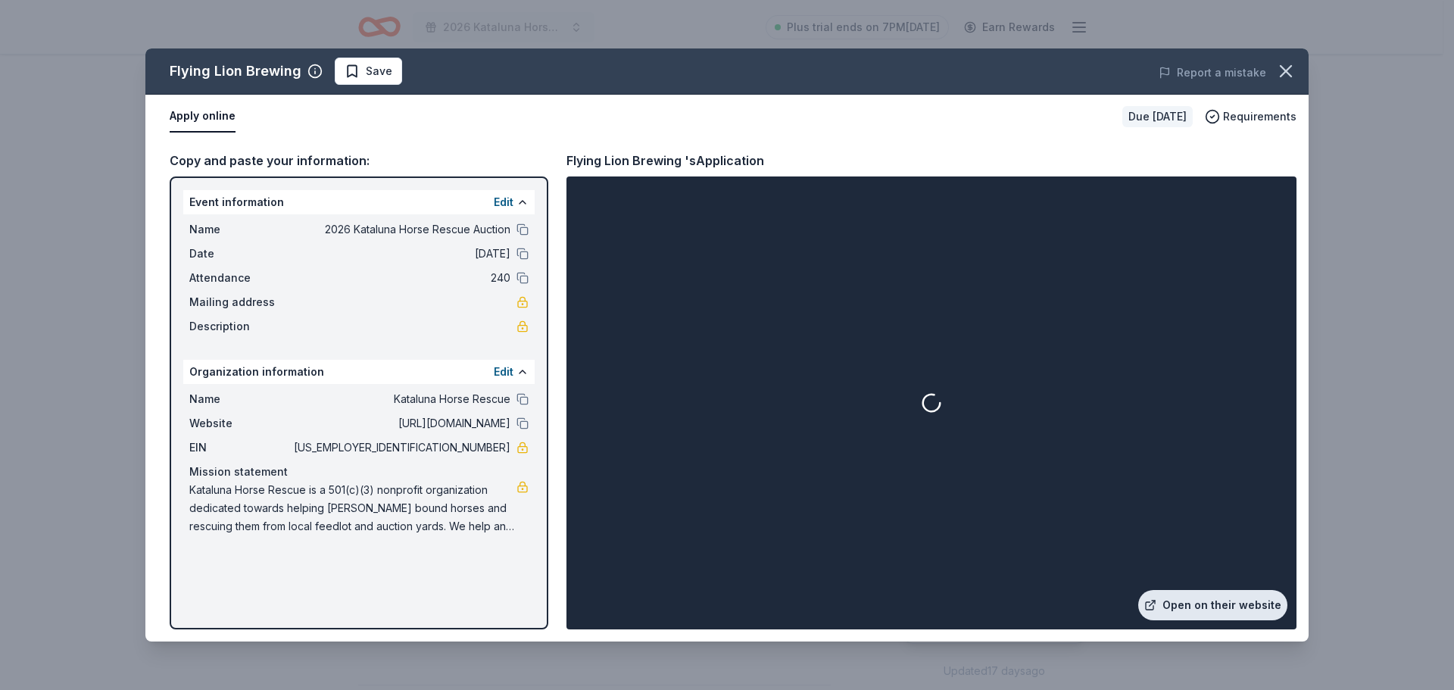
click at [1222, 604] on link "Open on their website" at bounding box center [1212, 605] width 149 height 30
click at [1231, 604] on link "Open on their website" at bounding box center [1212, 605] width 149 height 30
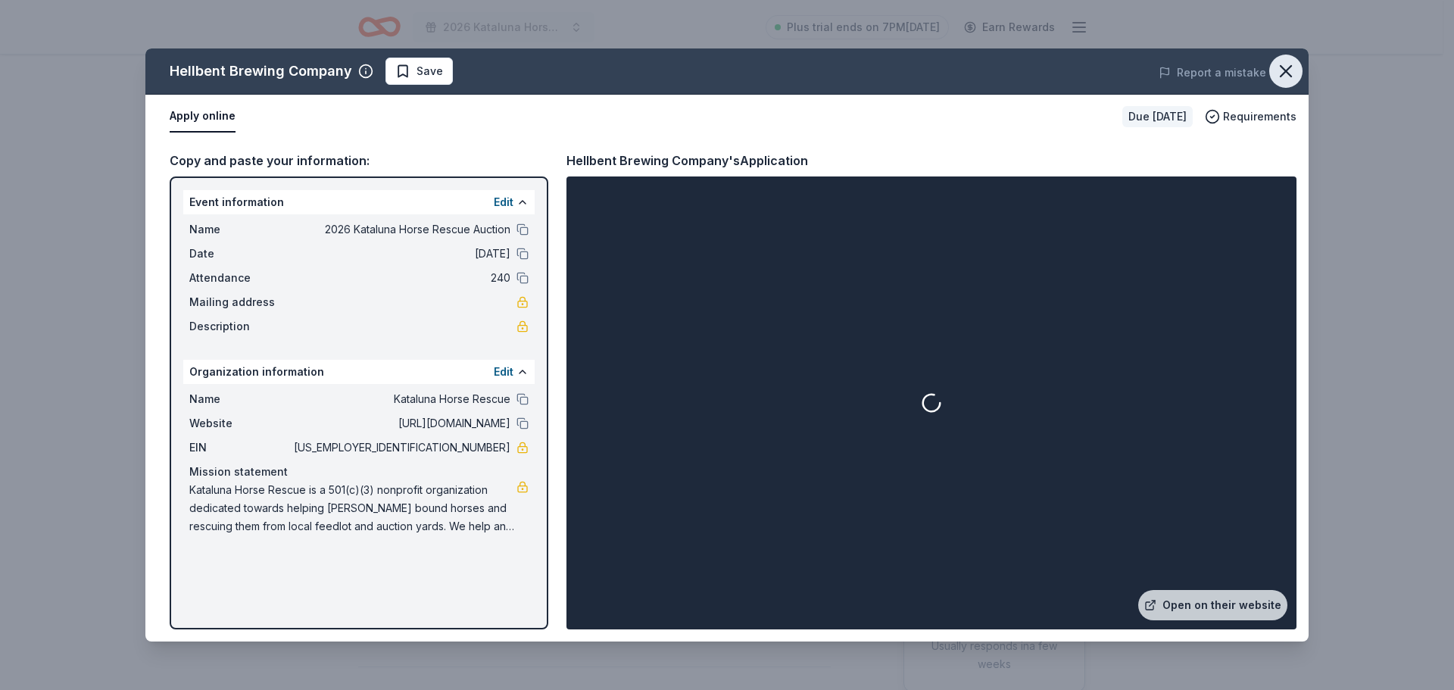
click at [1291, 72] on icon "button" at bounding box center [1286, 71] width 21 height 21
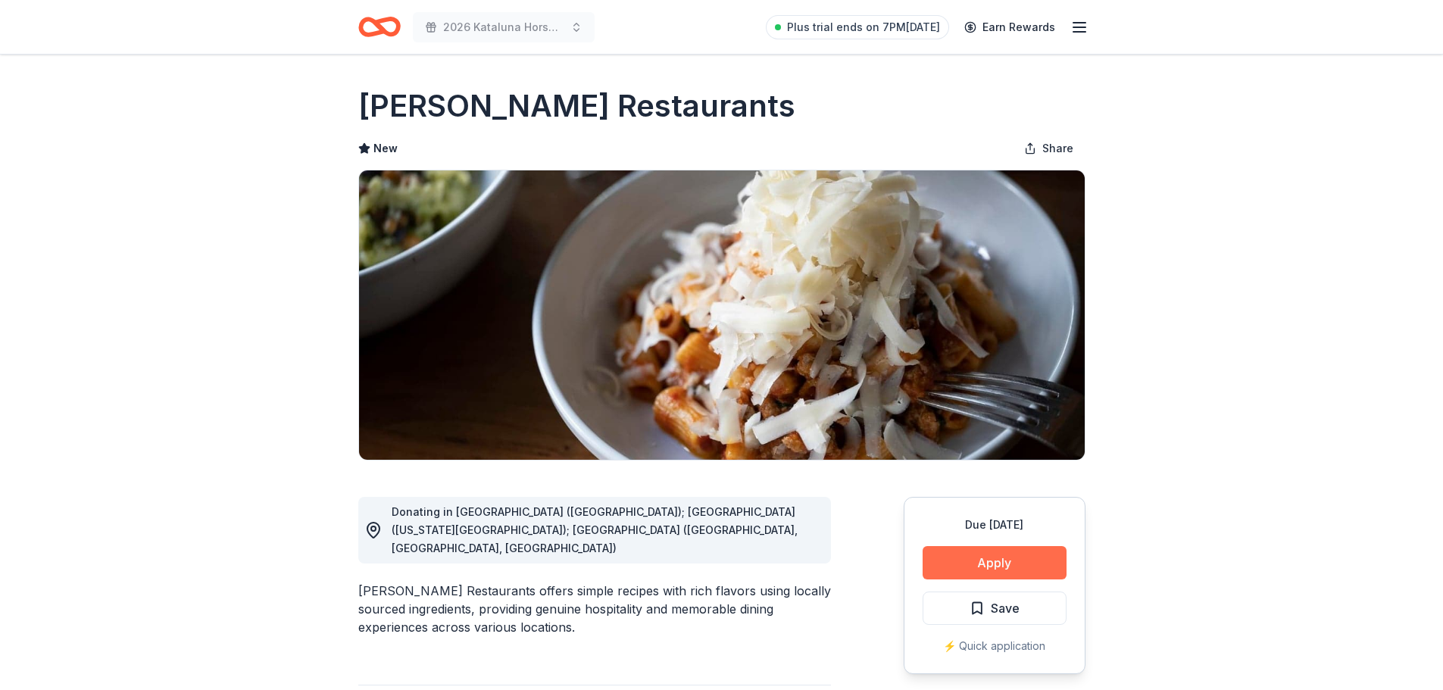
click at [1013, 566] on button "Apply" at bounding box center [995, 562] width 144 height 33
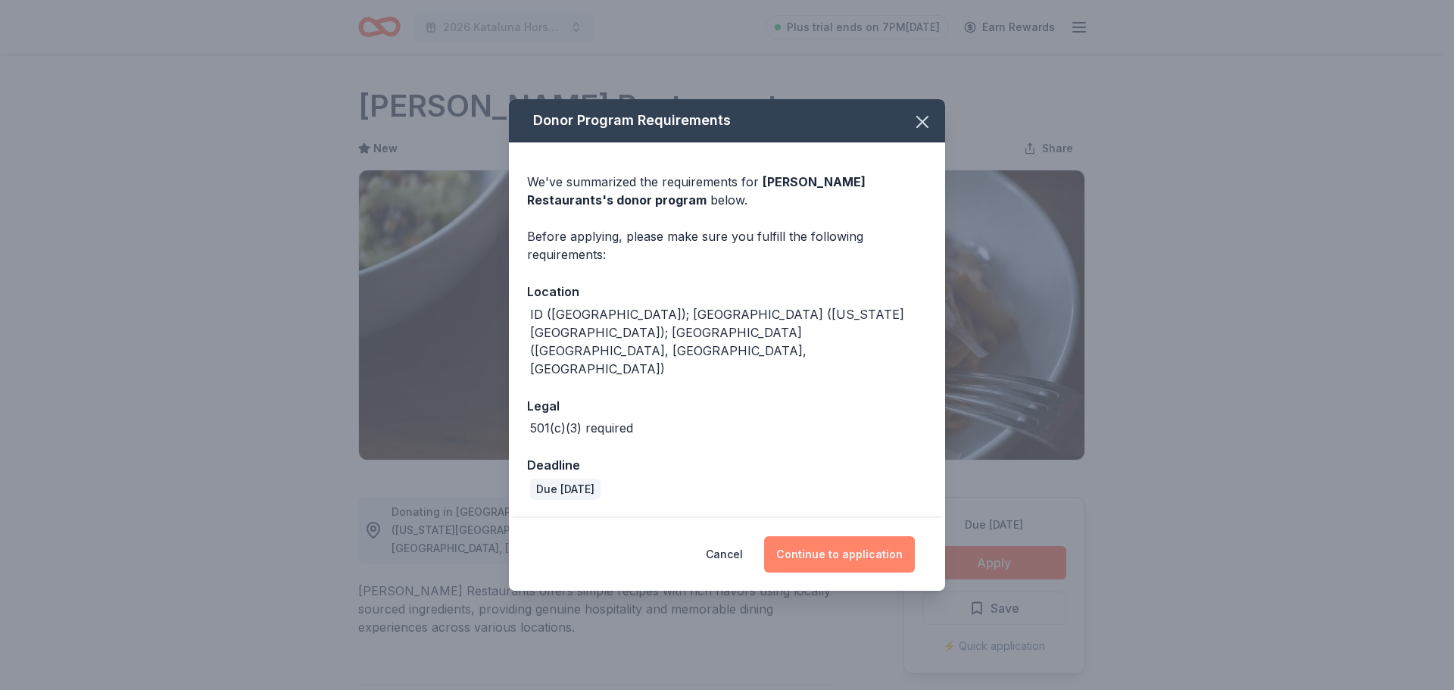
click at [876, 536] on button "Continue to application" at bounding box center [839, 554] width 151 height 36
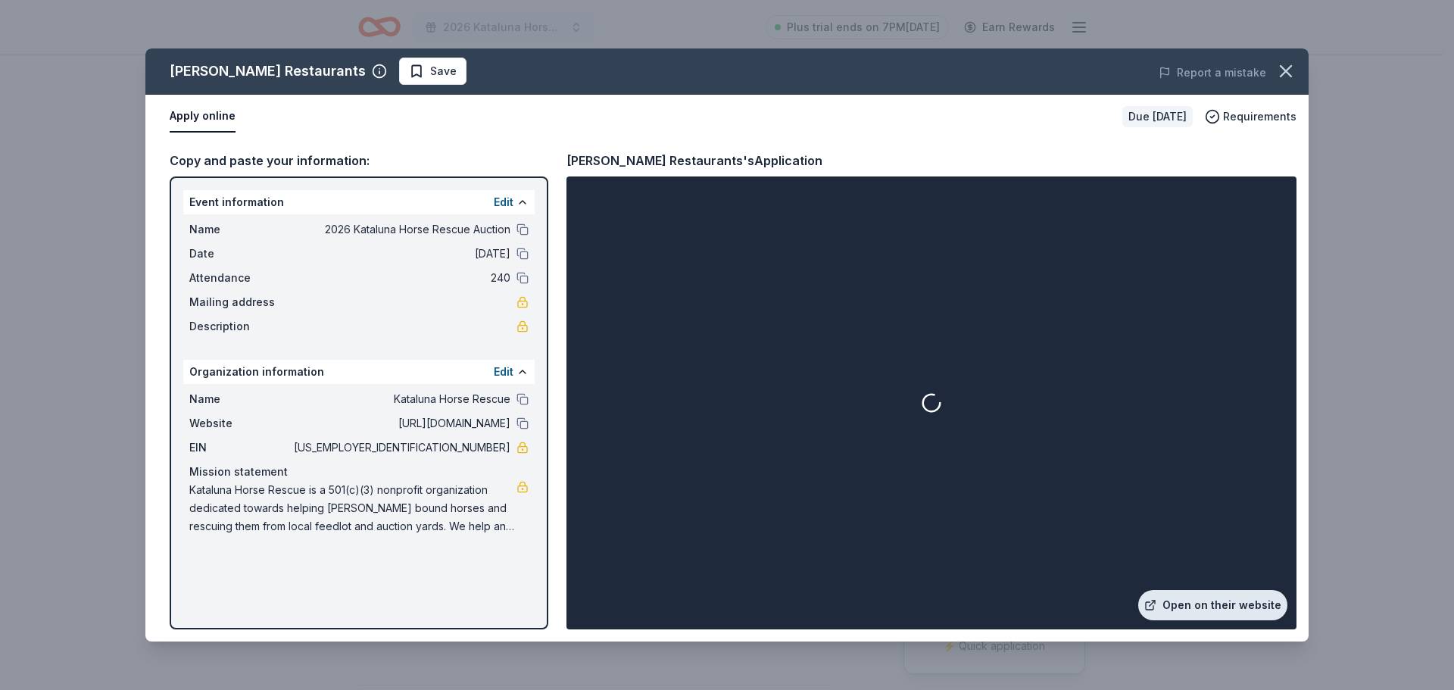
click at [1208, 606] on link "Open on their website" at bounding box center [1212, 605] width 149 height 30
click at [1289, 64] on icon "button" at bounding box center [1286, 71] width 21 height 21
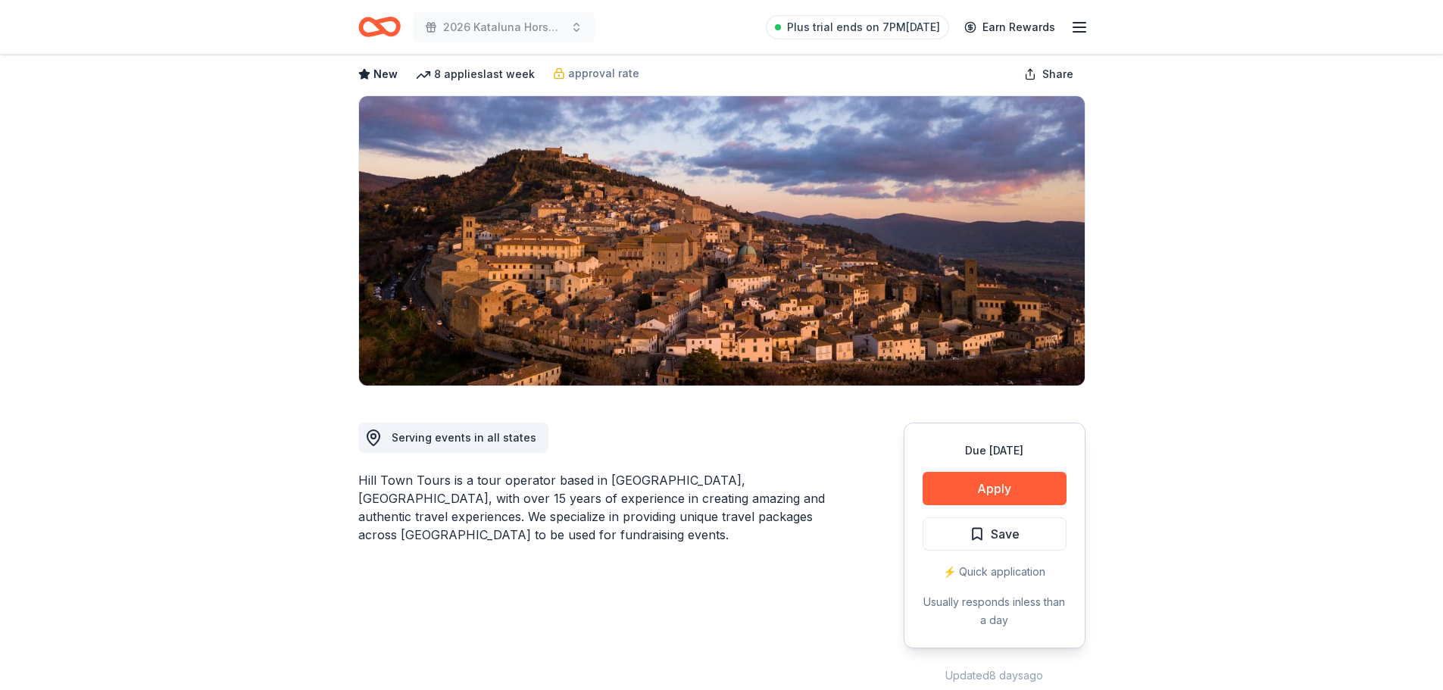
scroll to position [151, 0]
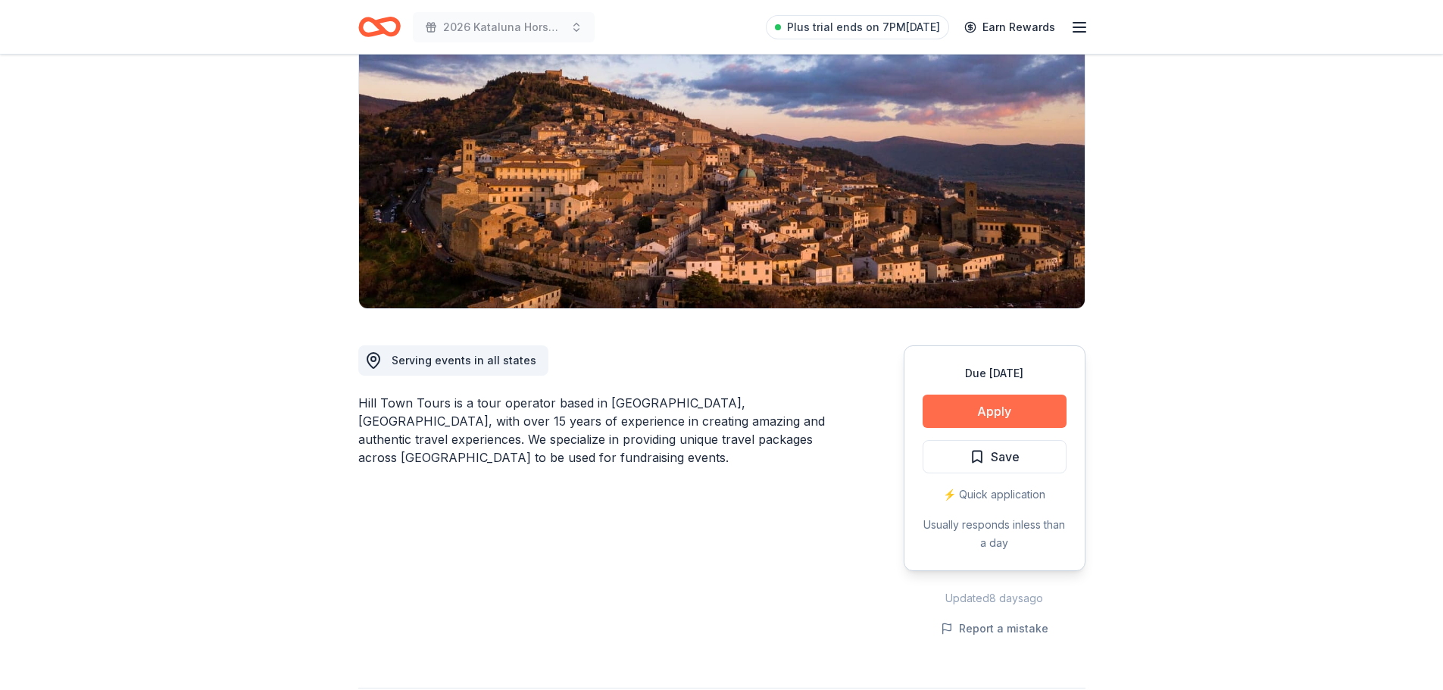
click at [992, 409] on button "Apply" at bounding box center [995, 411] width 144 height 33
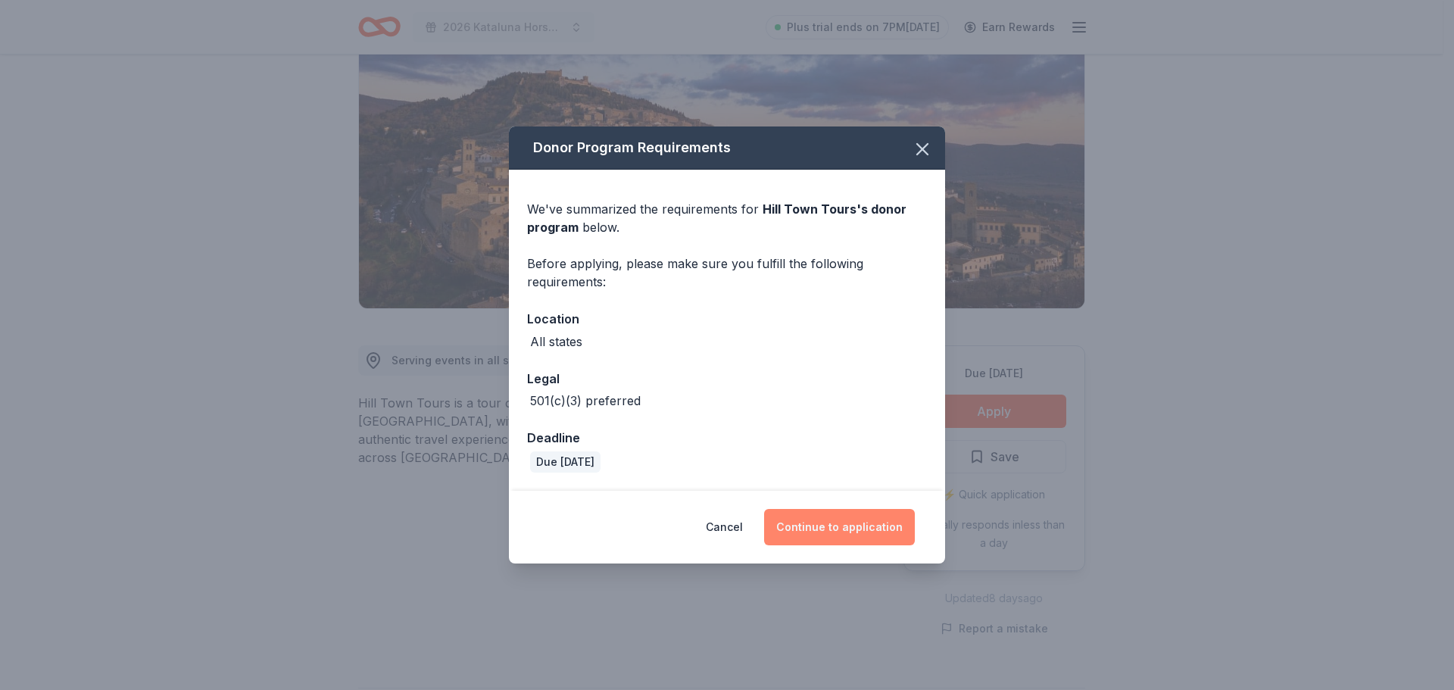
click at [857, 527] on button "Continue to application" at bounding box center [839, 527] width 151 height 36
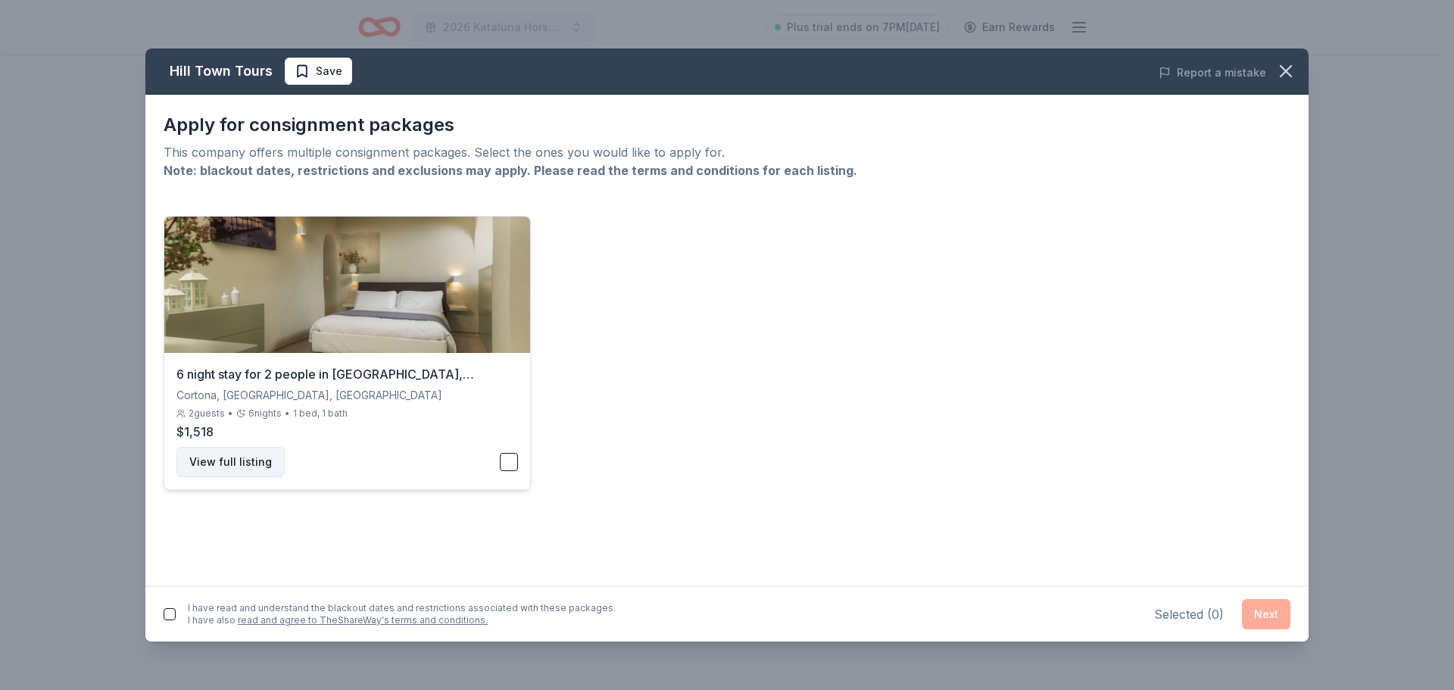
click at [253, 460] on button "View full listing" at bounding box center [230, 462] width 108 height 30
click at [1289, 77] on icon "button" at bounding box center [1286, 71] width 21 height 21
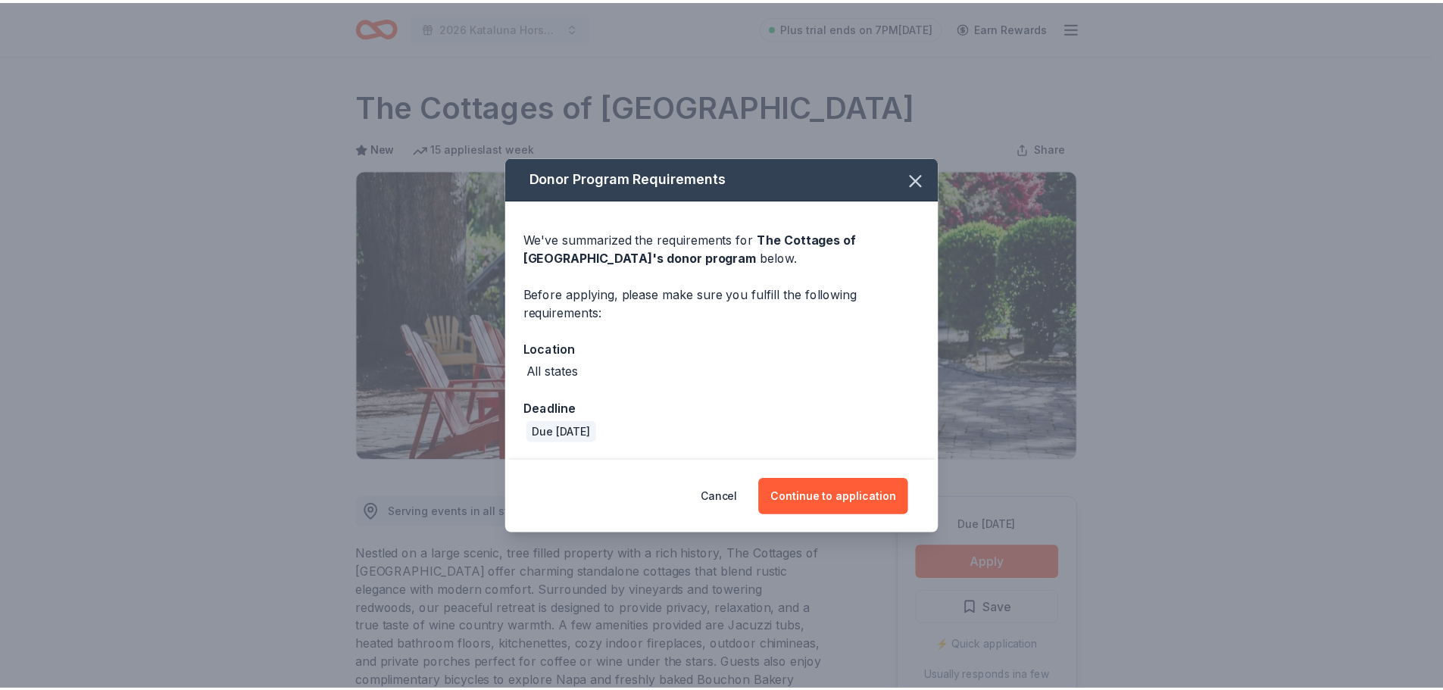
scroll to position [151, 0]
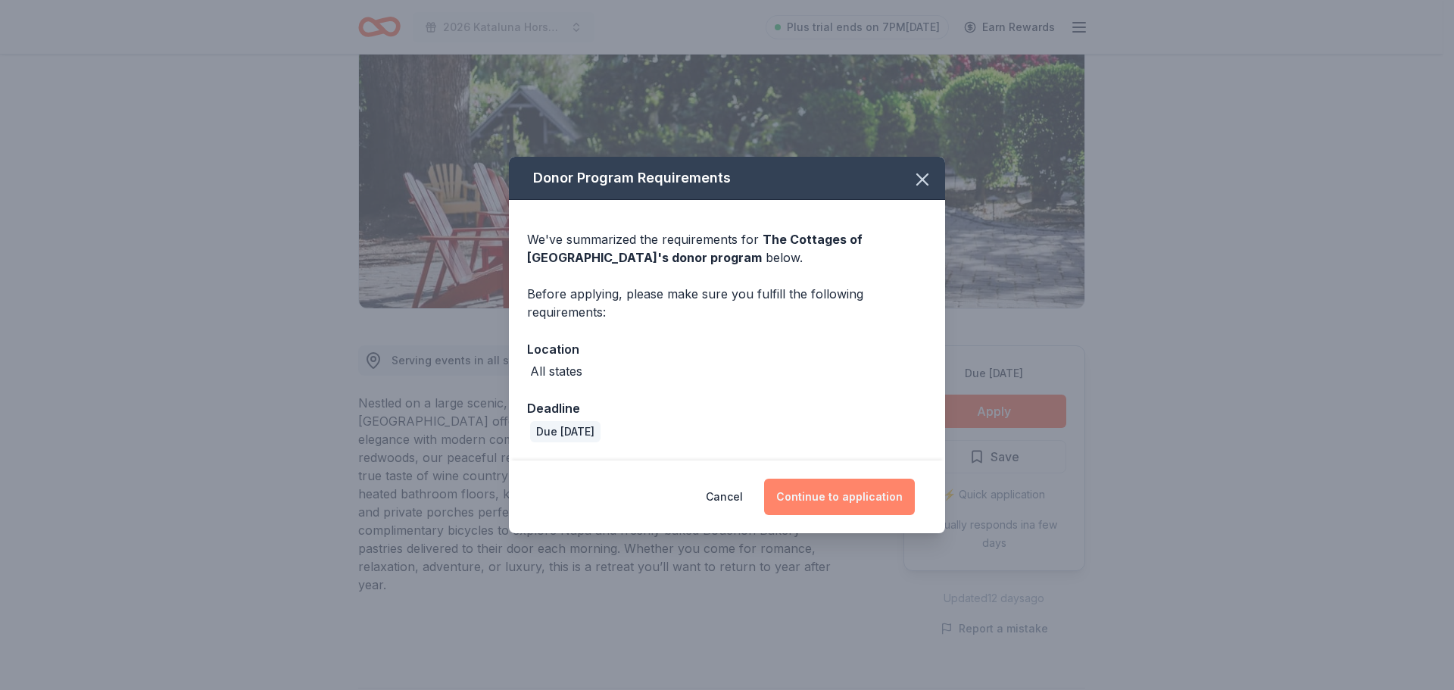
click at [862, 497] on button "Continue to application" at bounding box center [839, 497] width 151 height 36
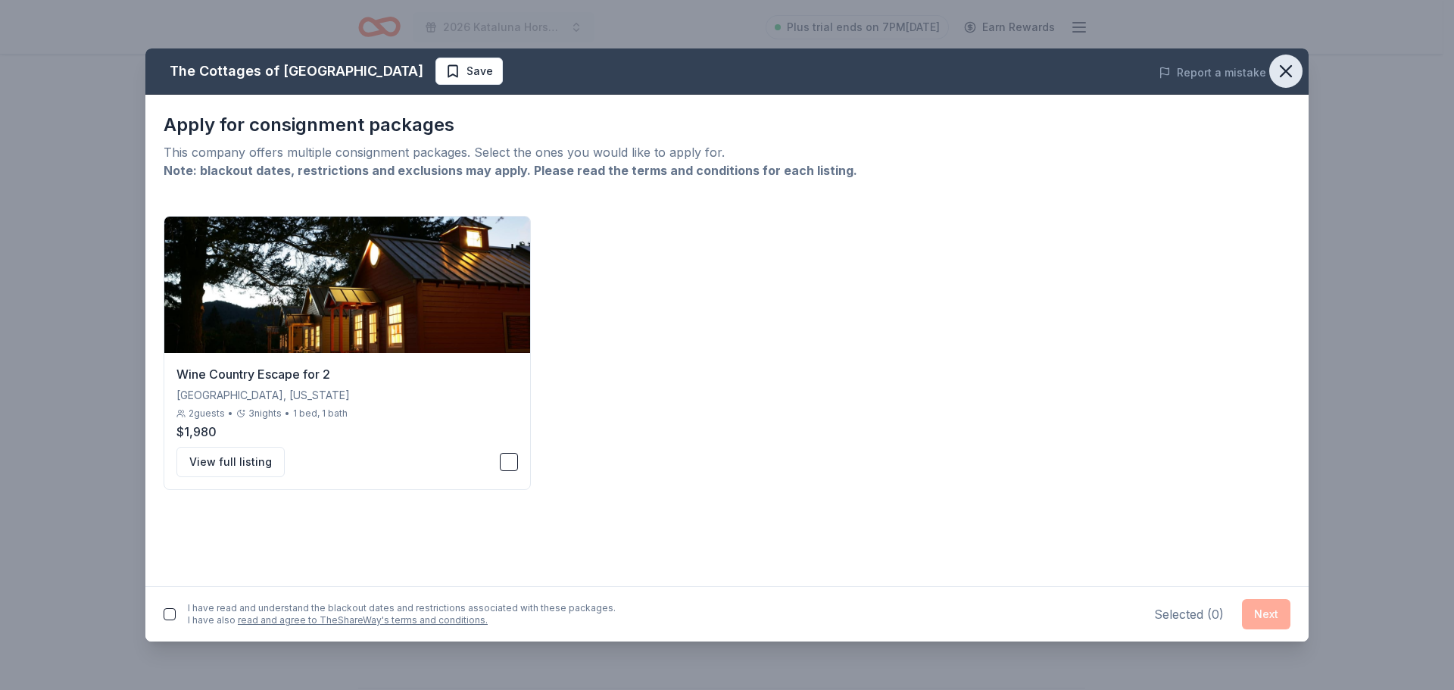
click at [1284, 68] on icon "button" at bounding box center [1286, 71] width 11 height 11
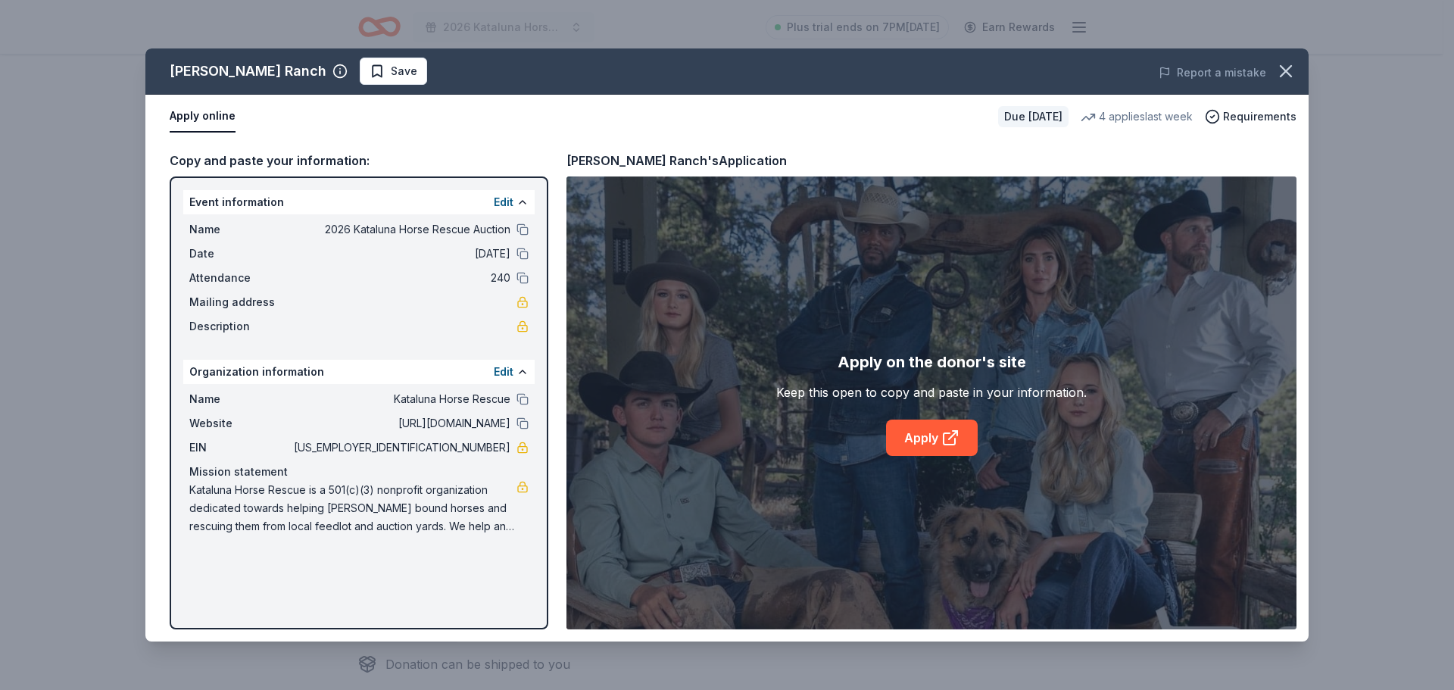
scroll to position [151, 0]
click at [929, 435] on link "Apply" at bounding box center [932, 438] width 92 height 36
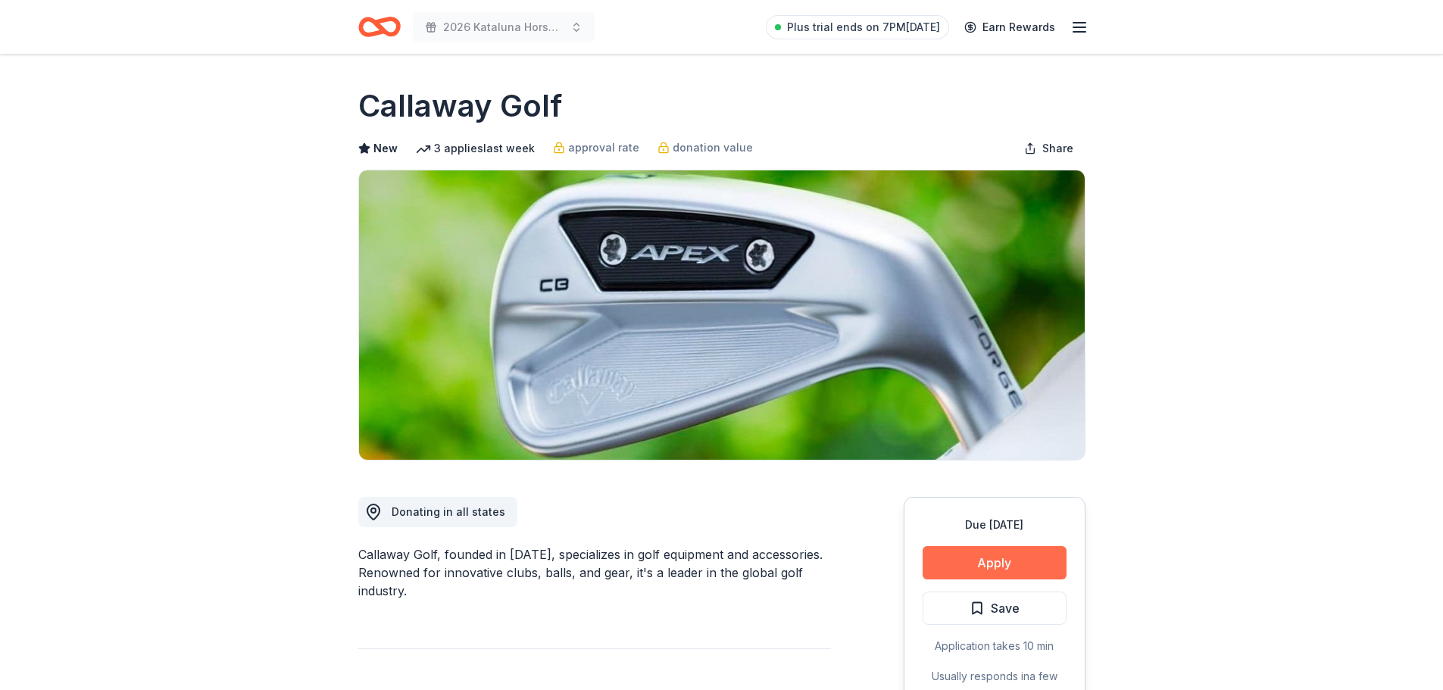
click at [1017, 558] on button "Apply" at bounding box center [995, 562] width 144 height 33
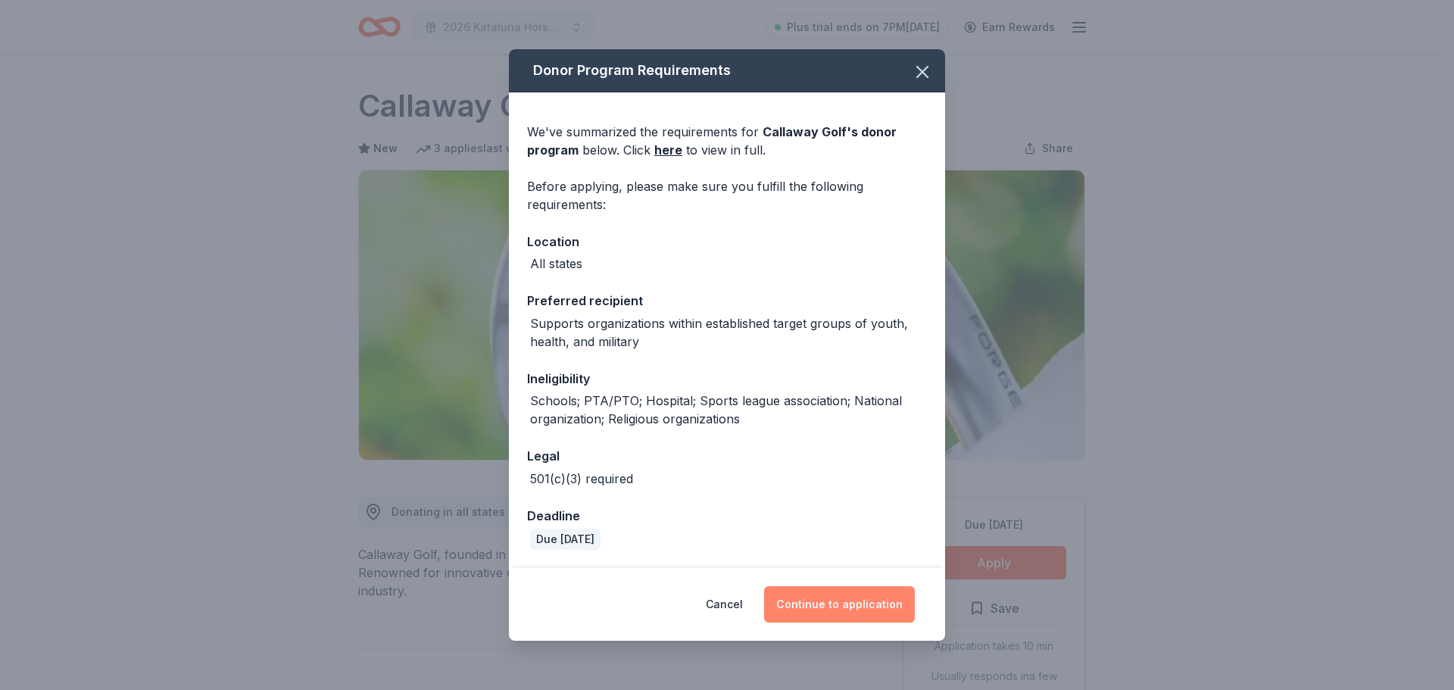
click at [860, 601] on button "Continue to application" at bounding box center [839, 604] width 151 height 36
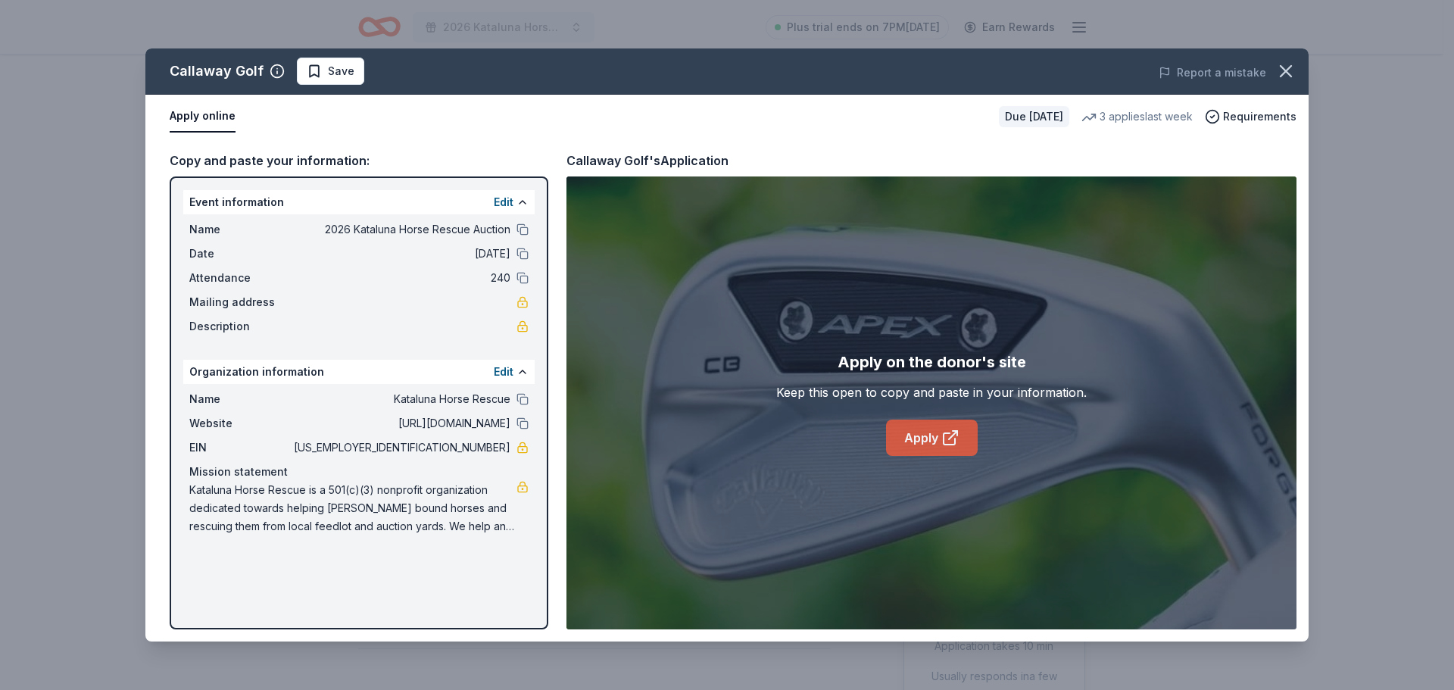
click at [935, 433] on link "Apply" at bounding box center [932, 438] width 92 height 36
click at [1280, 70] on icon "button" at bounding box center [1286, 71] width 21 height 21
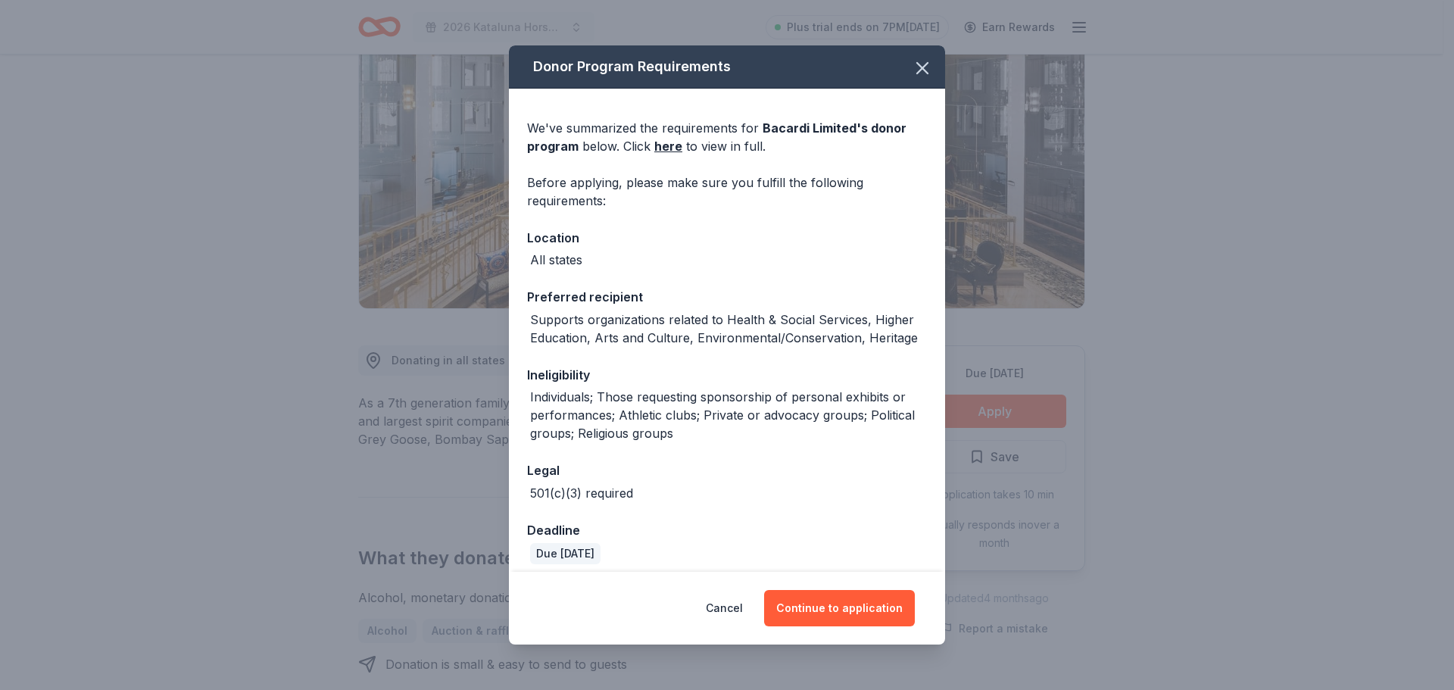
scroll to position [151, 0]
click at [847, 604] on button "Continue to application" at bounding box center [839, 608] width 151 height 36
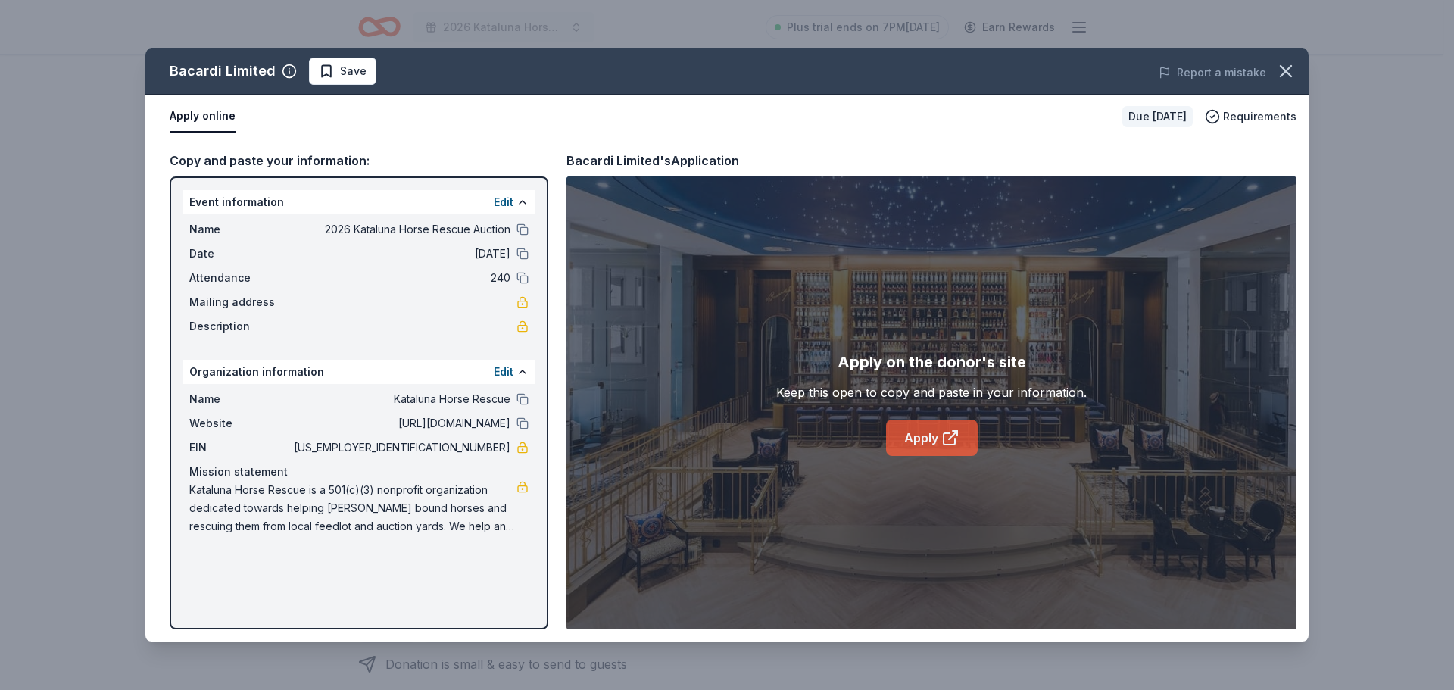
click at [931, 446] on link "Apply" at bounding box center [932, 438] width 92 height 36
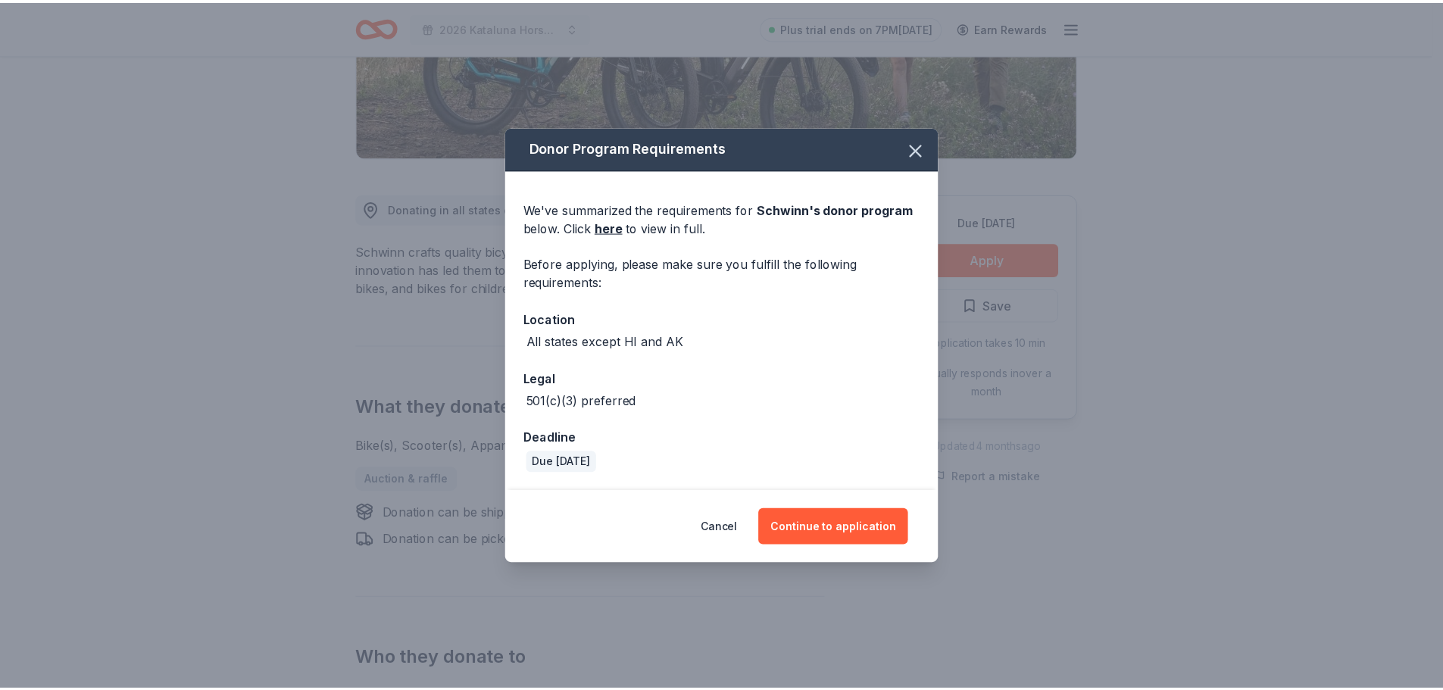
scroll to position [303, 0]
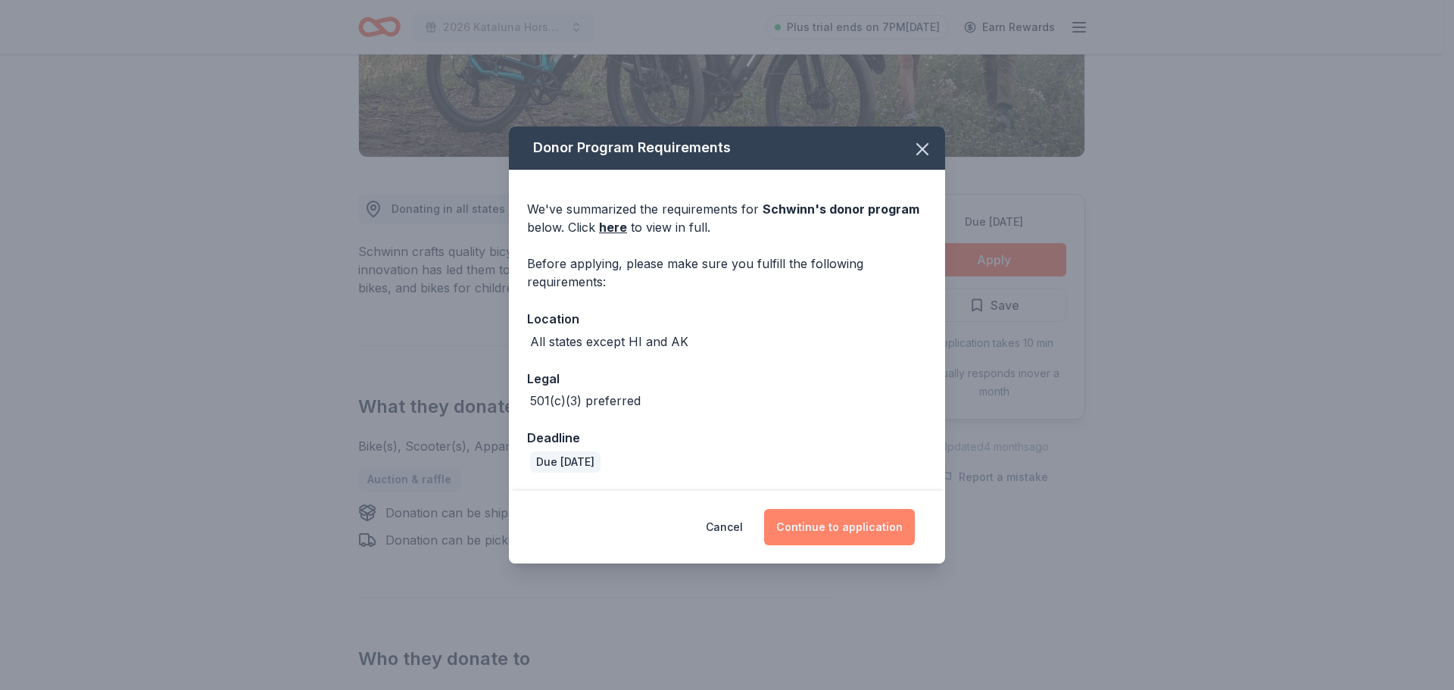
click at [889, 531] on button "Continue to application" at bounding box center [839, 527] width 151 height 36
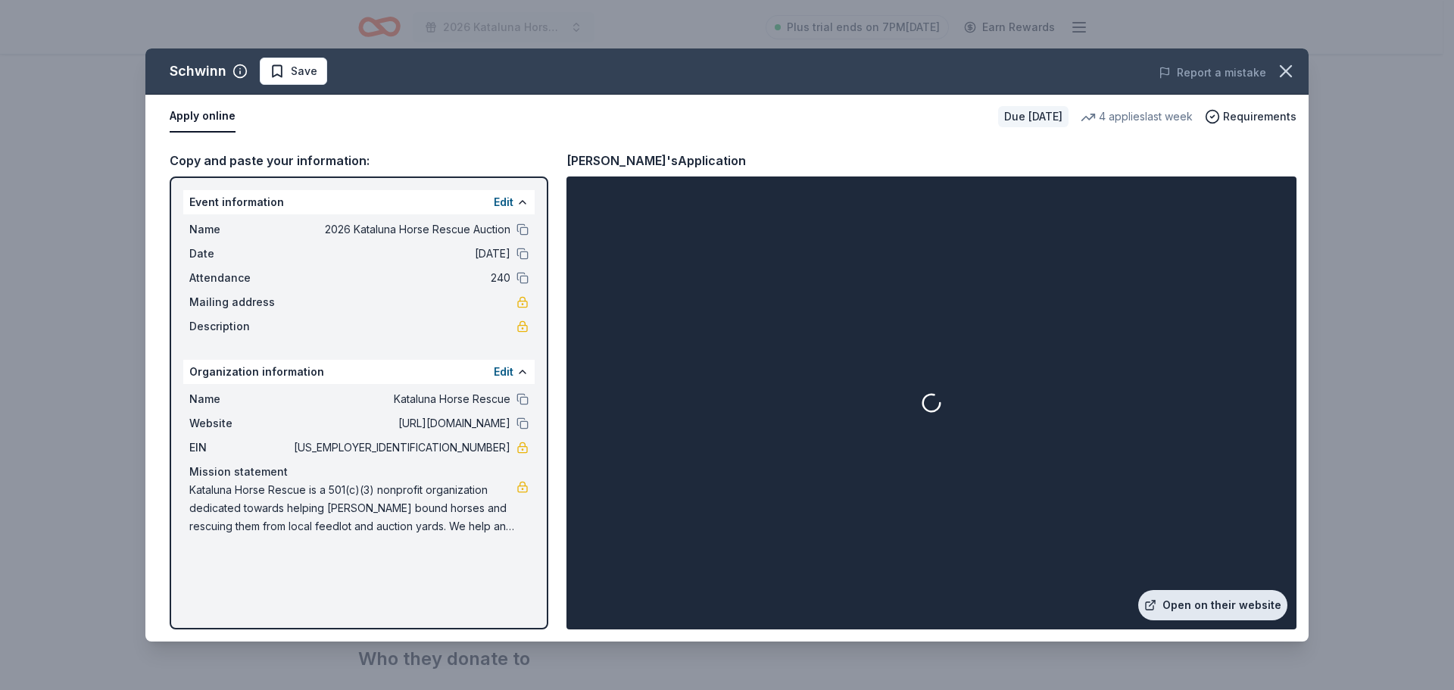
click at [1198, 605] on link "Open on their website" at bounding box center [1212, 605] width 149 height 30
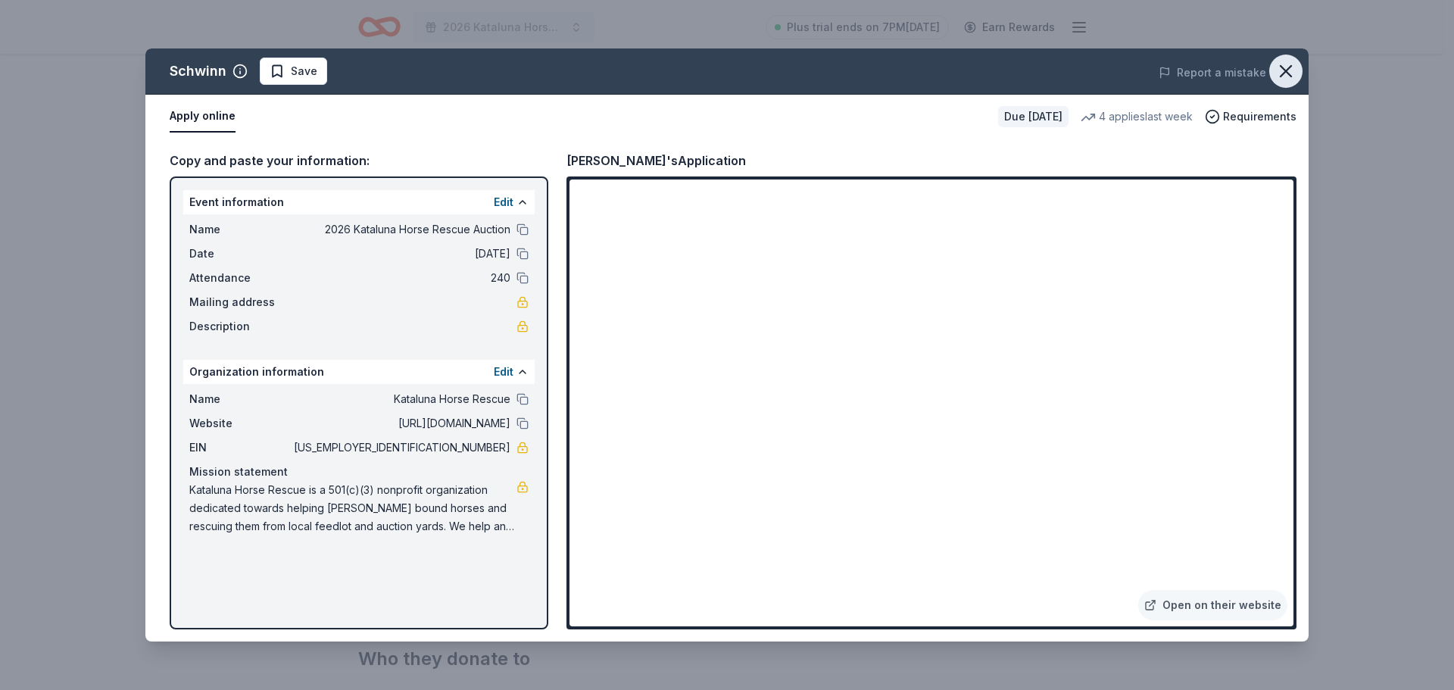
click at [1291, 76] on icon "button" at bounding box center [1286, 71] width 11 height 11
